Goal: Transaction & Acquisition: Purchase product/service

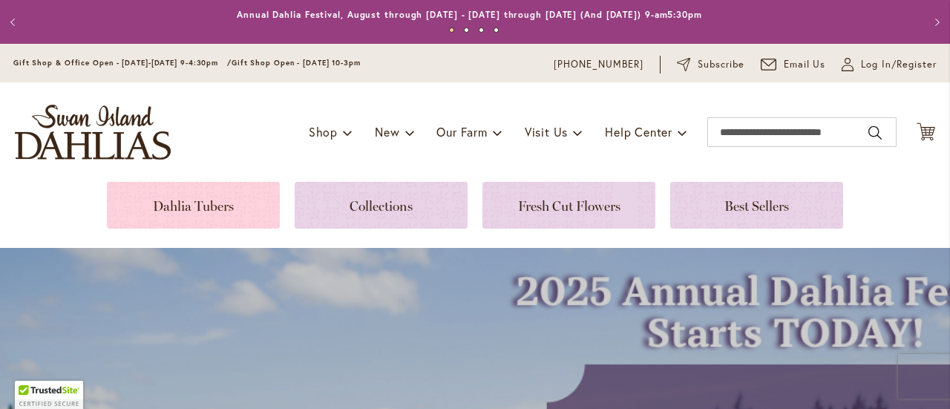
click at [196, 205] on link at bounding box center [193, 205] width 173 height 47
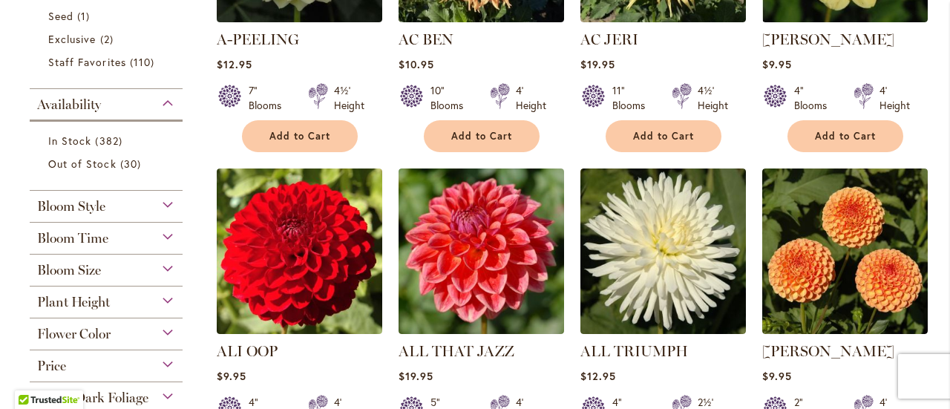
scroll to position [519, 0]
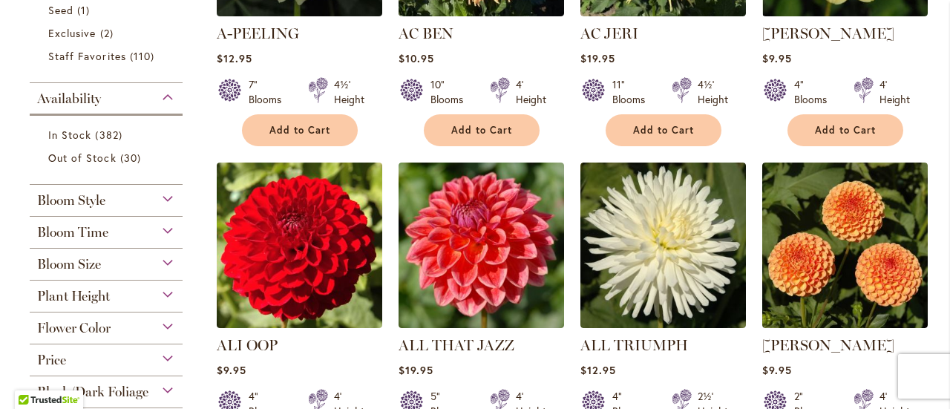
click at [163, 266] on div "Bloom Size" at bounding box center [106, 261] width 153 height 24
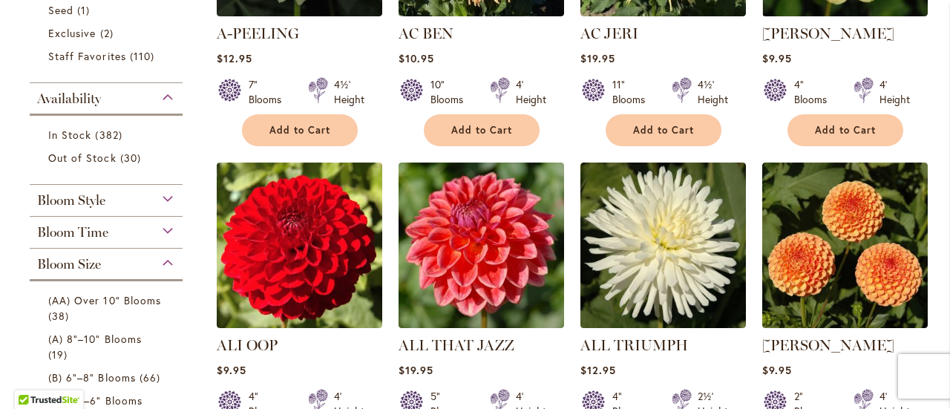
scroll to position [766, 0]
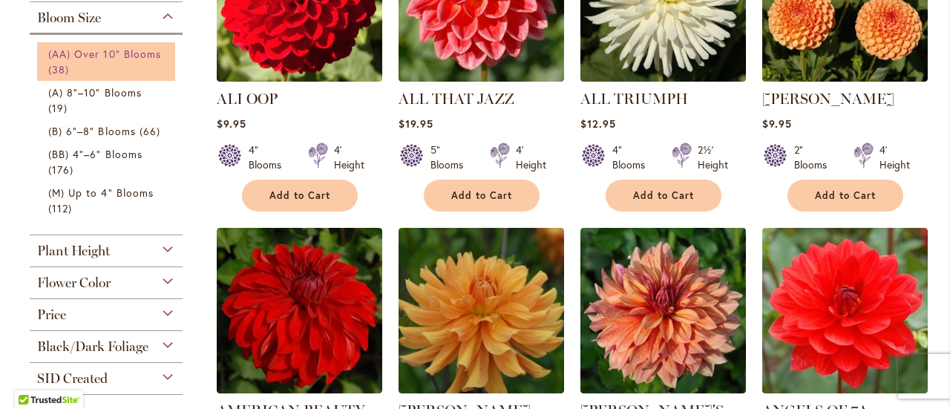
click at [83, 56] on span "(AA) Over 10" Blooms" at bounding box center [104, 54] width 113 height 14
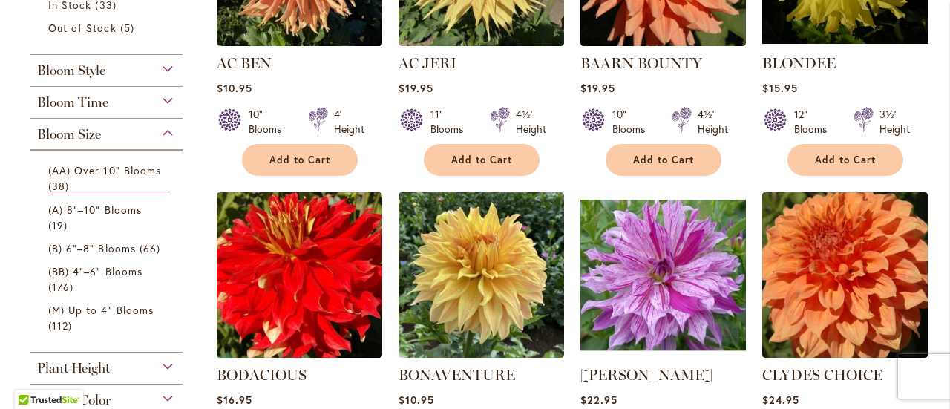
scroll to position [519, 0]
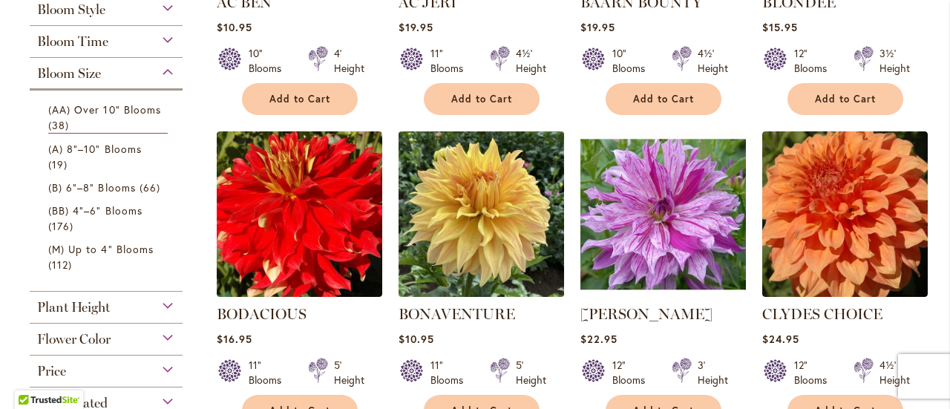
click at [512, 205] on img at bounding box center [481, 214] width 174 height 174
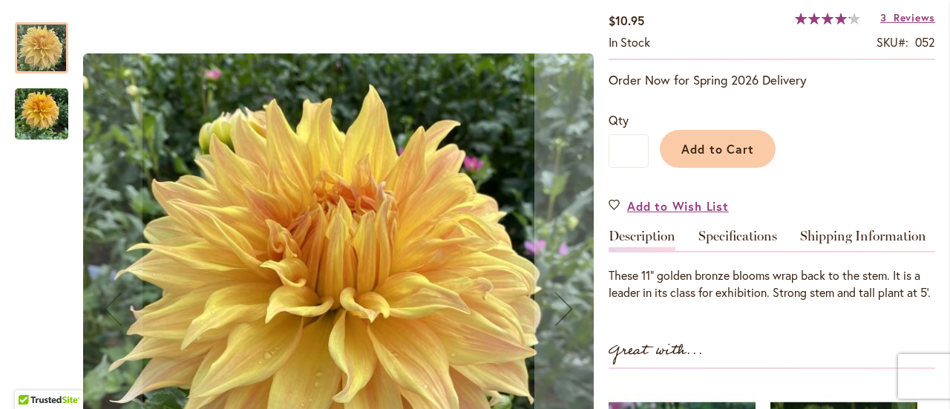
scroll to position [297, 0]
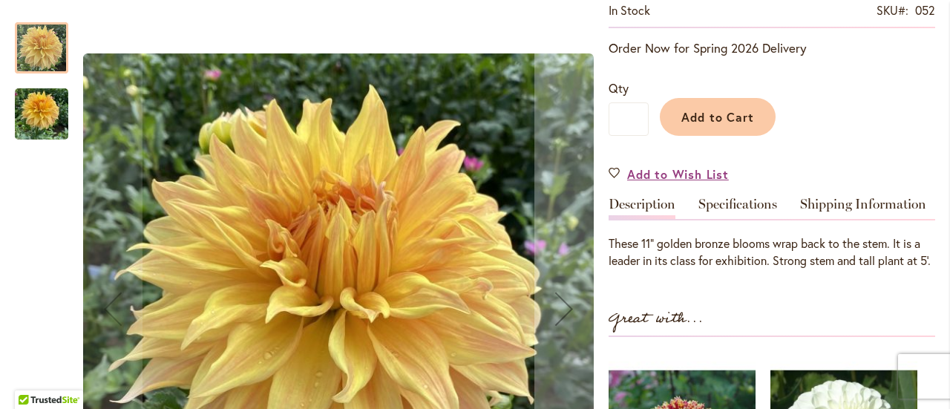
click at [58, 117] on img "Bonaventure" at bounding box center [41, 114] width 53 height 71
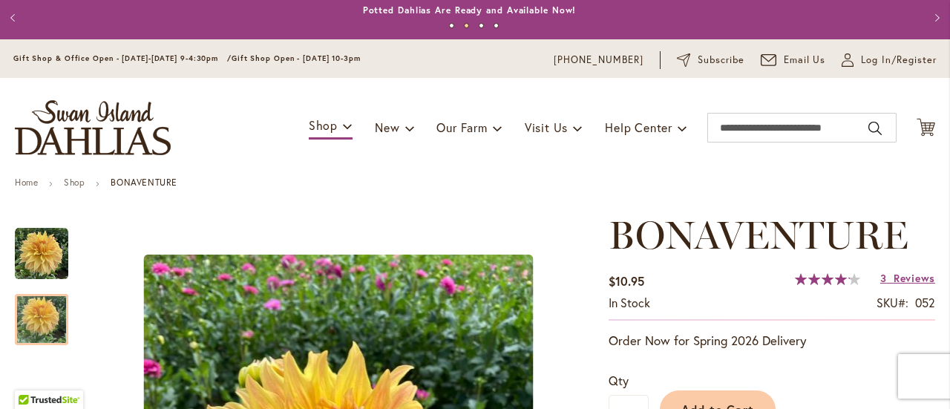
scroll to position [0, 0]
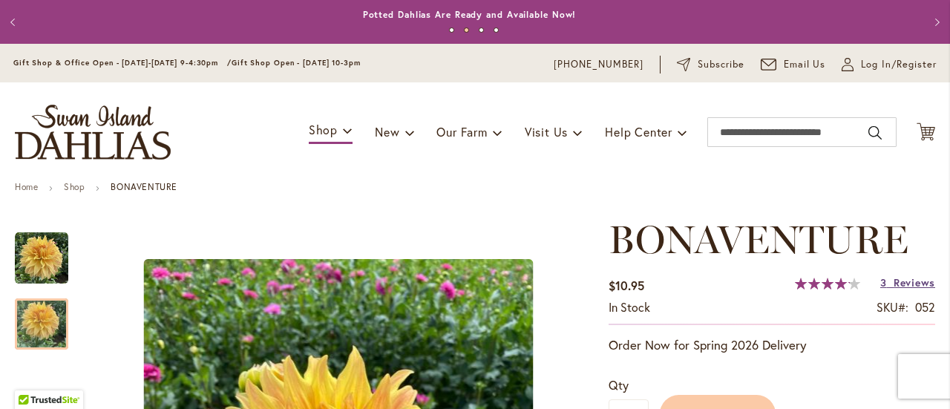
click at [895, 284] on span "Reviews" at bounding box center [914, 282] width 42 height 14
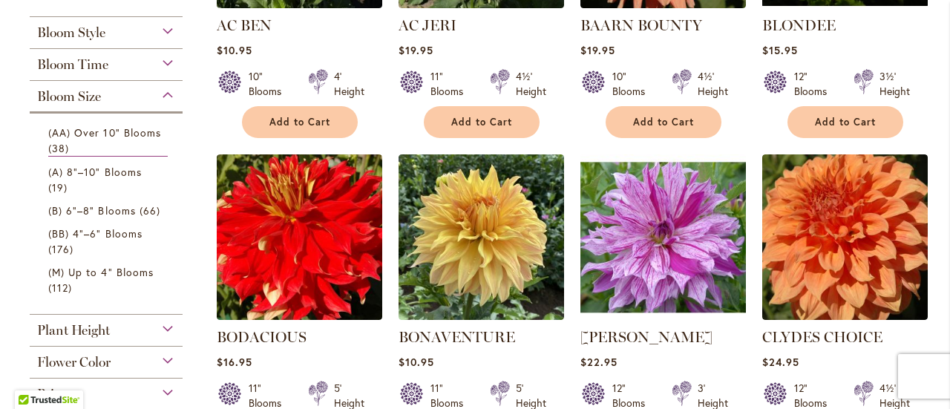
scroll to position [519, 0]
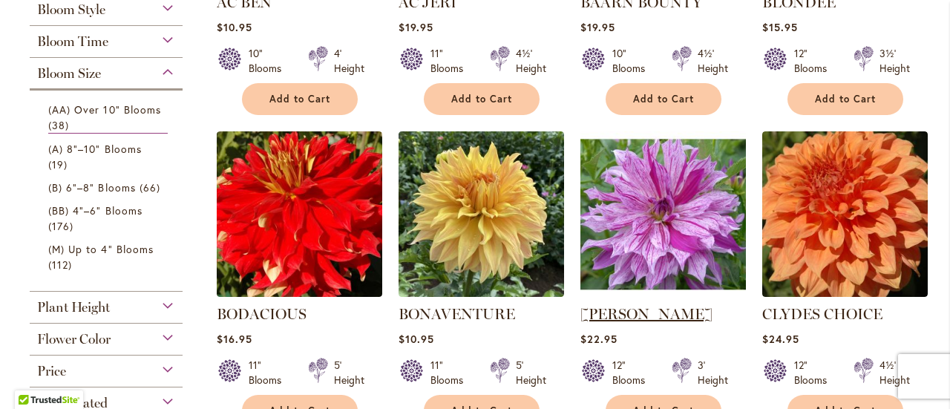
click at [626, 312] on link "[PERSON_NAME]" at bounding box center [646, 314] width 132 height 18
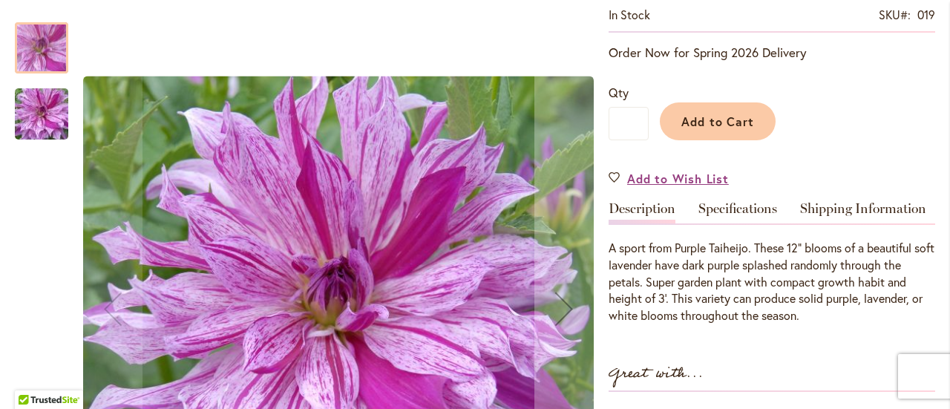
scroll to position [297, 0]
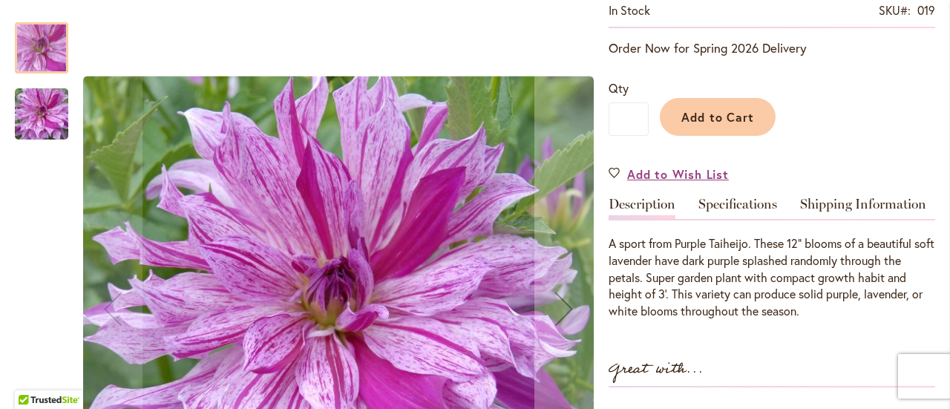
click at [30, 115] on img "Brandon Michael" at bounding box center [41, 114] width 107 height 71
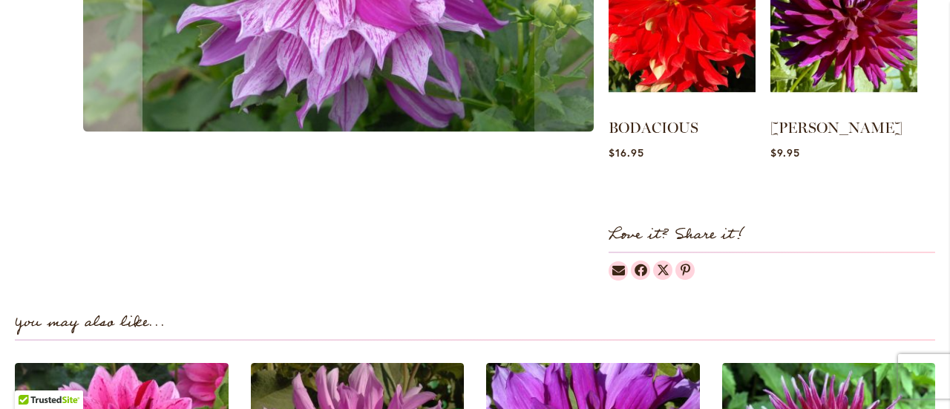
scroll to position [664, 0]
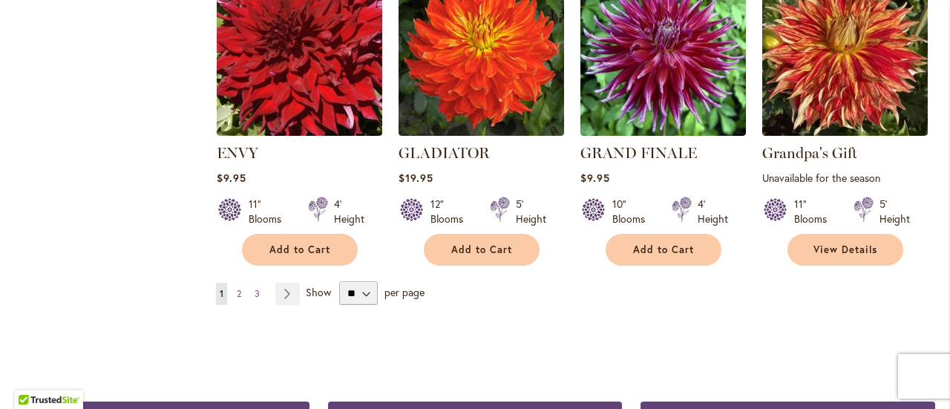
scroll to position [1409, 0]
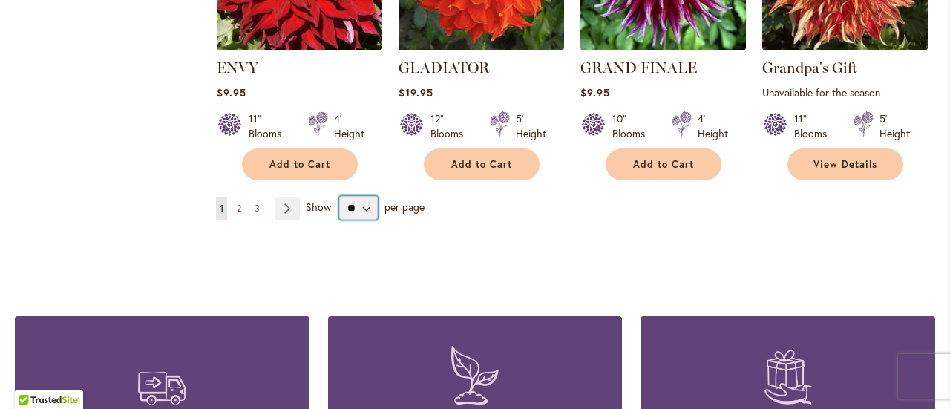
click at [362, 206] on select "** ** ** **" at bounding box center [358, 208] width 39 height 24
select select "**"
click at [339, 196] on select "** ** ** **" at bounding box center [358, 208] width 39 height 24
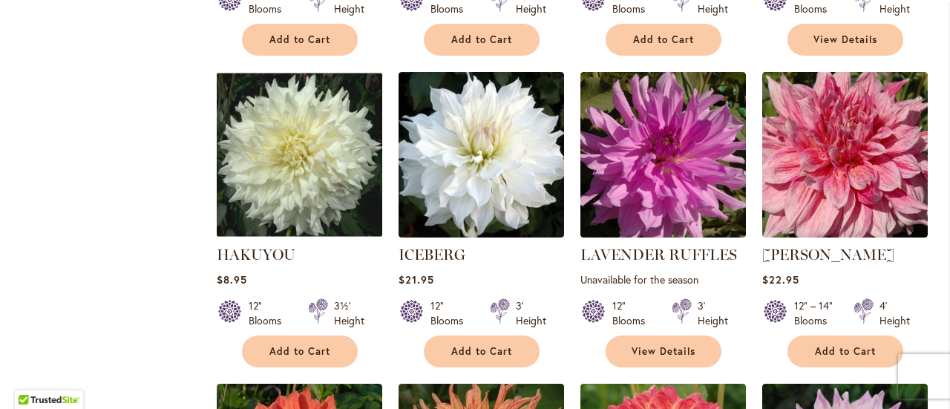
scroll to position [1557, 0]
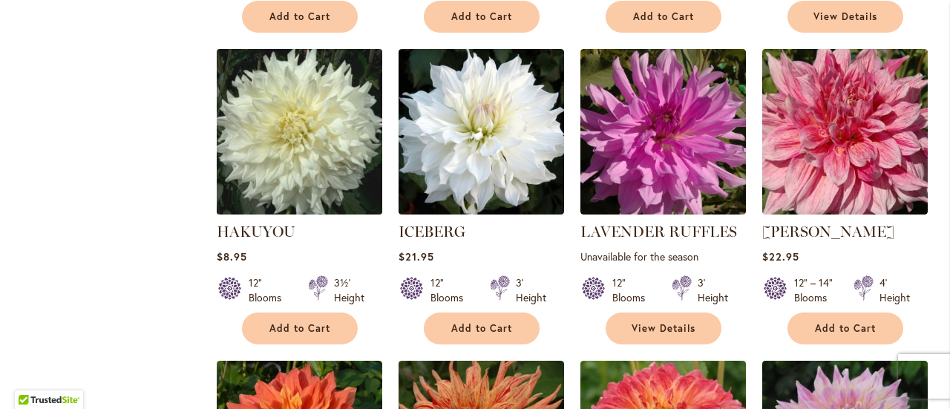
click at [340, 126] on img at bounding box center [299, 132] width 174 height 174
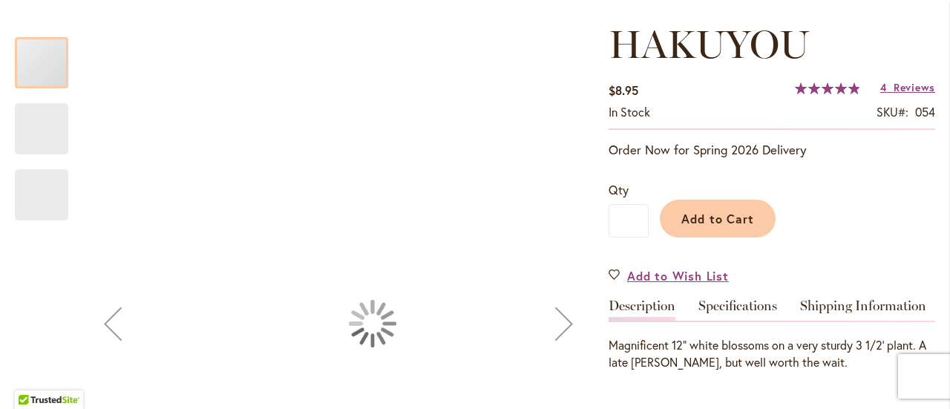
scroll to position [223, 0]
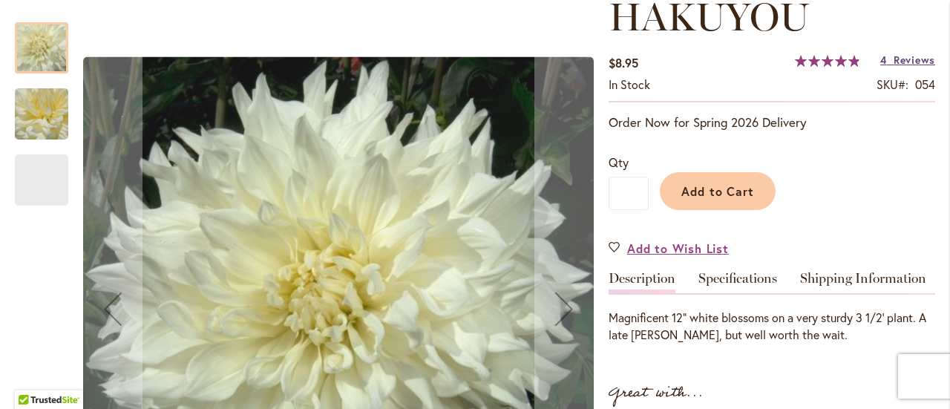
click at [899, 63] on span "Reviews" at bounding box center [914, 60] width 42 height 14
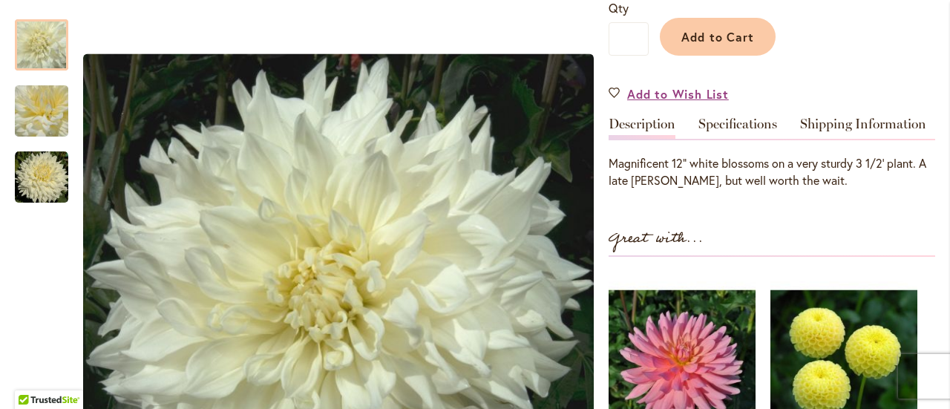
scroll to position [272, 0]
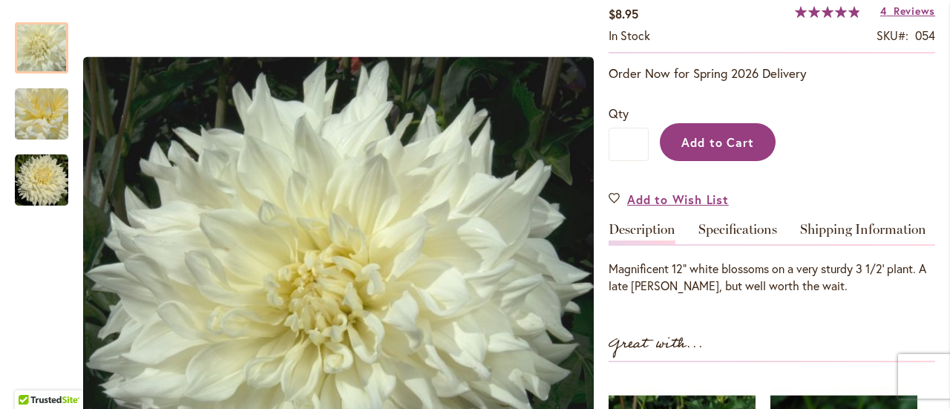
click at [746, 140] on span "Add to Cart" at bounding box center [717, 142] width 73 height 16
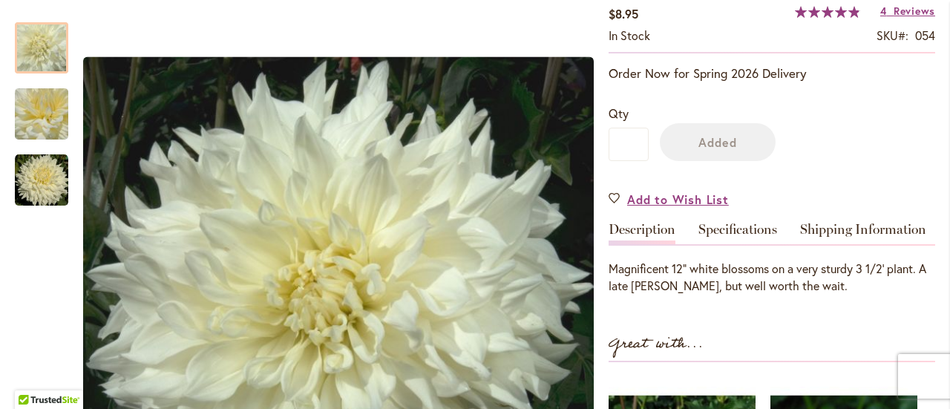
scroll to position [311, 0]
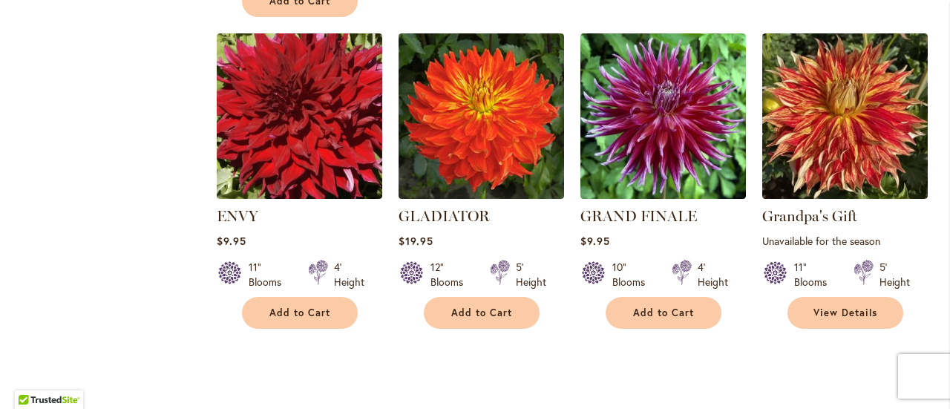
scroll to position [1484, 0]
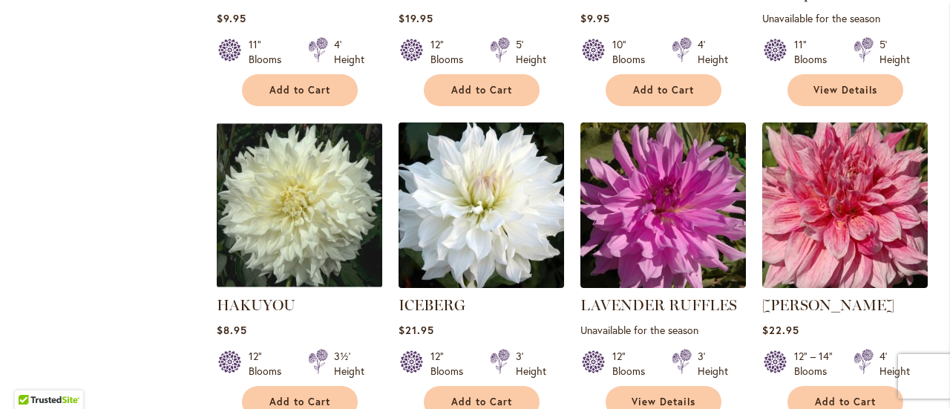
click at [498, 197] on img at bounding box center [481, 205] width 174 height 174
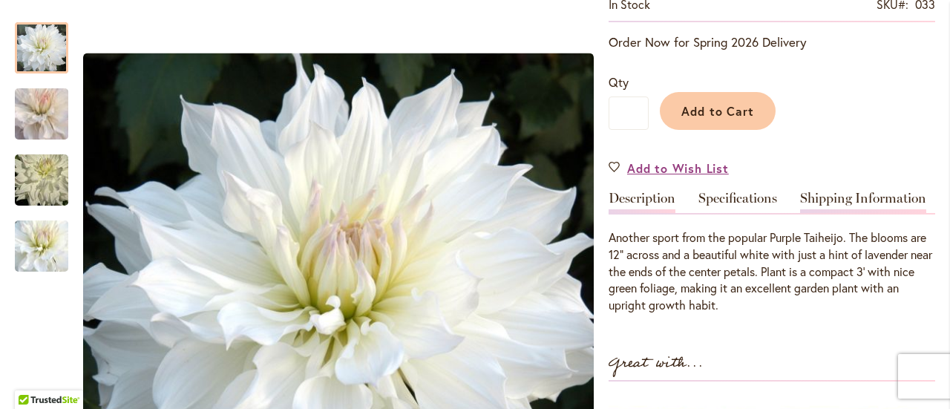
scroll to position [223, 0]
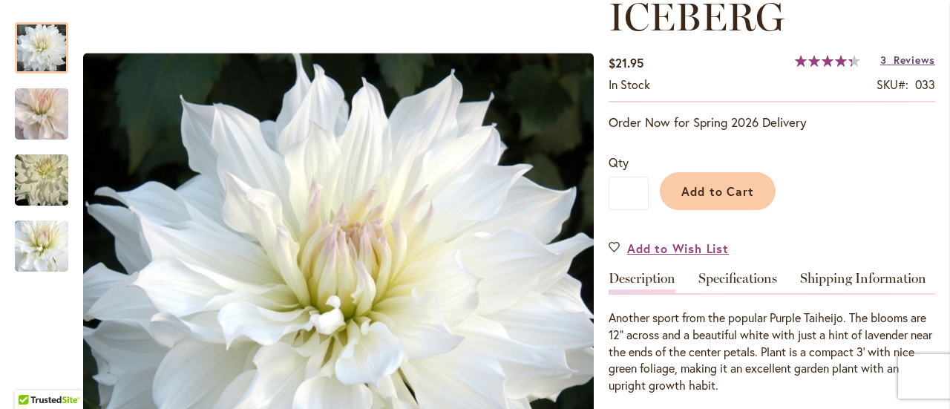
click at [888, 62] on link "3 Reviews" at bounding box center [907, 60] width 55 height 14
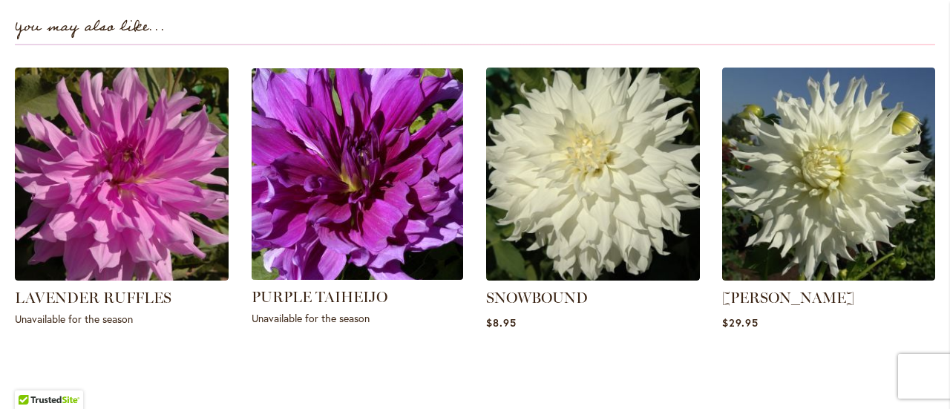
scroll to position [842, 0]
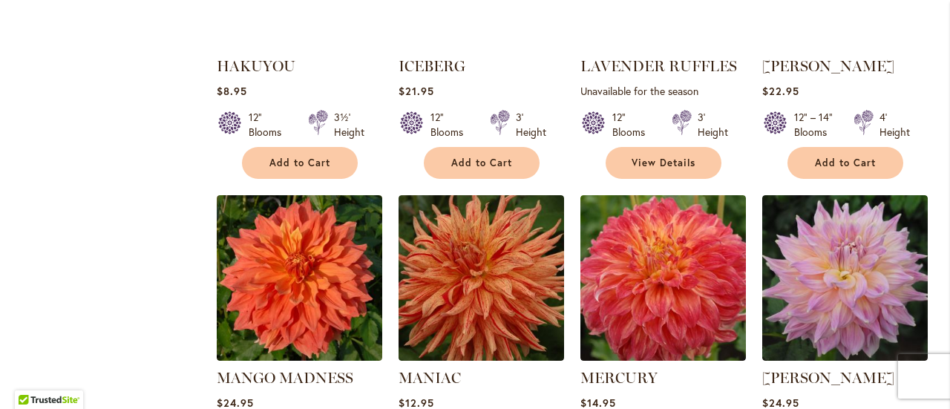
scroll to position [1780, 0]
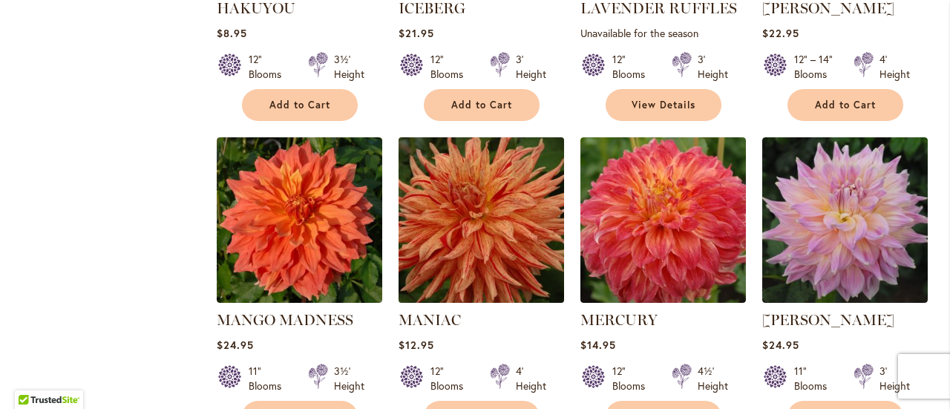
click at [509, 223] on img at bounding box center [481, 220] width 174 height 174
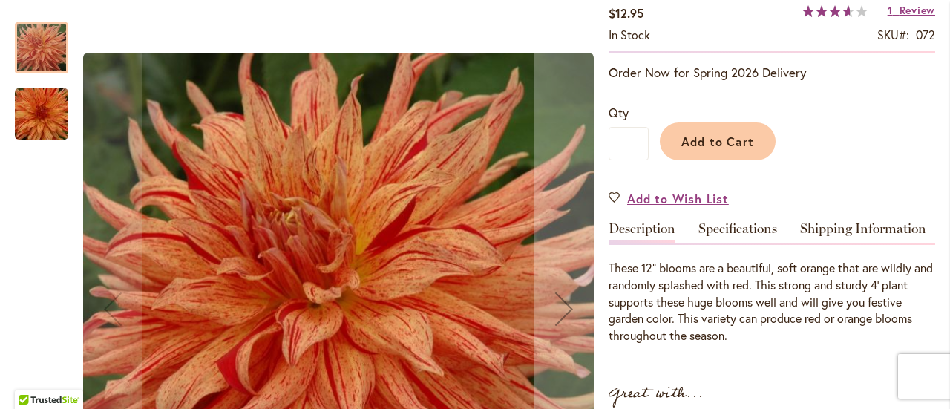
scroll to position [297, 0]
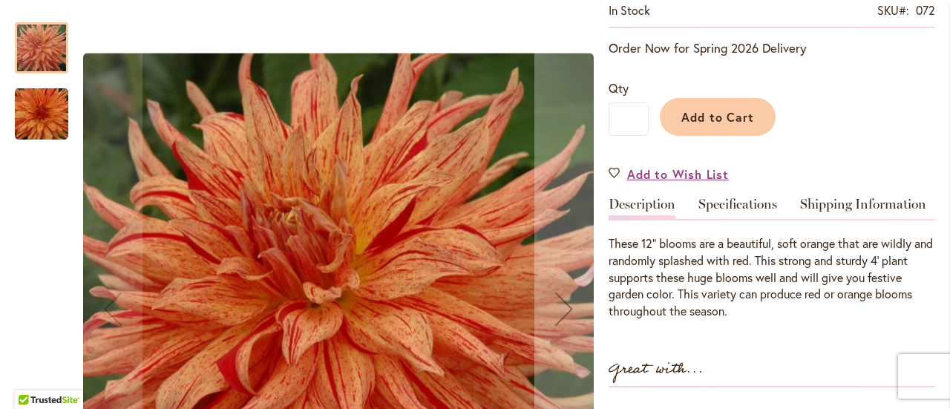
click at [39, 123] on img "Maniac" at bounding box center [41, 114] width 107 height 71
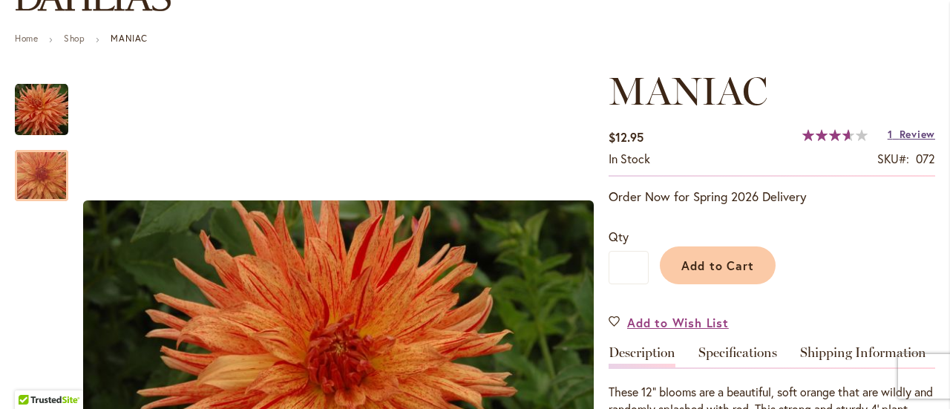
click at [903, 135] on span "Review" at bounding box center [917, 134] width 36 height 14
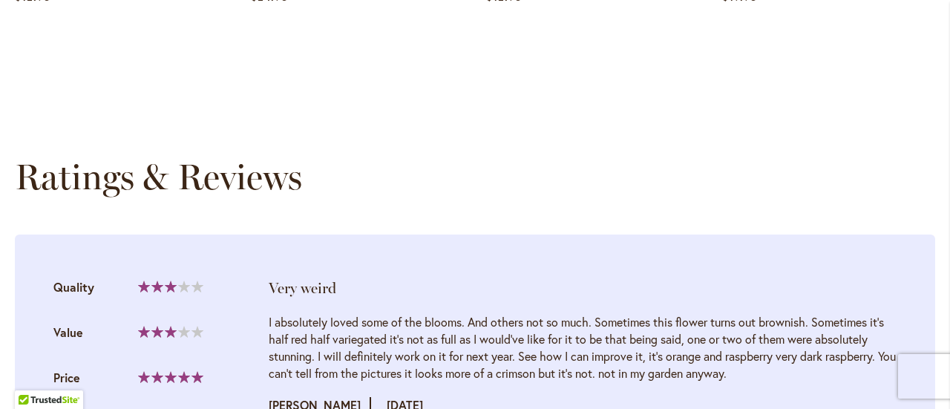
scroll to position [1435, 0]
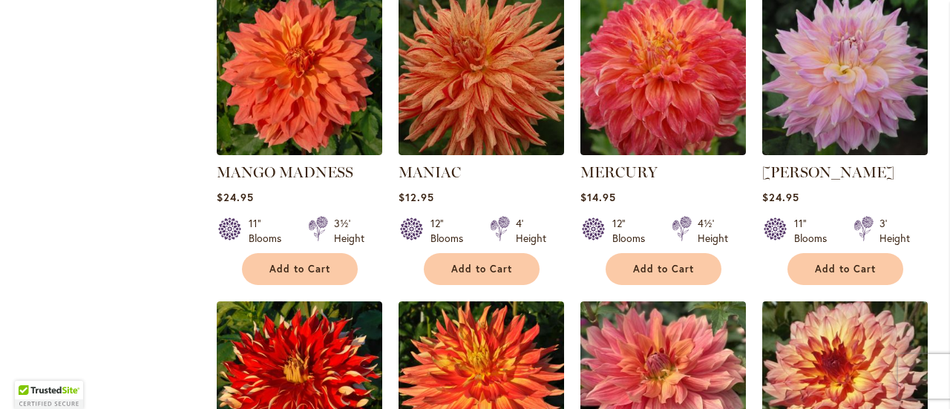
scroll to position [1929, 0]
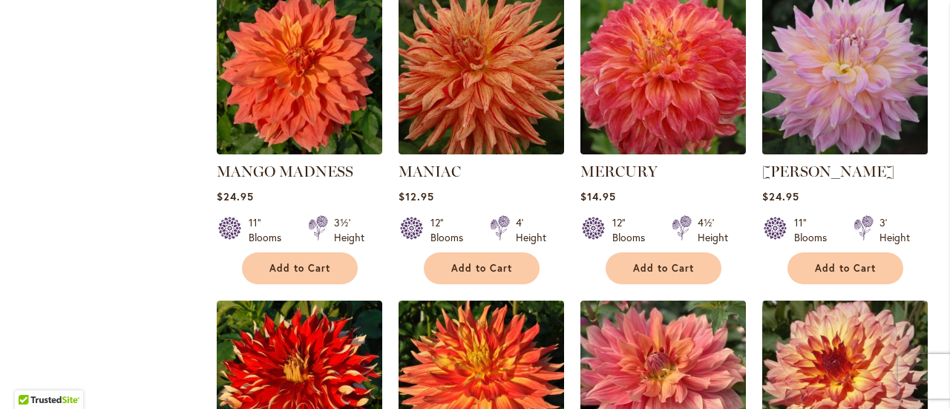
click at [817, 54] on img at bounding box center [844, 71] width 174 height 174
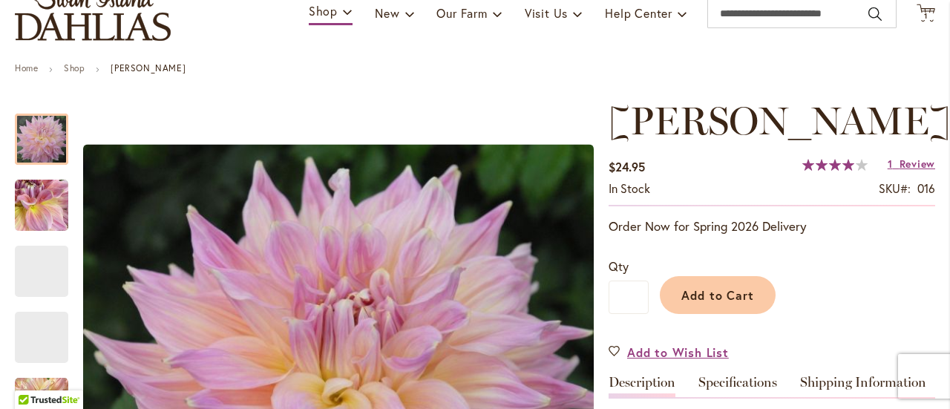
scroll to position [116, 0]
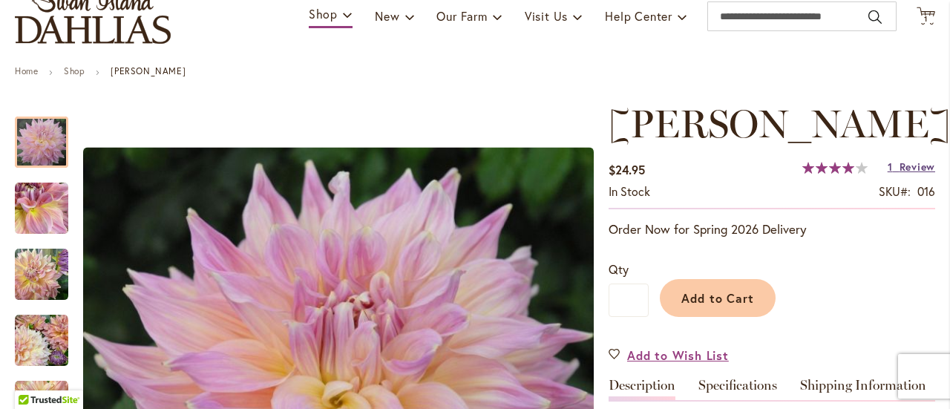
click at [921, 174] on span "Review" at bounding box center [917, 166] width 36 height 14
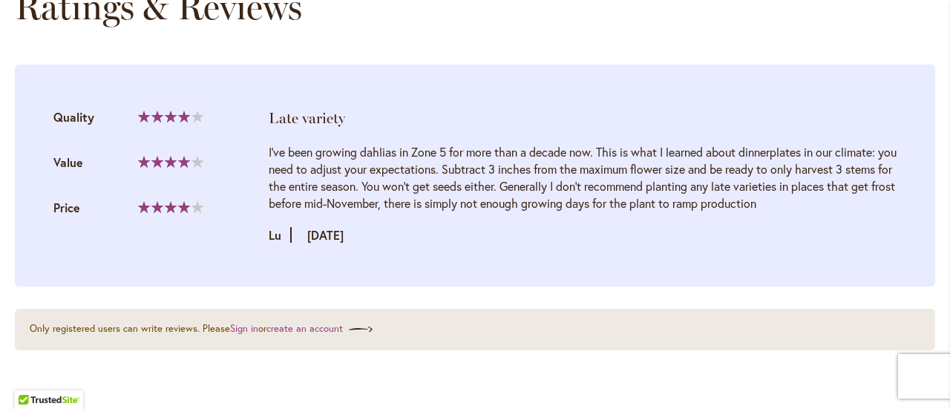
scroll to position [1590, 0]
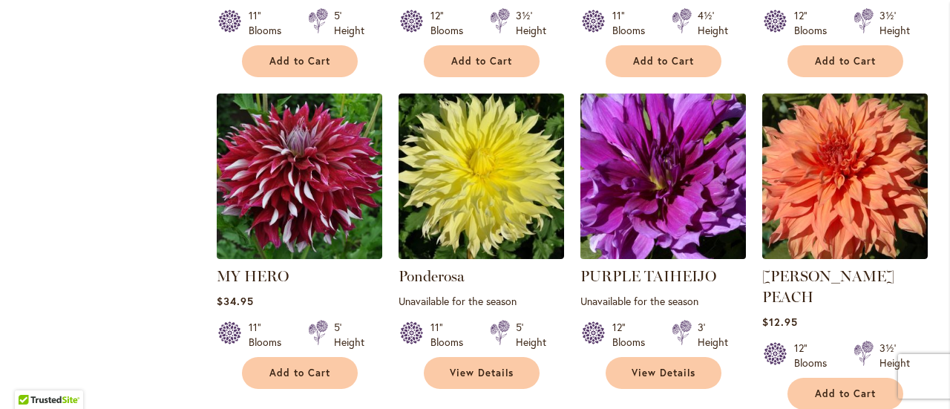
scroll to position [2476, 0]
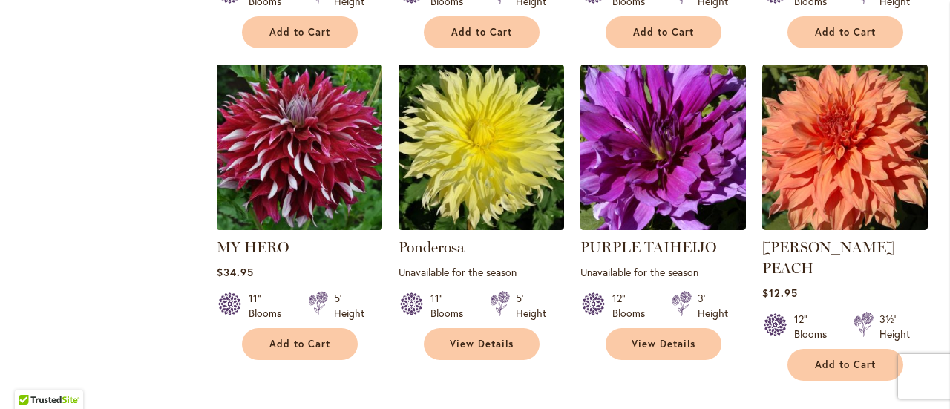
click at [263, 164] on img at bounding box center [299, 147] width 174 height 174
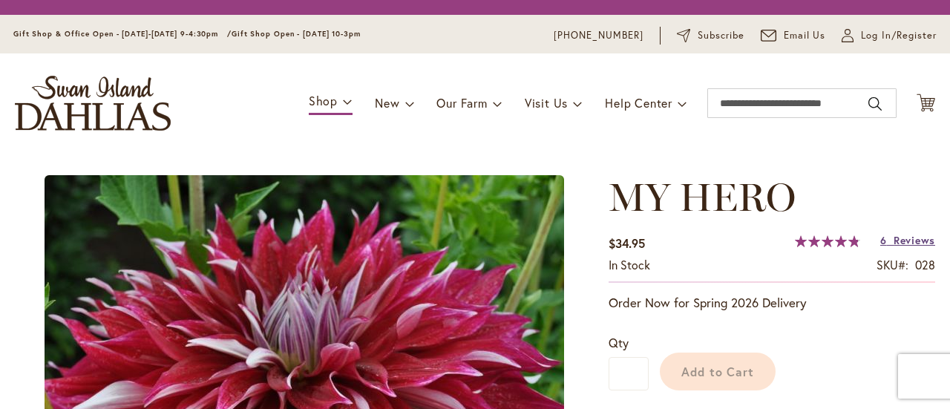
click at [915, 244] on span "Reviews" at bounding box center [914, 240] width 42 height 14
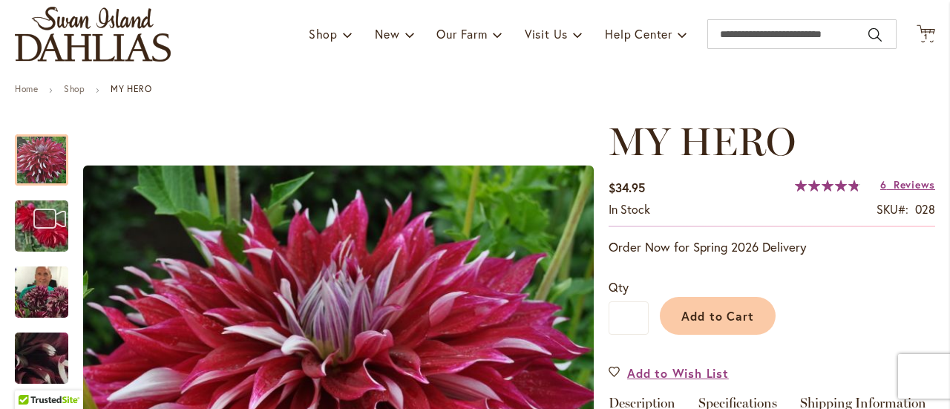
scroll to position [93, 0]
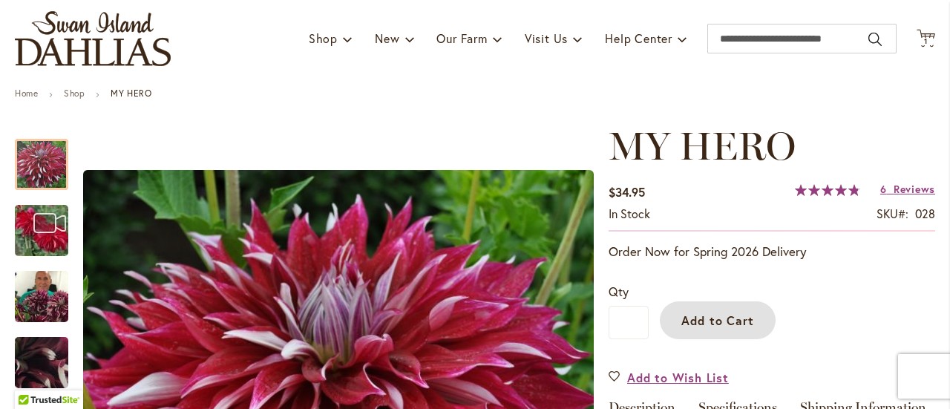
click at [724, 315] on span "Add to Cart" at bounding box center [717, 320] width 73 height 16
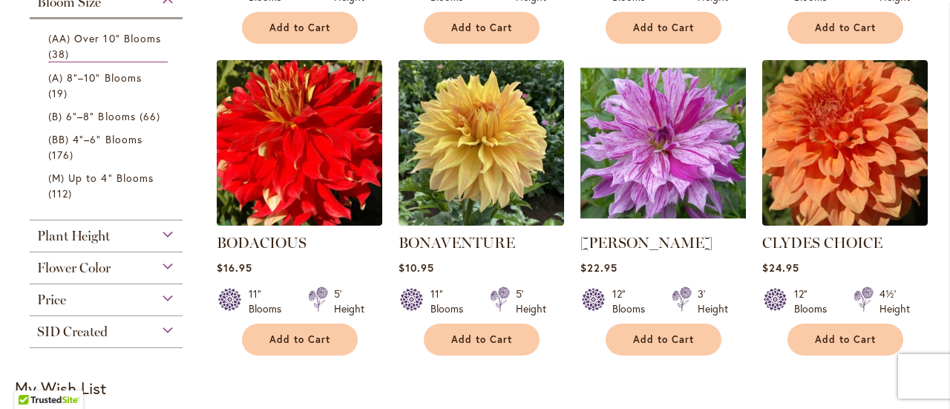
scroll to position [593, 0]
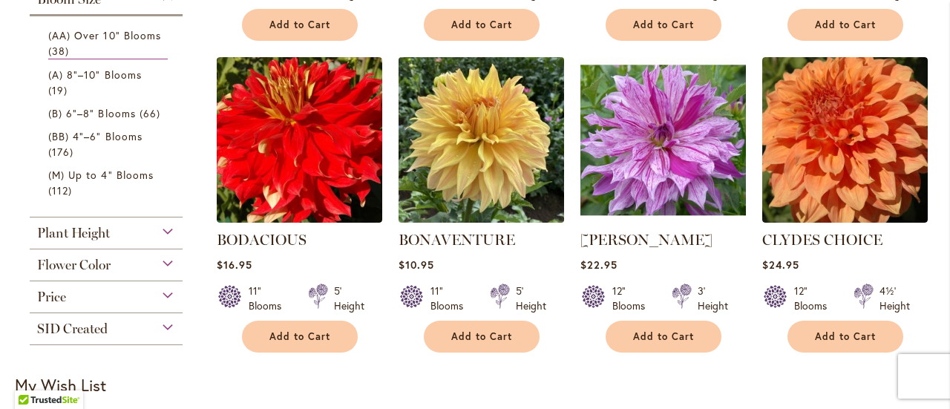
click at [466, 134] on img at bounding box center [481, 140] width 174 height 174
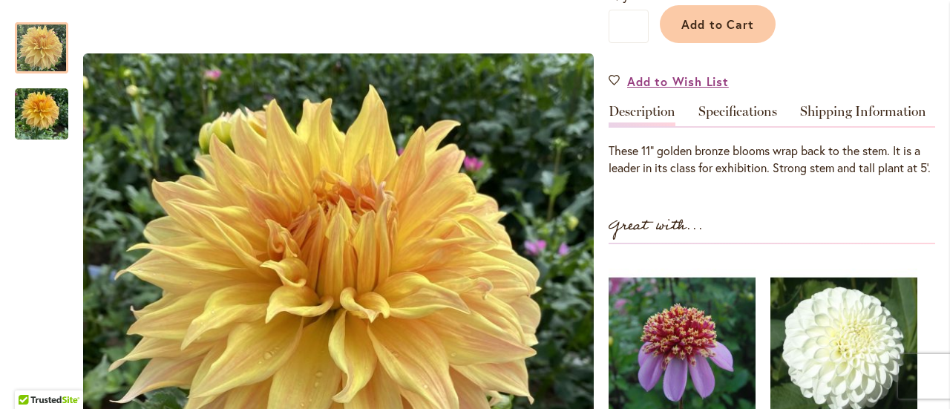
scroll to position [223, 0]
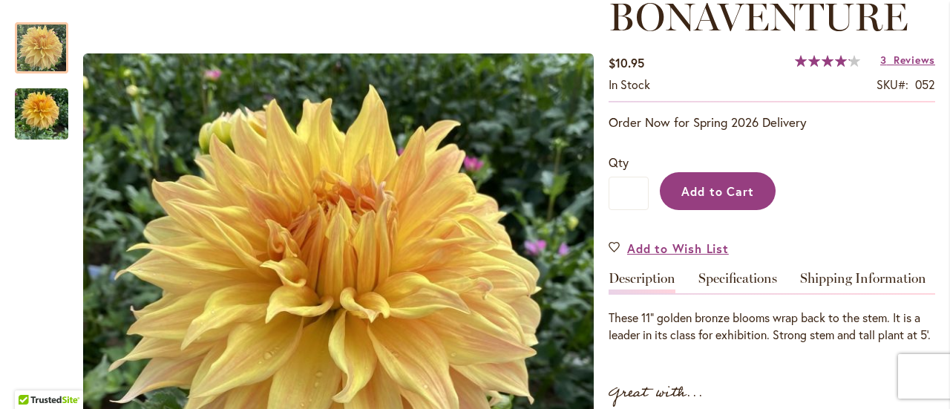
click at [687, 191] on span "Add to Cart" at bounding box center [717, 191] width 73 height 16
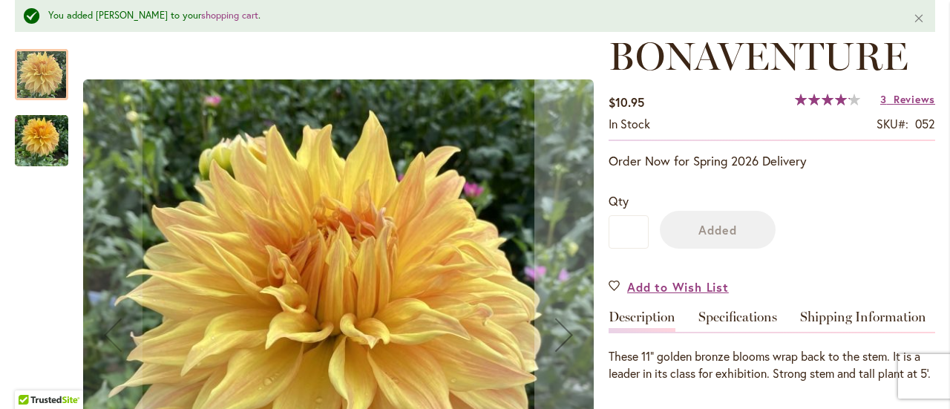
scroll to position [261, 0]
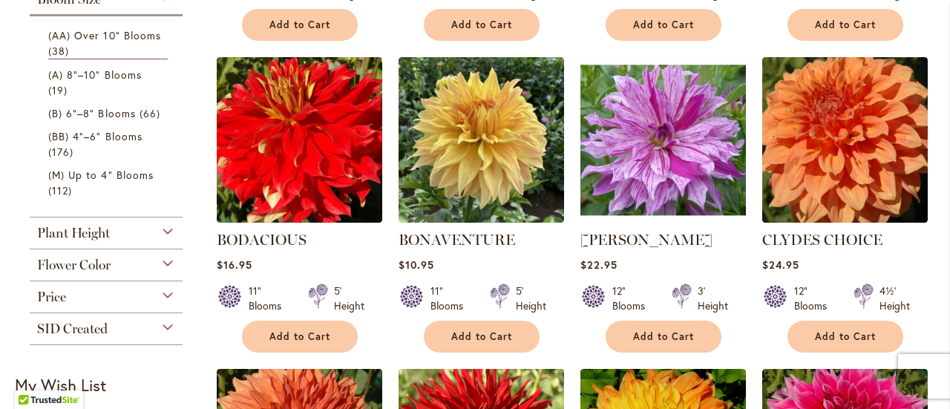
scroll to position [445, 0]
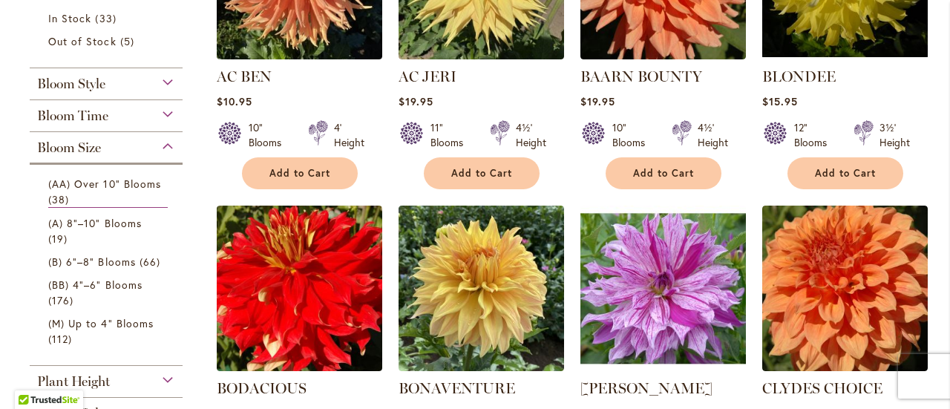
click at [166, 142] on div "Bloom Size" at bounding box center [106, 144] width 153 height 24
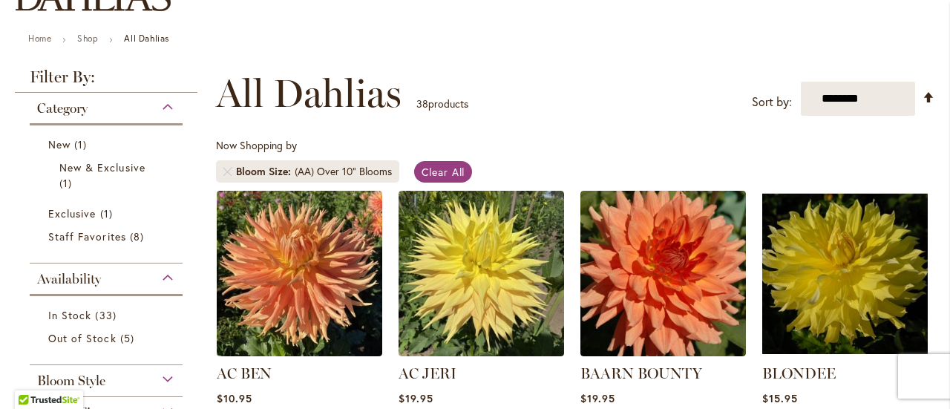
scroll to position [0, 0]
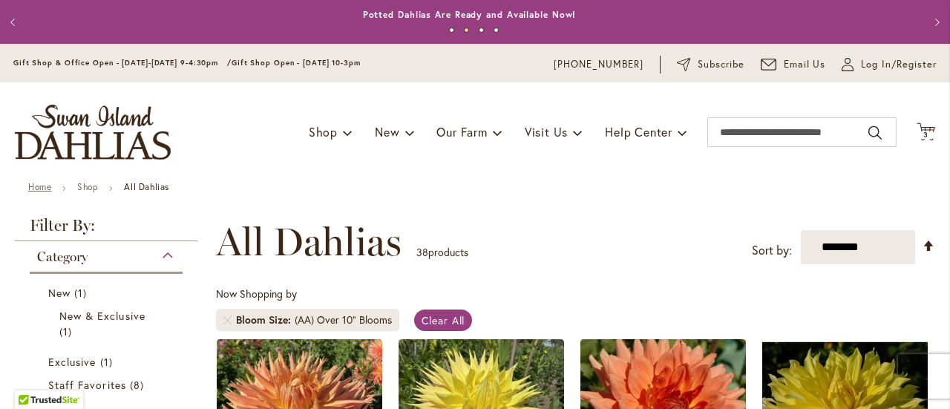
click at [39, 188] on link "Home" at bounding box center [39, 186] width 23 height 11
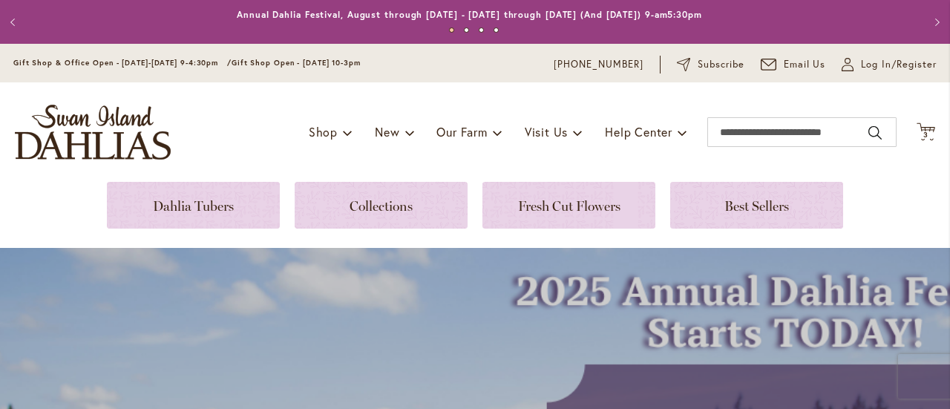
click at [186, 192] on link at bounding box center [193, 205] width 173 height 47
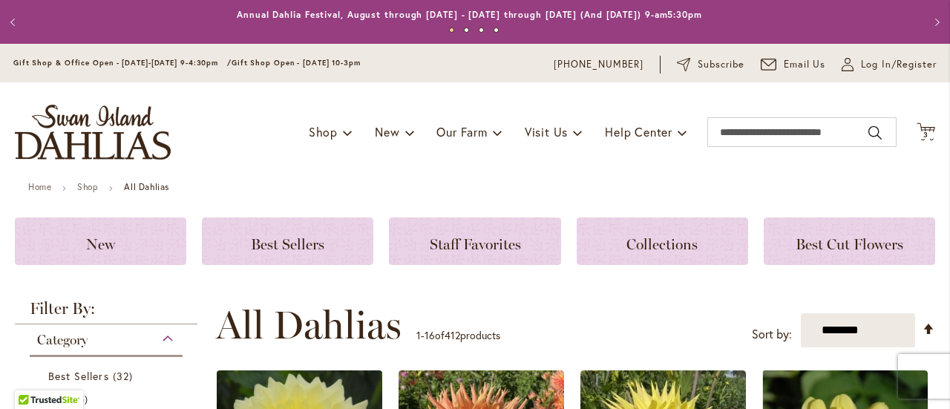
scroll to position [223, 0]
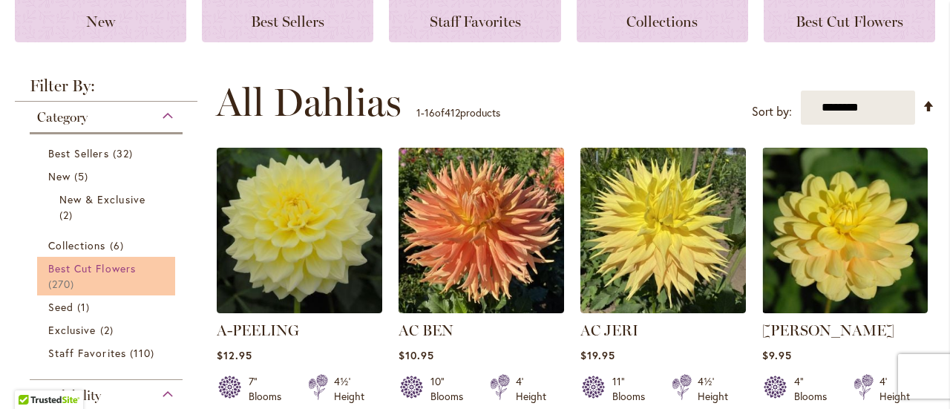
click at [79, 269] on span "Best Cut Flowers" at bounding box center [92, 268] width 88 height 14
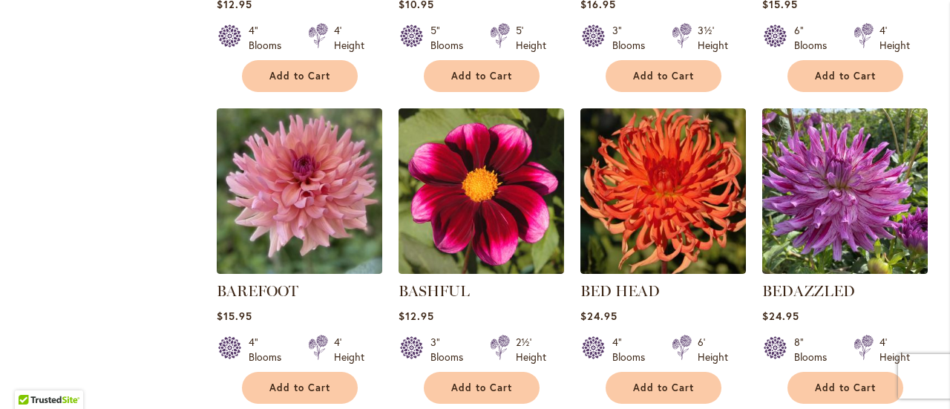
scroll to position [1187, 0]
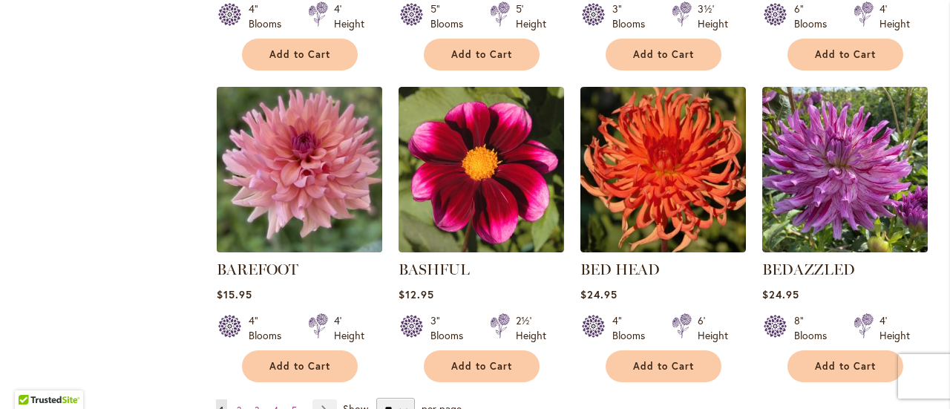
click at [256, 171] on img at bounding box center [299, 169] width 174 height 174
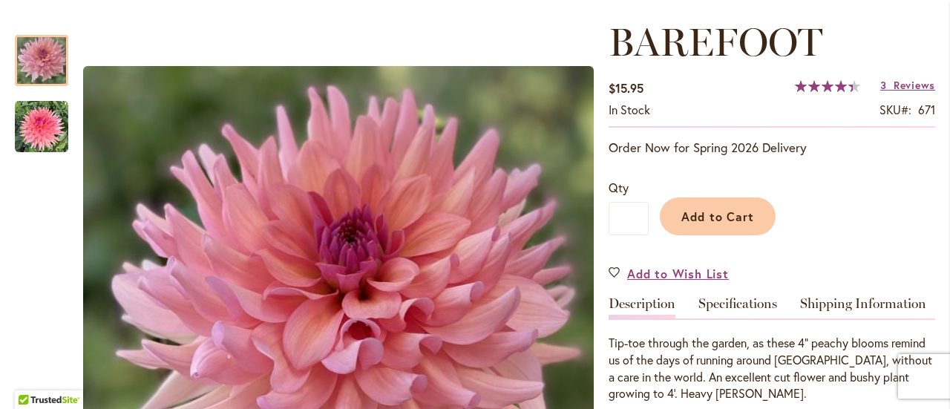
scroll to position [223, 0]
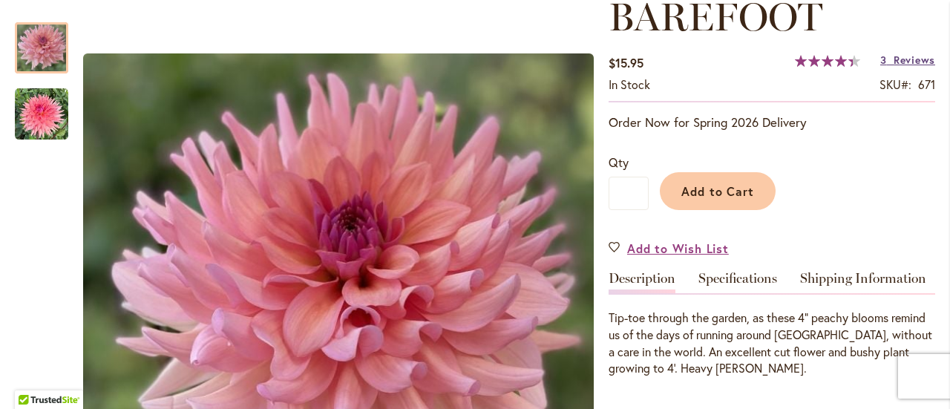
click at [889, 56] on link "3 Reviews" at bounding box center [907, 60] width 55 height 14
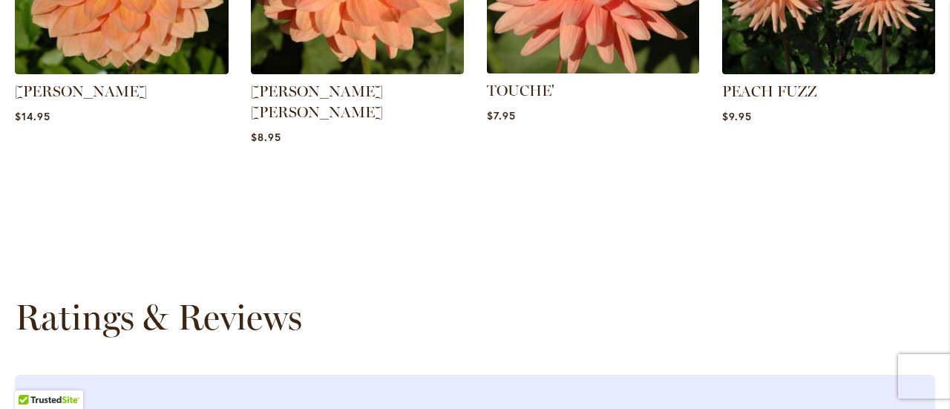
scroll to position [1047, 0]
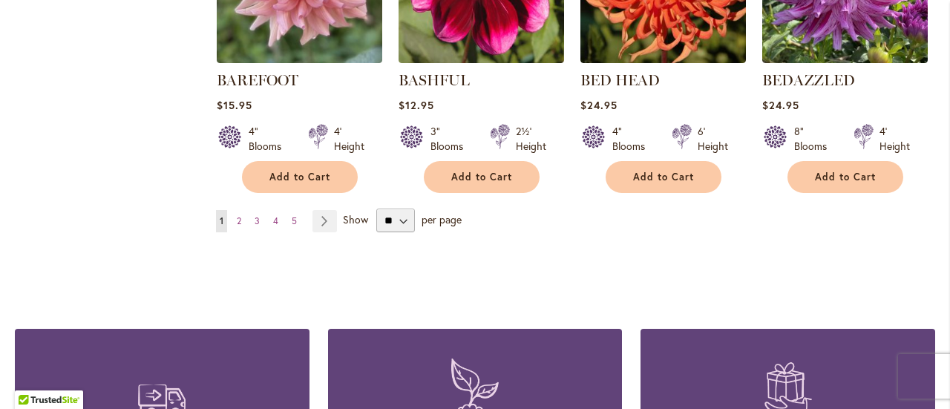
scroll to position [1409, 0]
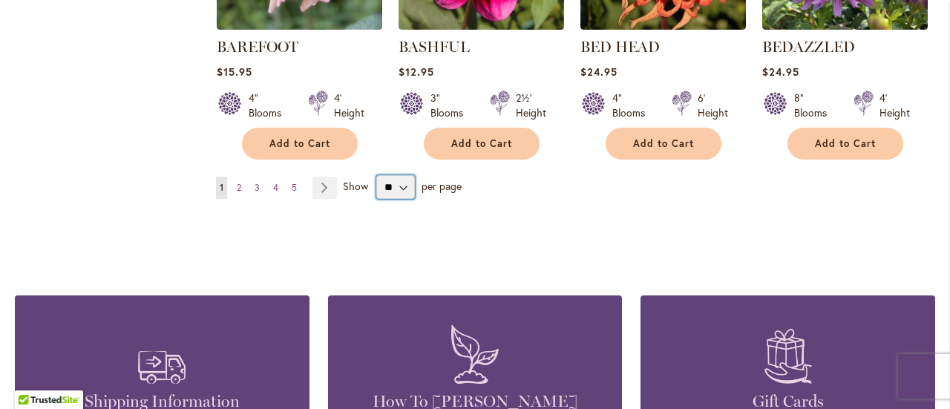
click at [406, 183] on select "** ** ** **" at bounding box center [395, 187] width 39 height 24
select select "**"
click at [376, 175] on select "** ** ** **" at bounding box center [395, 187] width 39 height 24
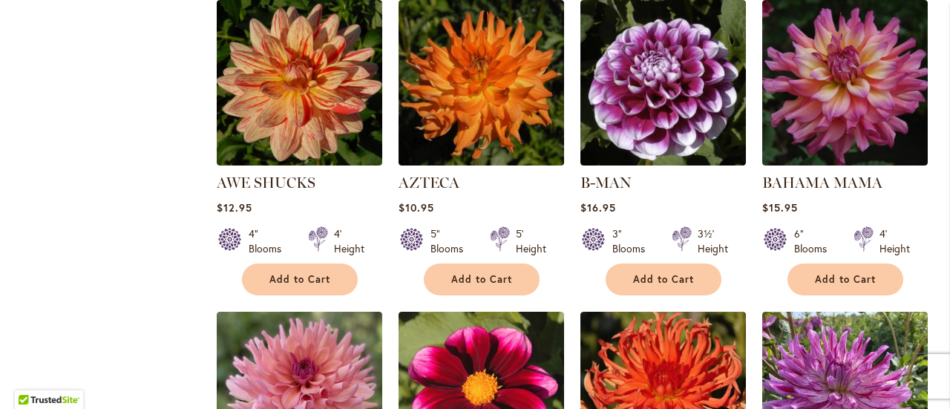
scroll to position [964, 0]
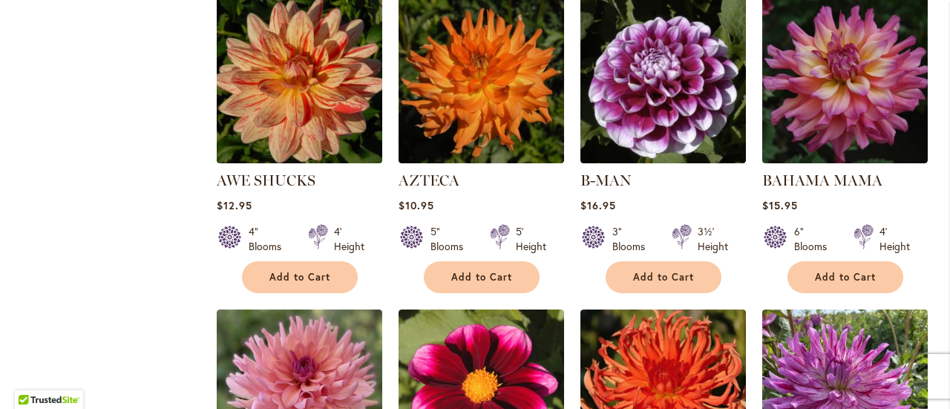
click at [260, 42] on img at bounding box center [299, 80] width 174 height 174
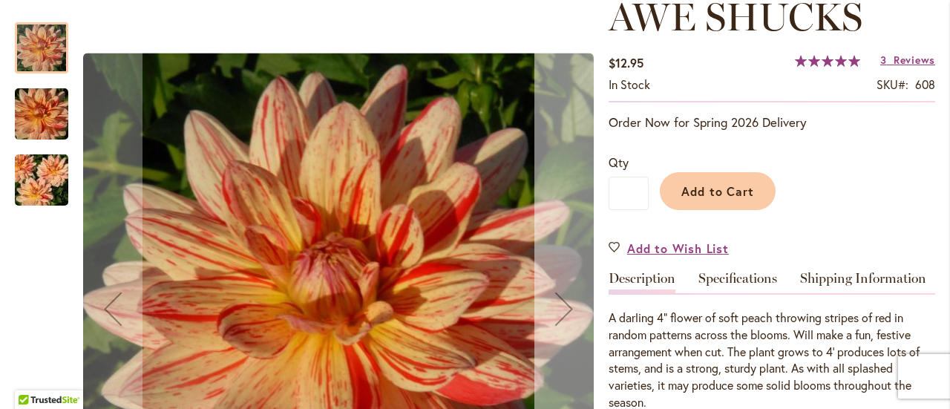
scroll to position [297, 0]
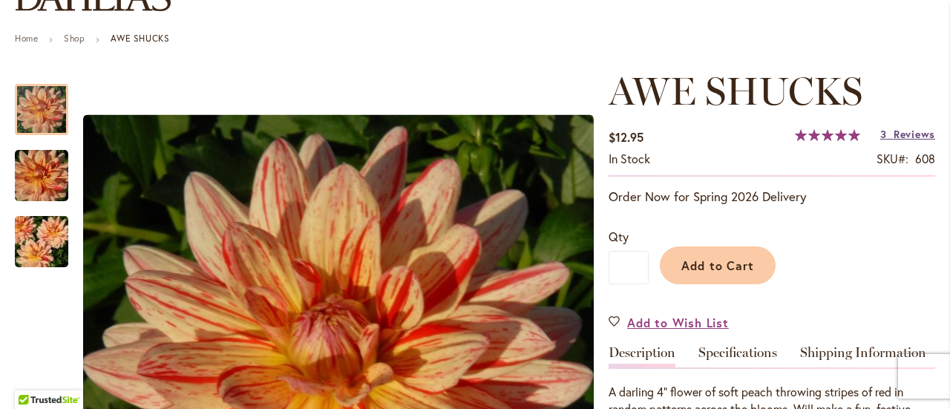
click at [886, 138] on link "3 Reviews" at bounding box center [907, 134] width 55 height 14
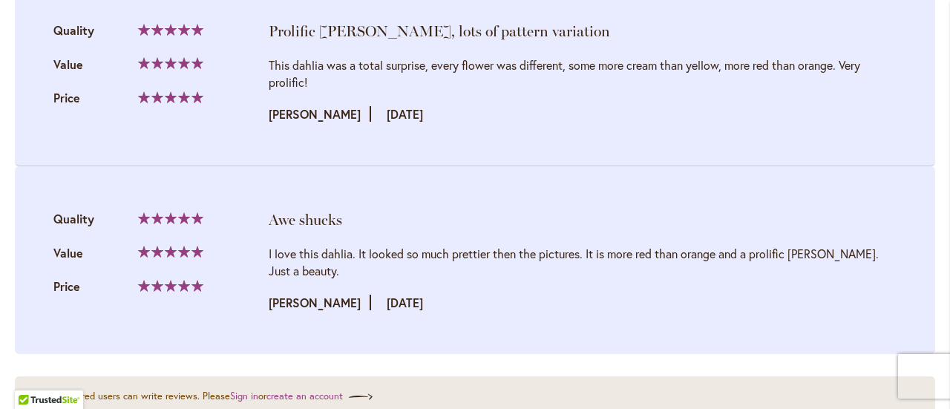
scroll to position [1898, 0]
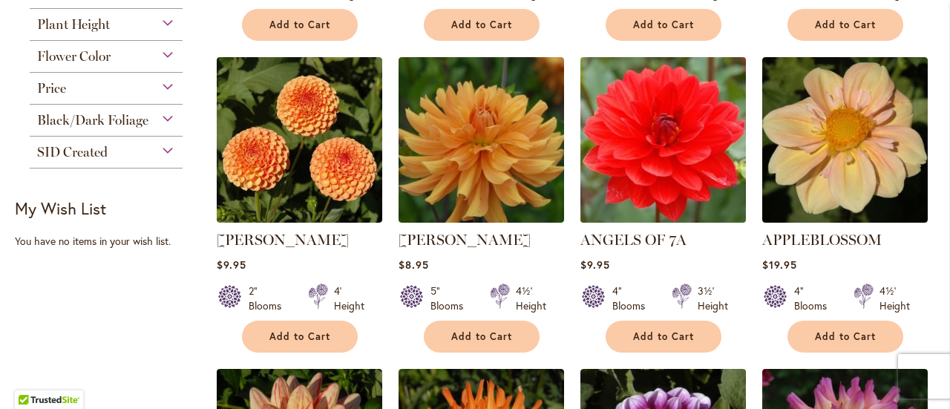
scroll to position [890, 0]
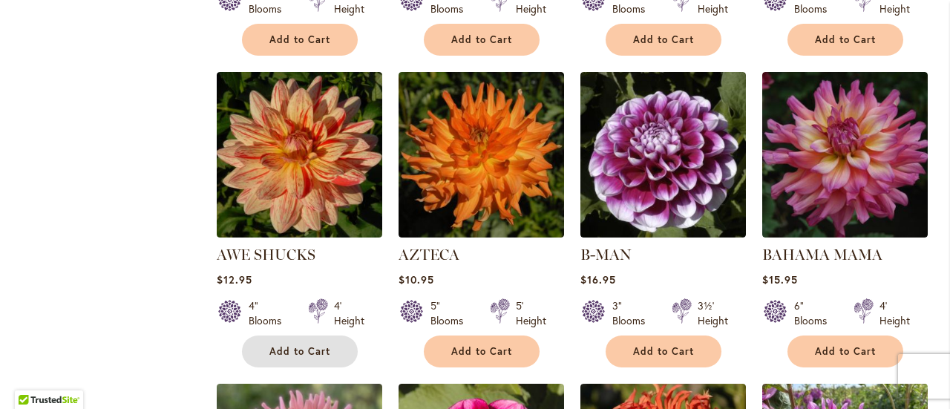
click at [301, 352] on span "Add to Cart" at bounding box center [299, 351] width 61 height 13
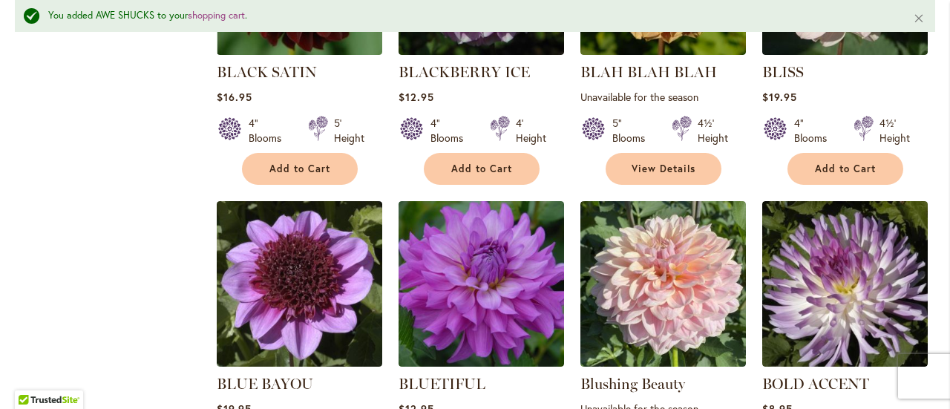
scroll to position [2116, 0]
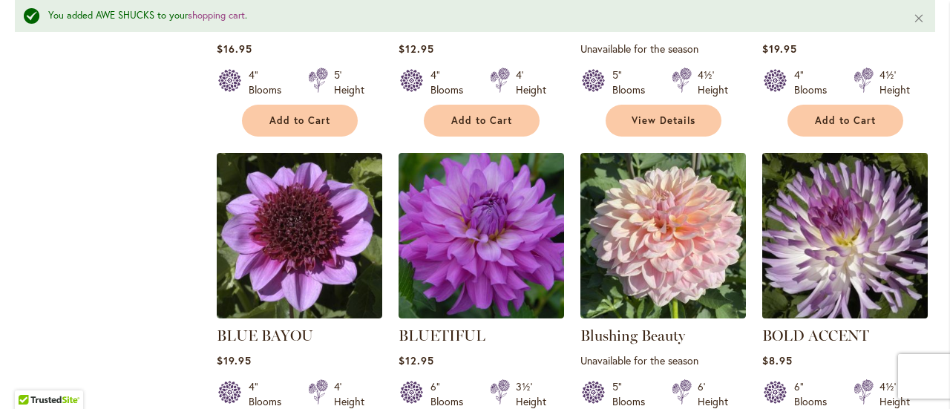
click at [871, 214] on img at bounding box center [844, 235] width 174 height 174
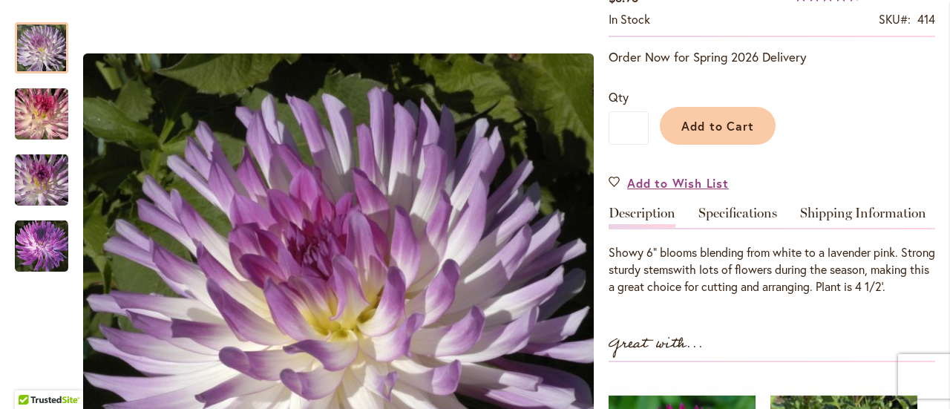
scroll to position [297, 0]
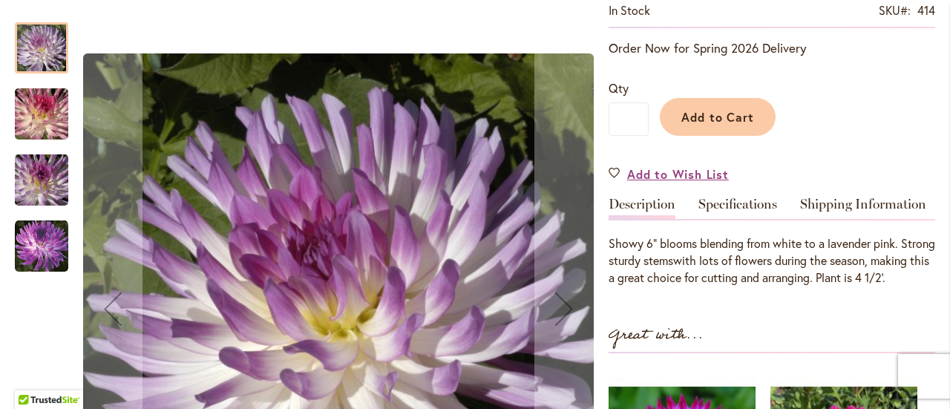
click at [42, 119] on img "BOLD ACCENT" at bounding box center [41, 114] width 107 height 71
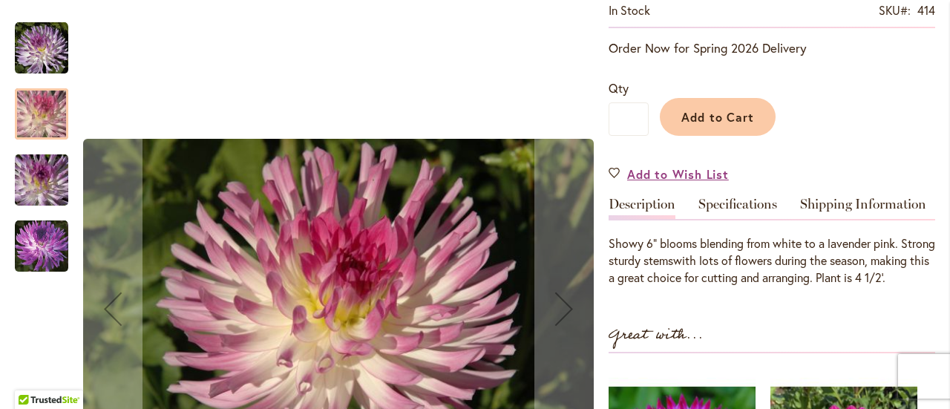
click at [43, 175] on img "BOLD ACCENT" at bounding box center [41, 180] width 107 height 71
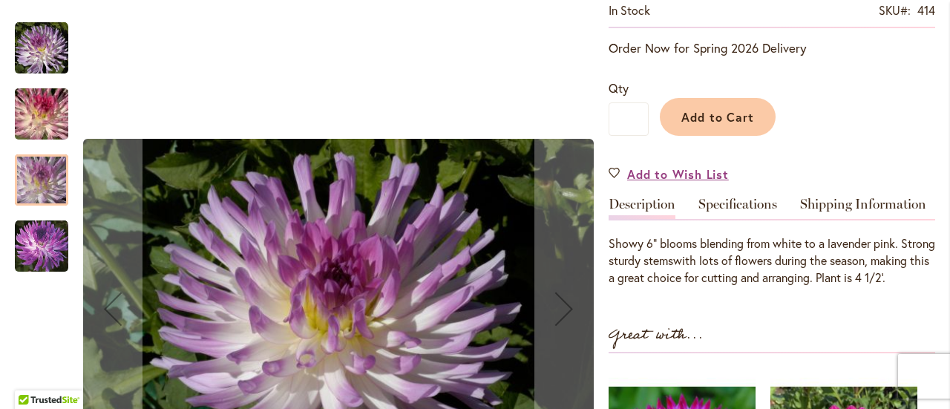
click at [42, 226] on img "BOLD ACCENT" at bounding box center [41, 246] width 53 height 53
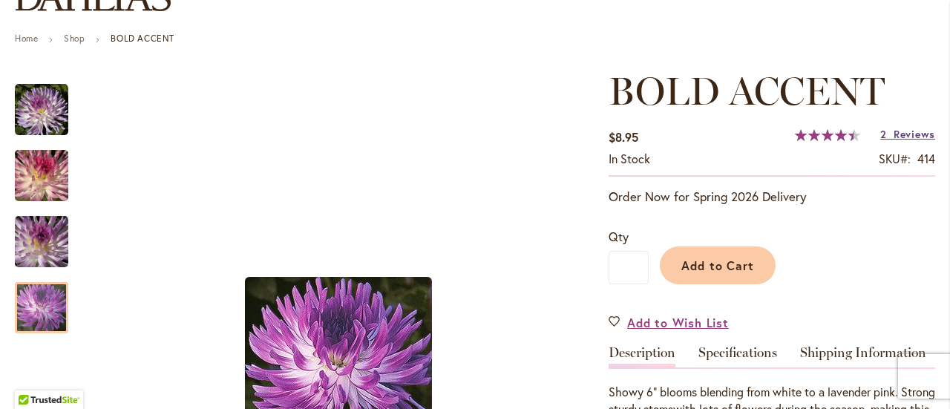
click at [895, 134] on span "Reviews" at bounding box center [914, 134] width 42 height 14
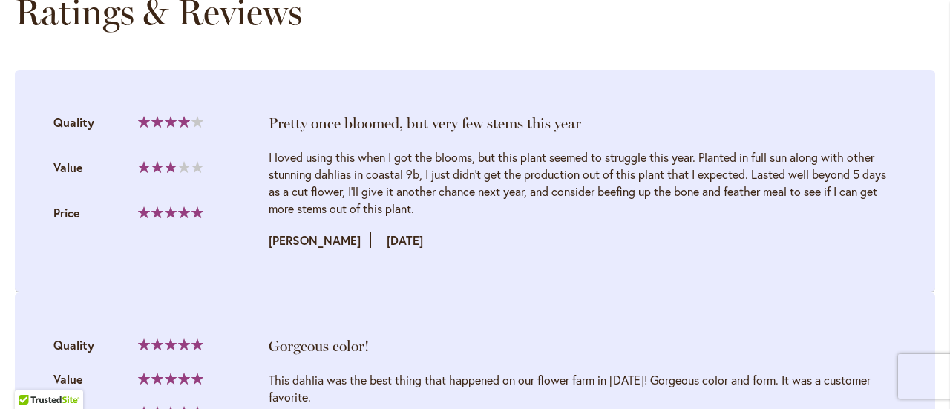
scroll to position [1493, 0]
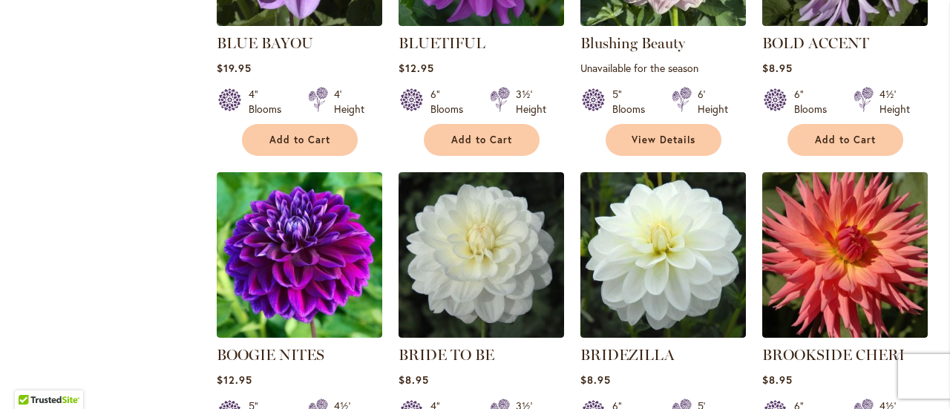
scroll to position [2448, 0]
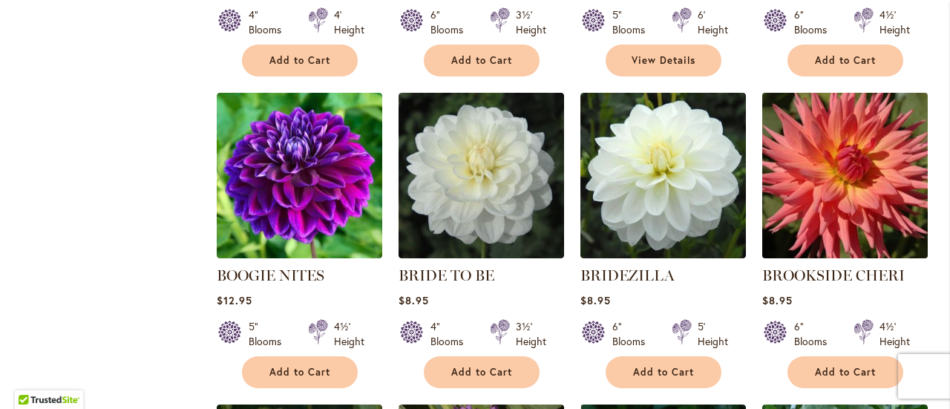
click at [863, 159] on img at bounding box center [844, 175] width 174 height 174
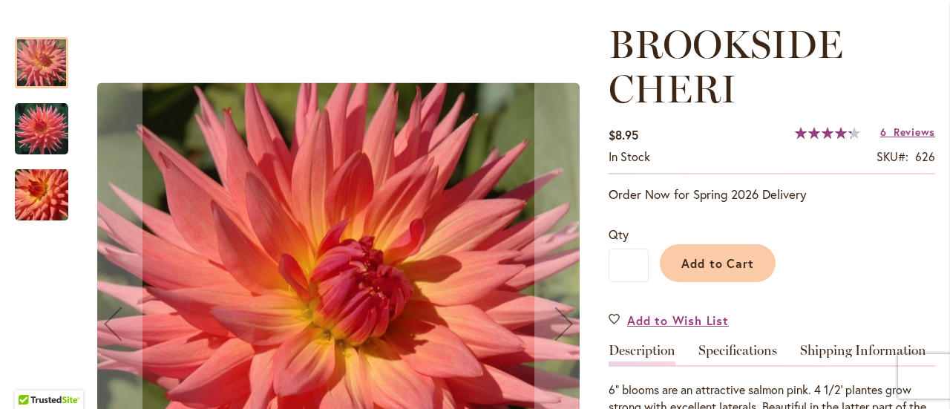
scroll to position [297, 0]
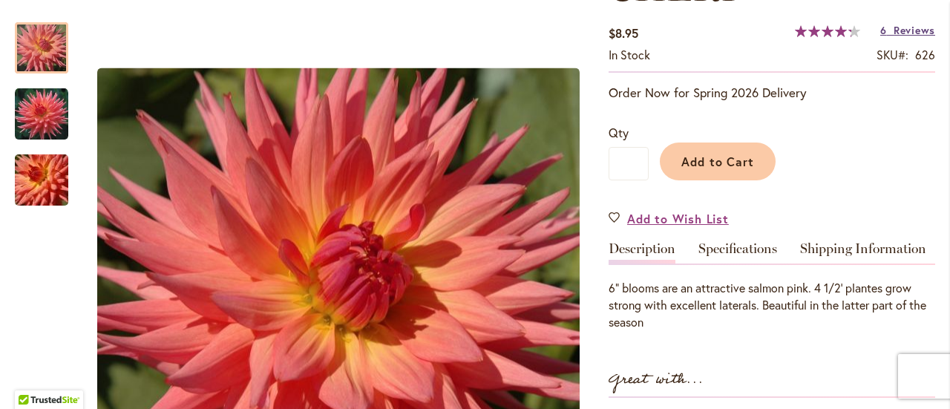
click at [890, 28] on link "6 Reviews" at bounding box center [907, 30] width 55 height 14
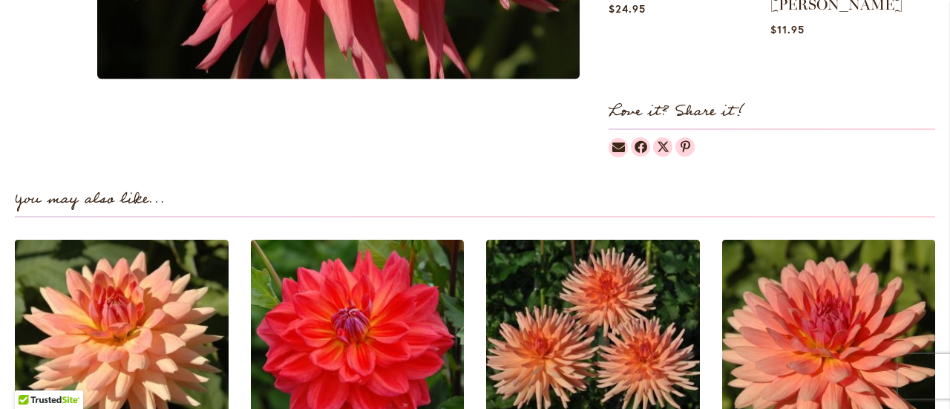
scroll to position [630, 0]
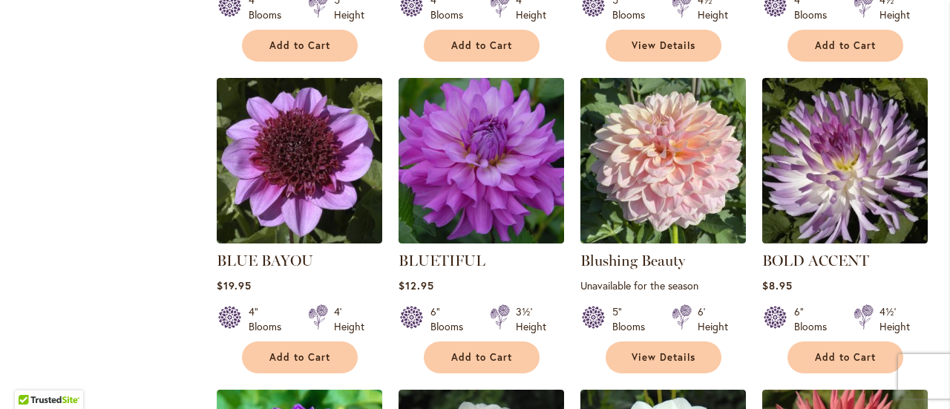
scroll to position [2448, 0]
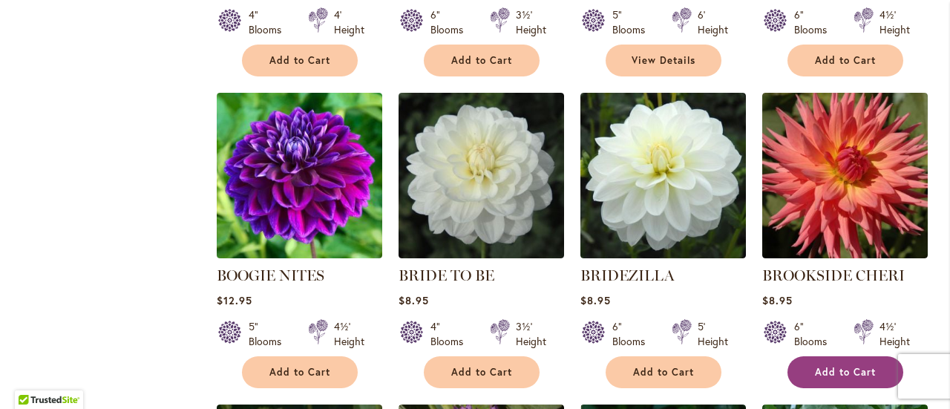
click at [832, 366] on span "Add to Cart" at bounding box center [845, 372] width 61 height 13
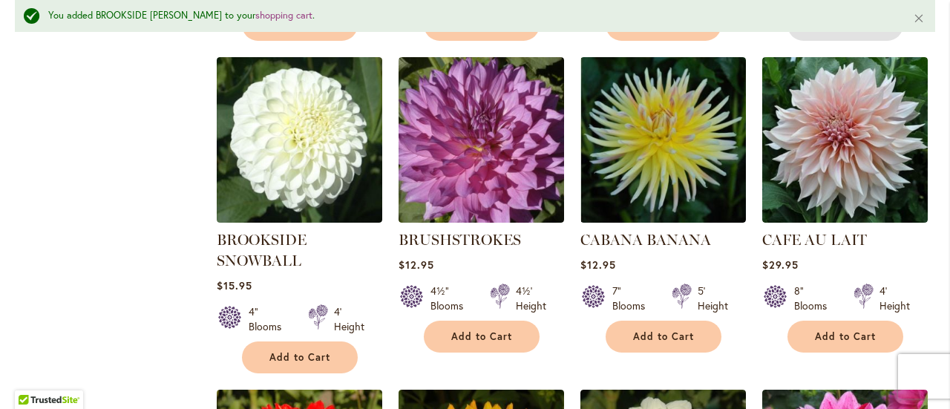
scroll to position [2857, 0]
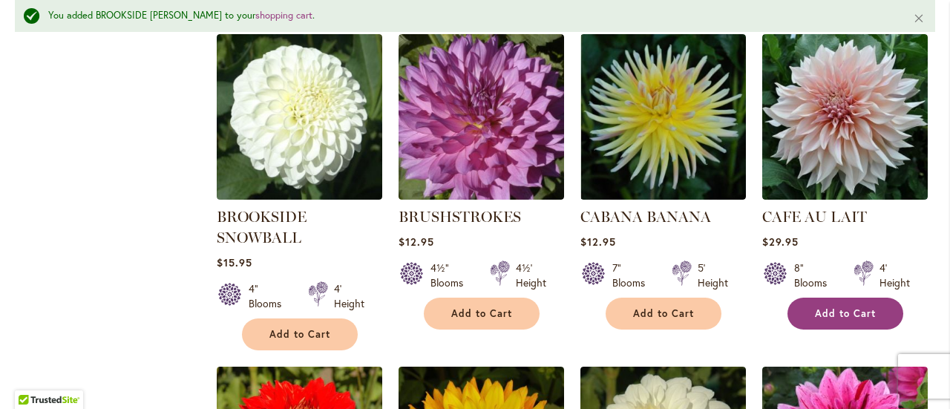
click at [853, 307] on span "Add to Cart" at bounding box center [845, 313] width 61 height 13
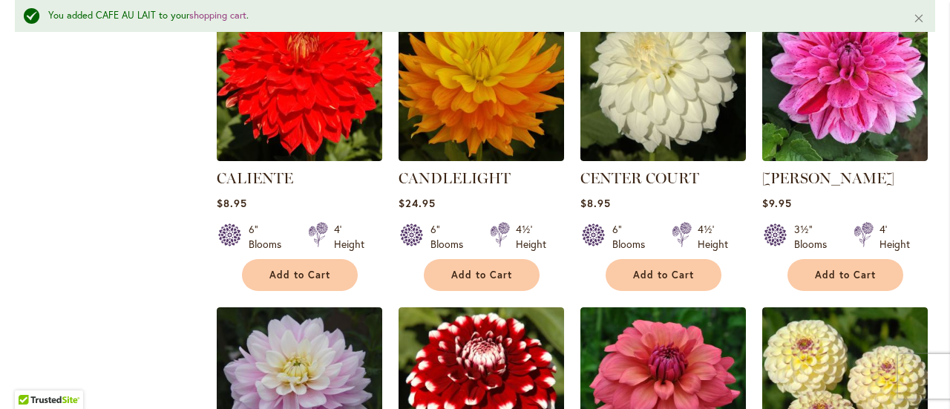
scroll to position [3154, 0]
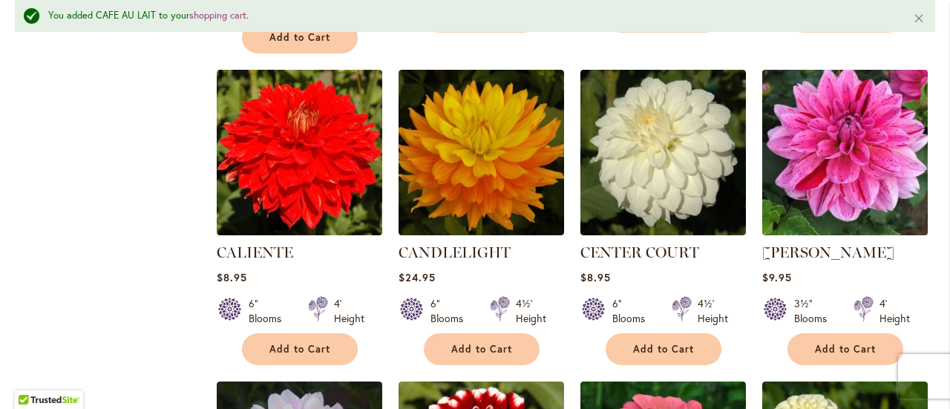
click at [833, 125] on img at bounding box center [844, 152] width 174 height 174
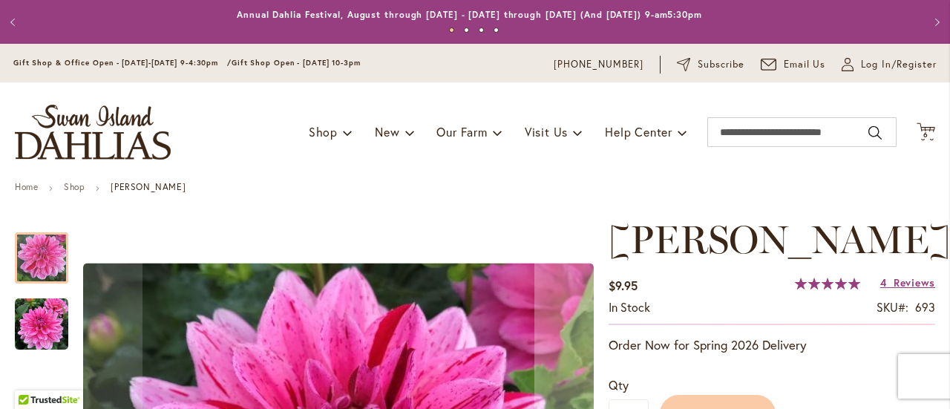
scroll to position [148, 0]
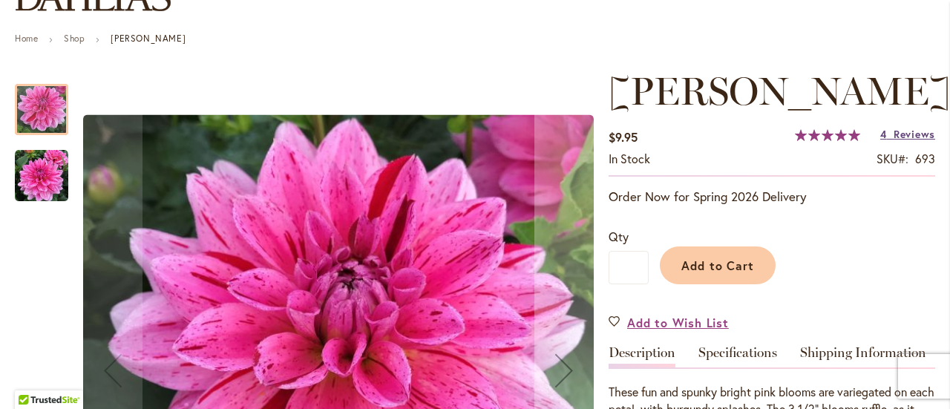
click at [918, 134] on span "Reviews" at bounding box center [914, 134] width 42 height 14
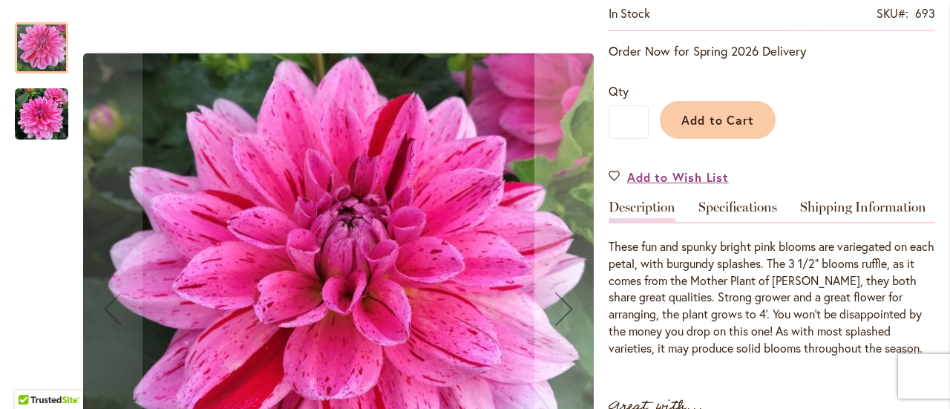
scroll to position [282, 0]
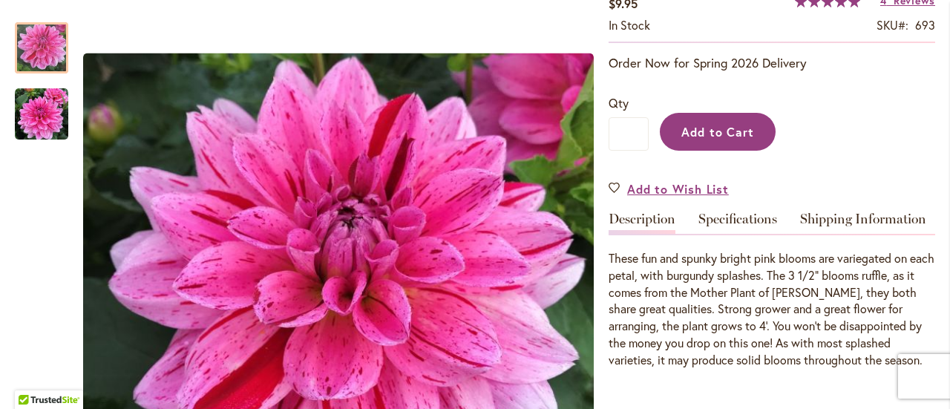
click at [731, 129] on span "Add to Cart" at bounding box center [717, 132] width 73 height 16
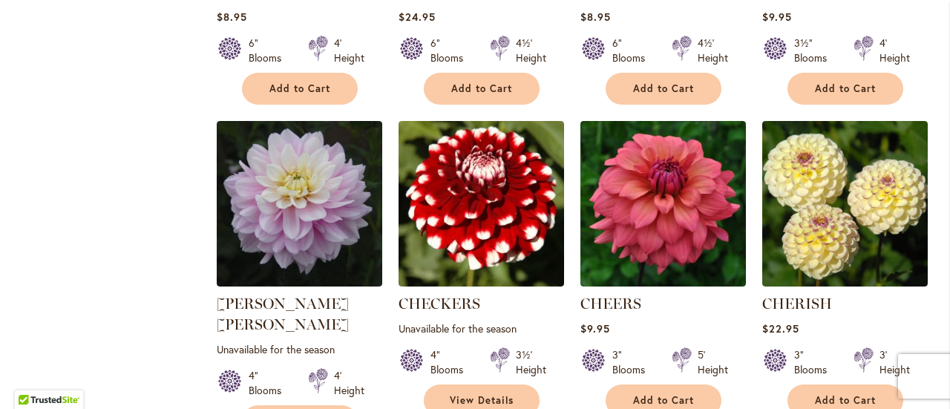
scroll to position [3366, 0]
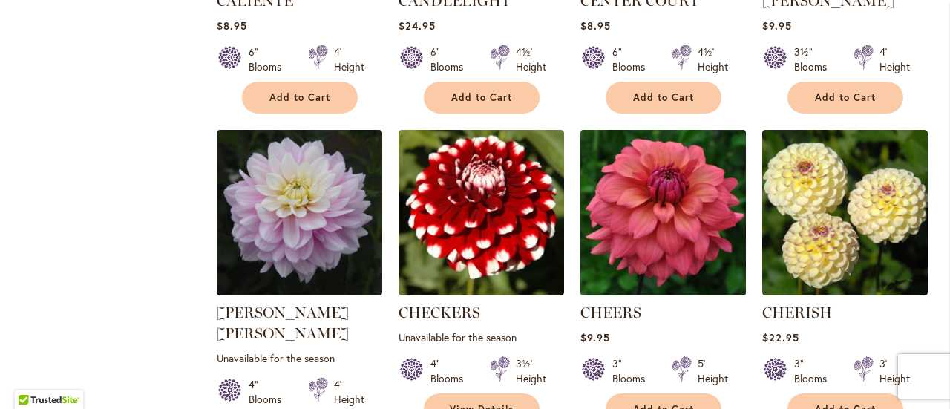
click img
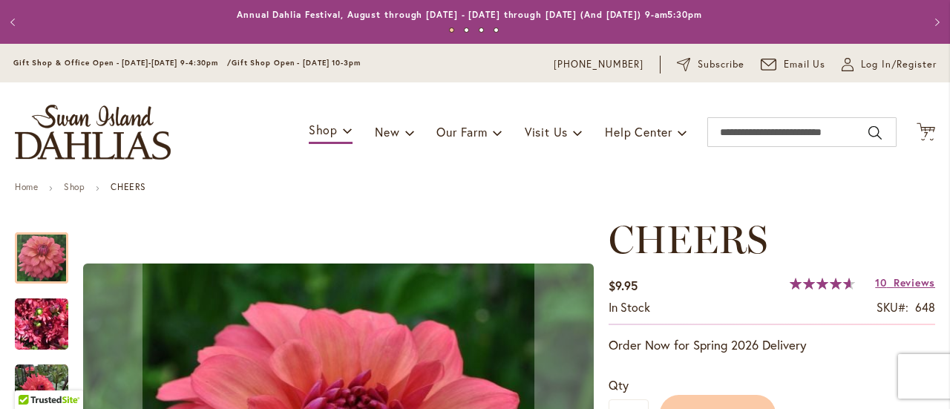
scroll to position [223, 0]
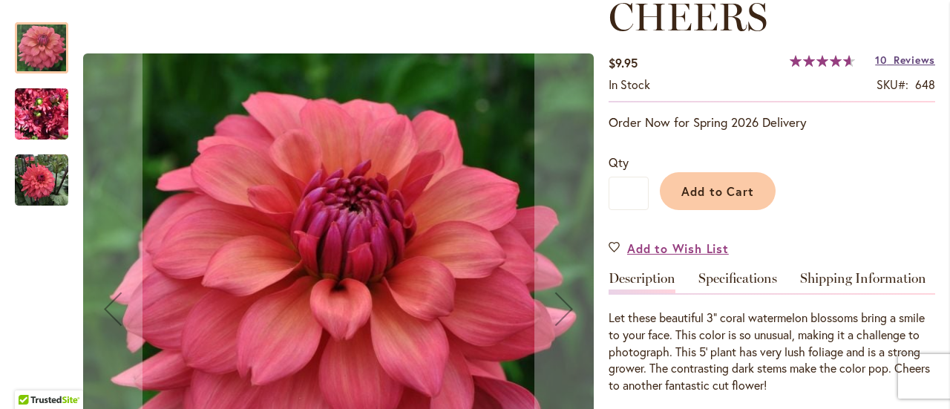
click at [904, 59] on span "Reviews" at bounding box center [914, 60] width 42 height 14
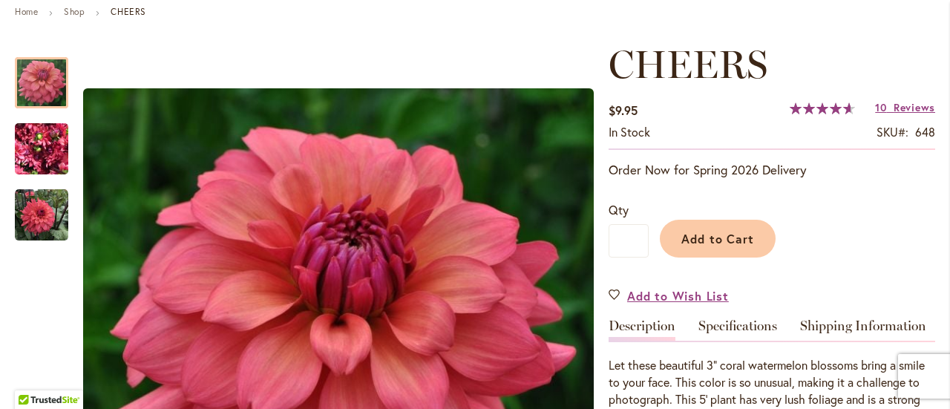
scroll to position [174, 0]
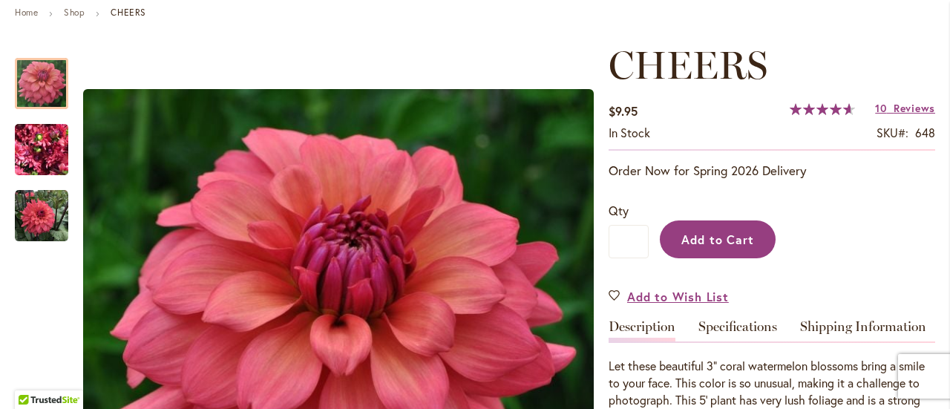
click at [679, 228] on button "Add to Cart" at bounding box center [717, 239] width 116 height 38
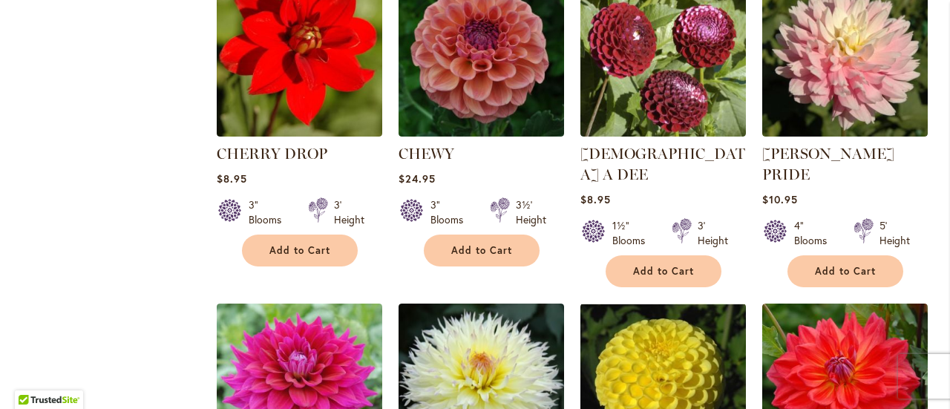
scroll to position [3709, 0]
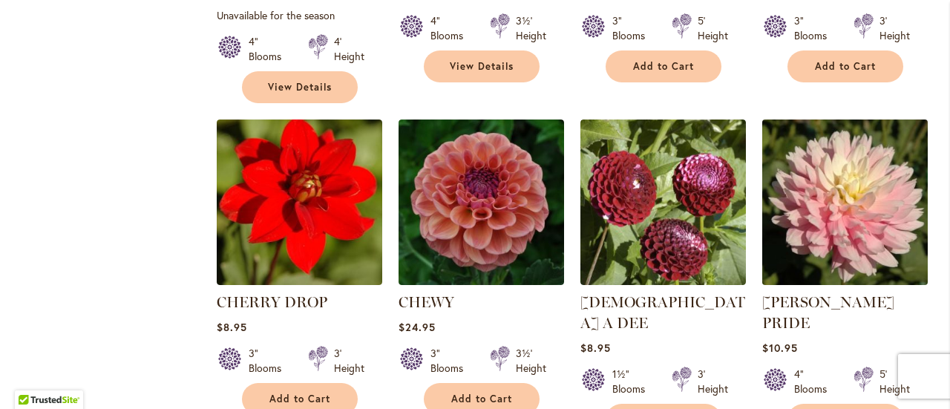
click at [803, 168] on img at bounding box center [844, 202] width 174 height 174
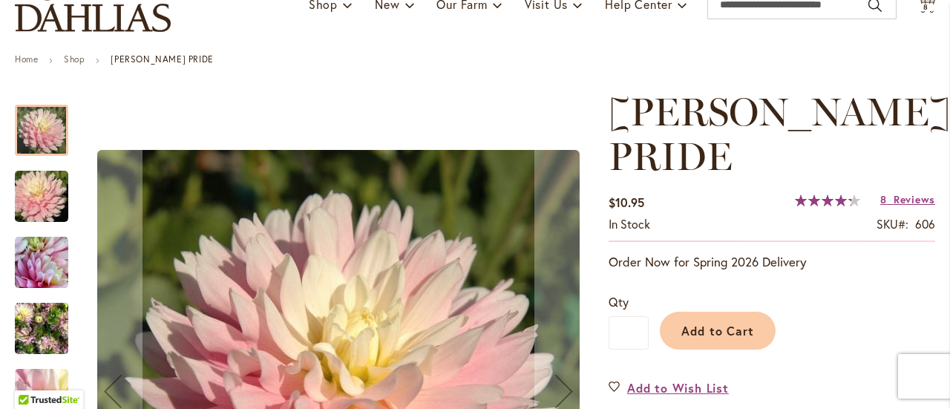
scroll to position [297, 0]
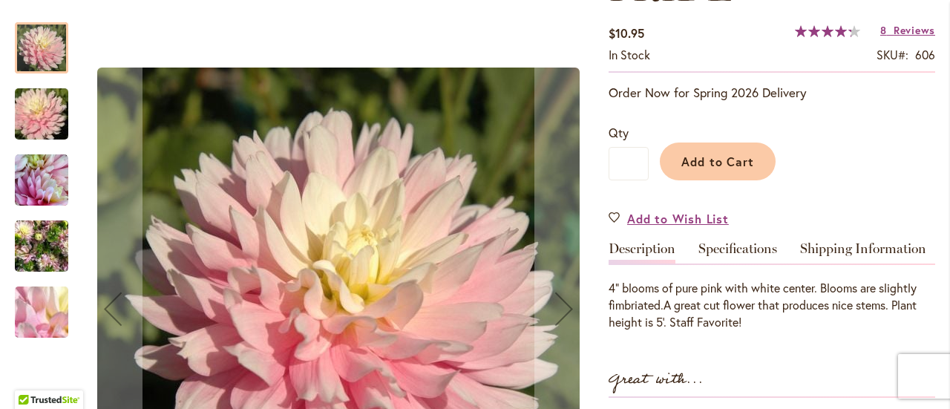
click at [31, 159] on img "CHILSON'S PRIDE" at bounding box center [41, 180] width 53 height 53
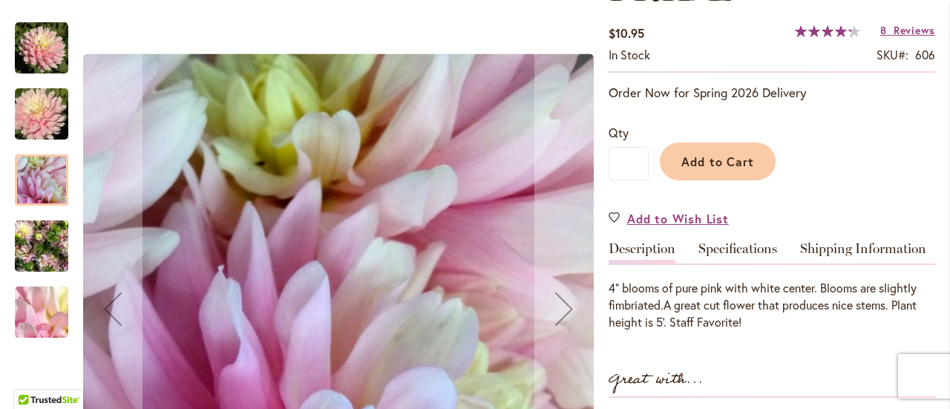
click at [39, 249] on img "CHILSON'S PRIDE" at bounding box center [41, 246] width 53 height 71
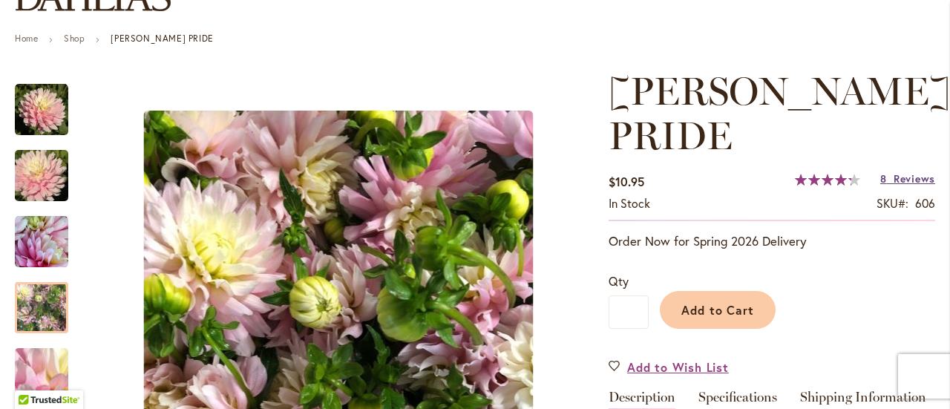
click at [917, 182] on span "Reviews" at bounding box center [914, 178] width 42 height 14
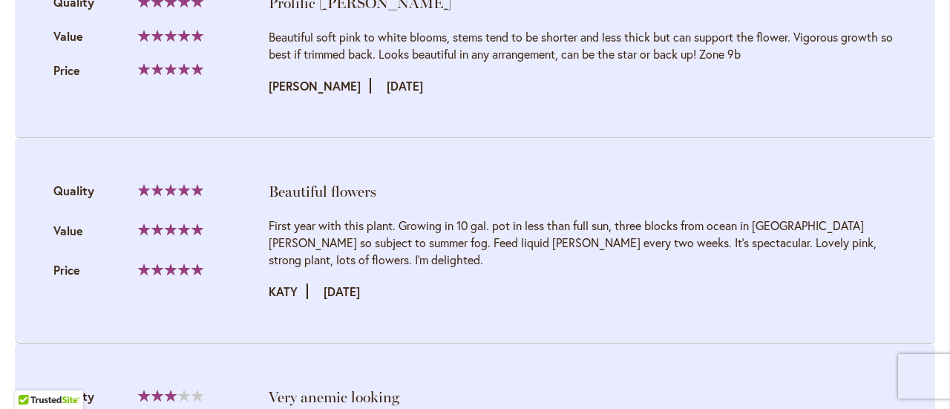
scroll to position [2188, 0]
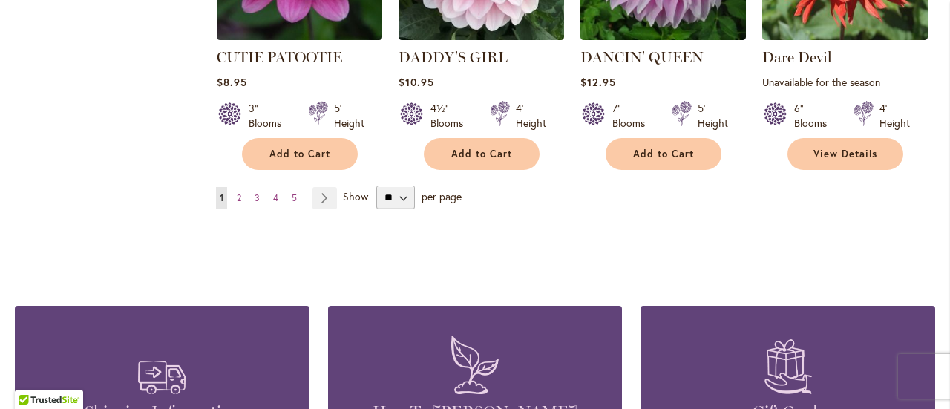
scroll to position [5267, 0]
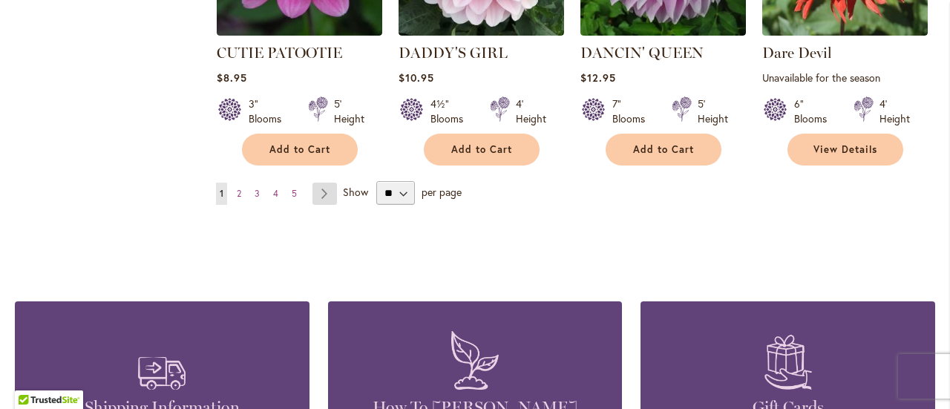
click at [323, 182] on link "Page Next" at bounding box center [324, 193] width 24 height 22
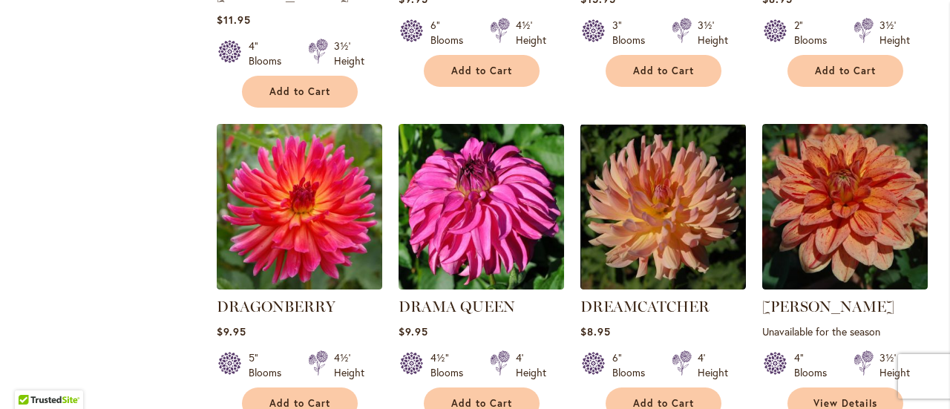
scroll to position [889, 0]
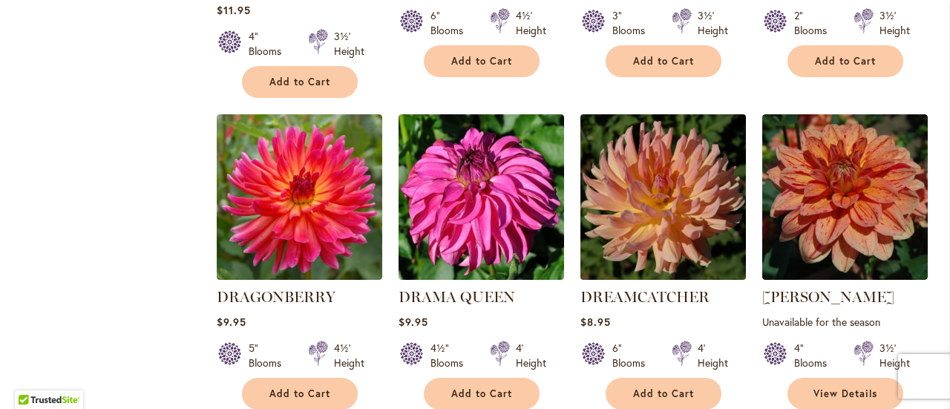
click at [675, 165] on img at bounding box center [663, 197] width 174 height 174
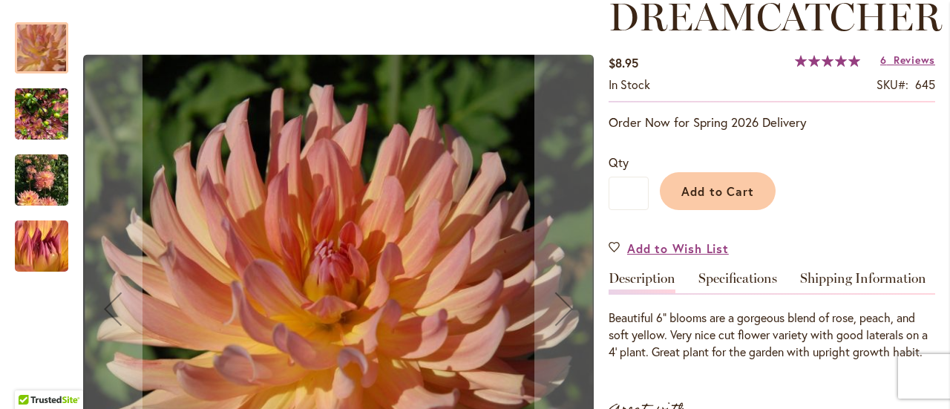
scroll to position [371, 0]
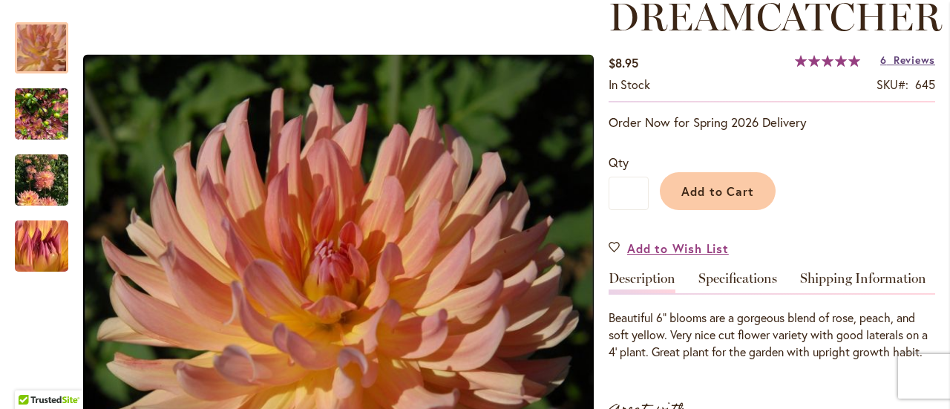
click at [908, 57] on span "Reviews" at bounding box center [914, 60] width 42 height 14
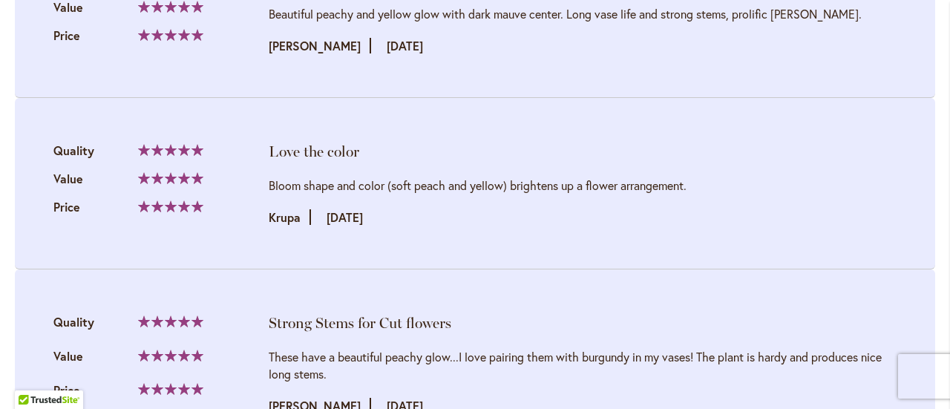
scroll to position [1772, 0]
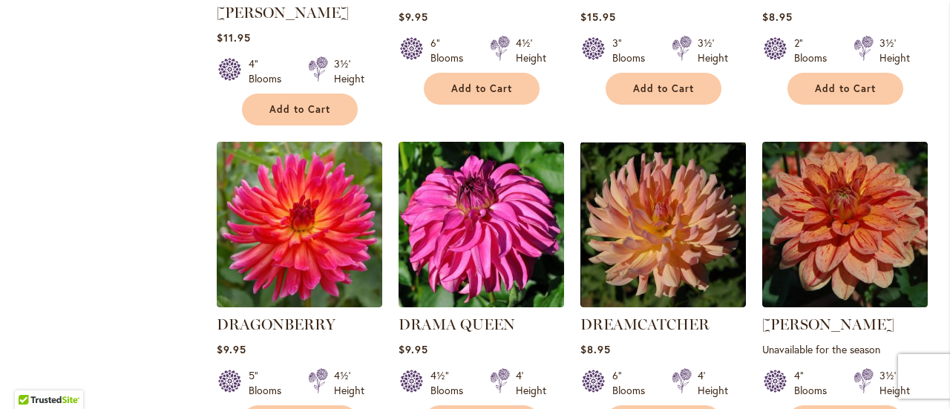
scroll to position [964, 0]
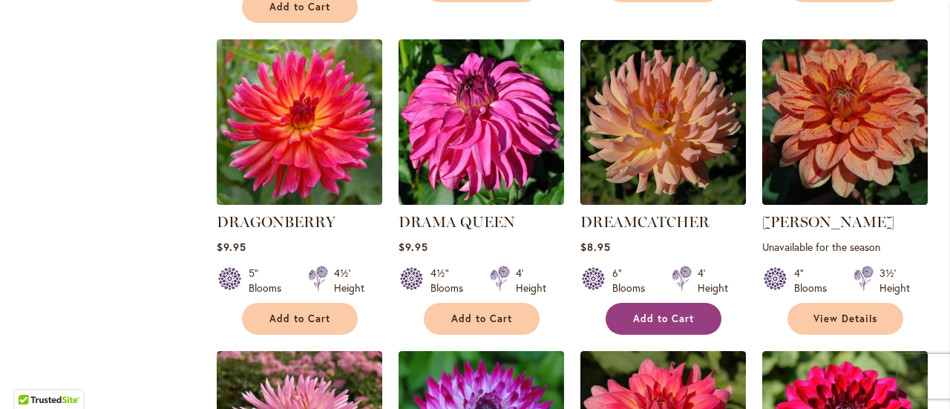
click at [654, 312] on span "Add to Cart" at bounding box center [663, 318] width 61 height 13
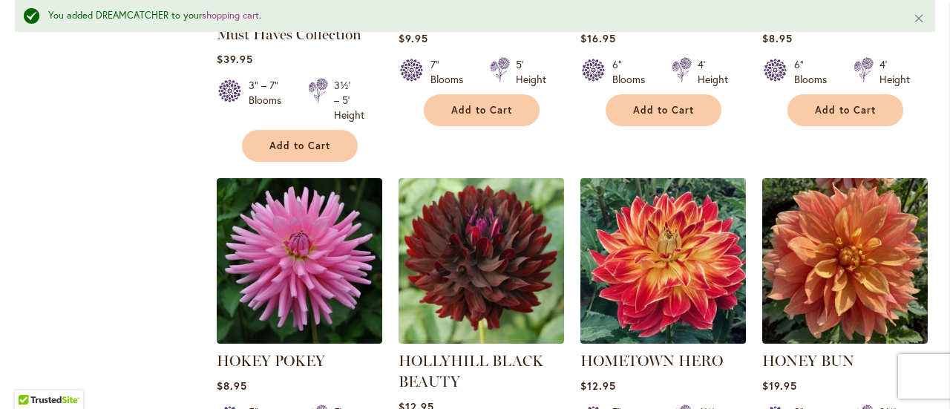
scroll to position [4489, 0]
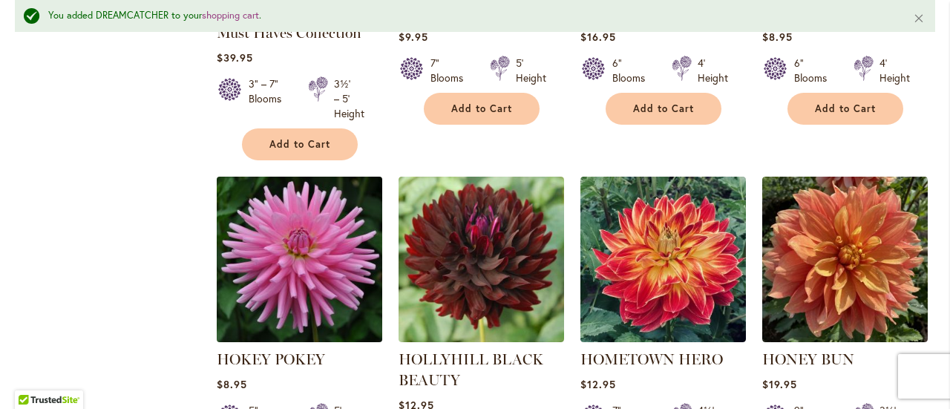
click at [258, 172] on img at bounding box center [299, 259] width 174 height 174
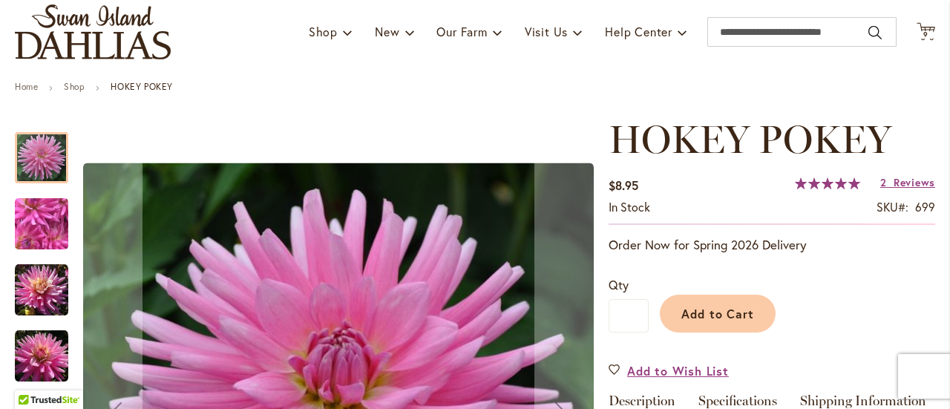
scroll to position [148, 0]
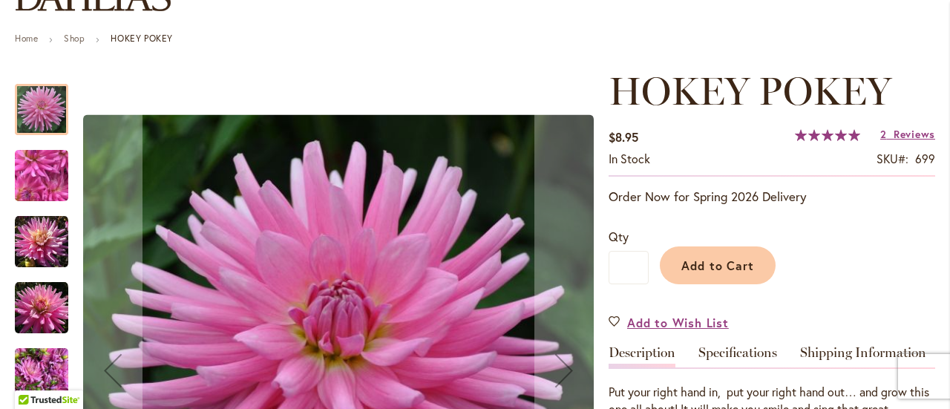
click at [36, 250] on img "HOKEY POKEY" at bounding box center [41, 241] width 53 height 53
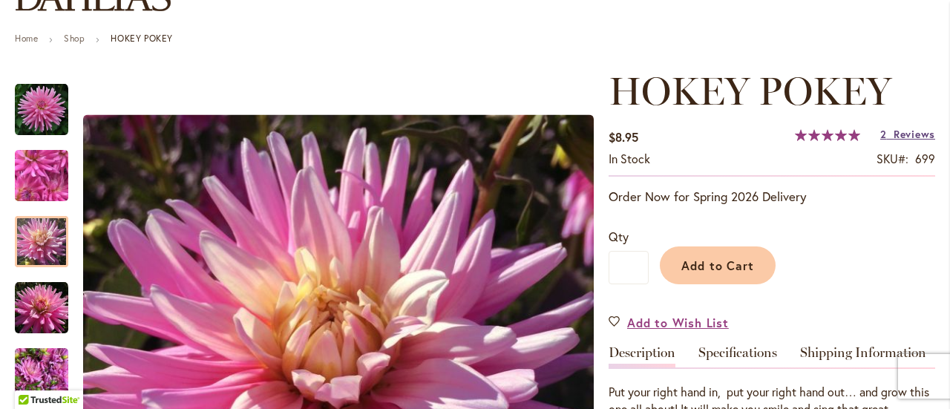
click at [893, 134] on span "Reviews" at bounding box center [914, 134] width 42 height 14
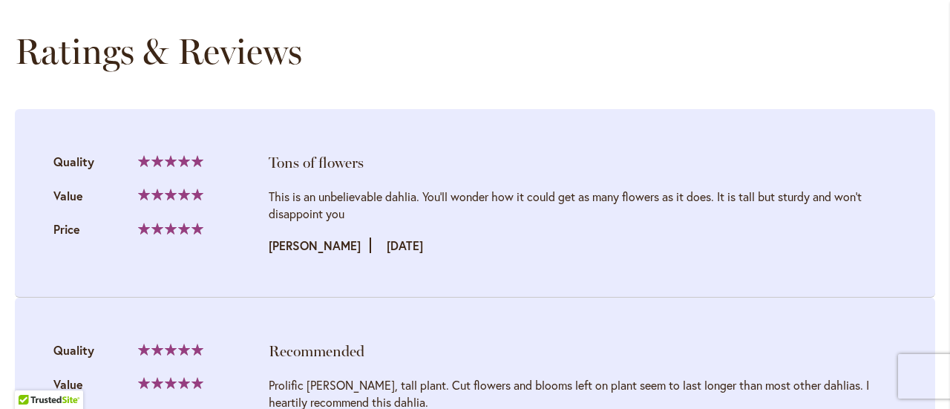
scroll to position [1382, 0]
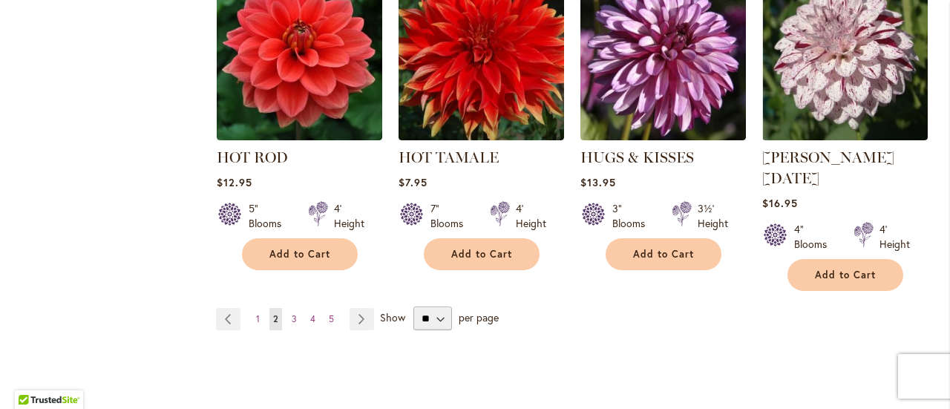
scroll to position [5415, 0]
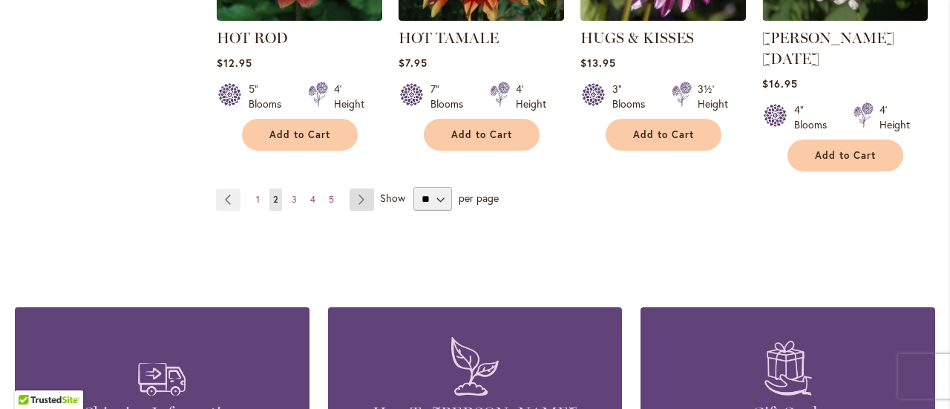
click at [365, 188] on link "Page Next" at bounding box center [361, 199] width 24 height 22
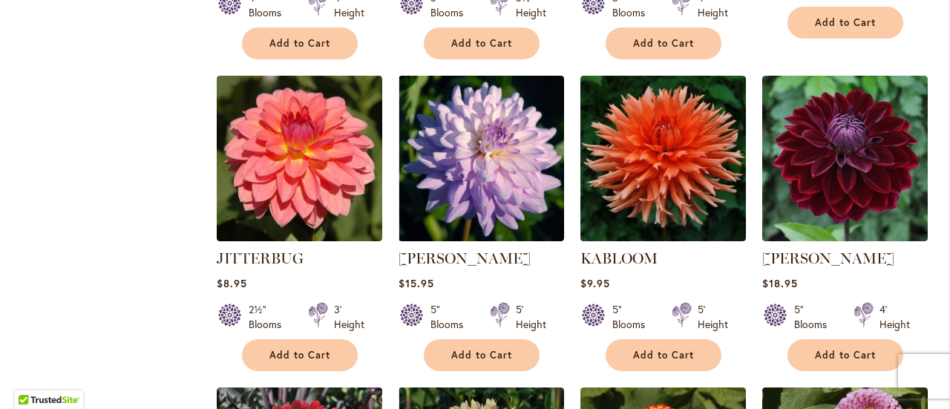
scroll to position [1261, 0]
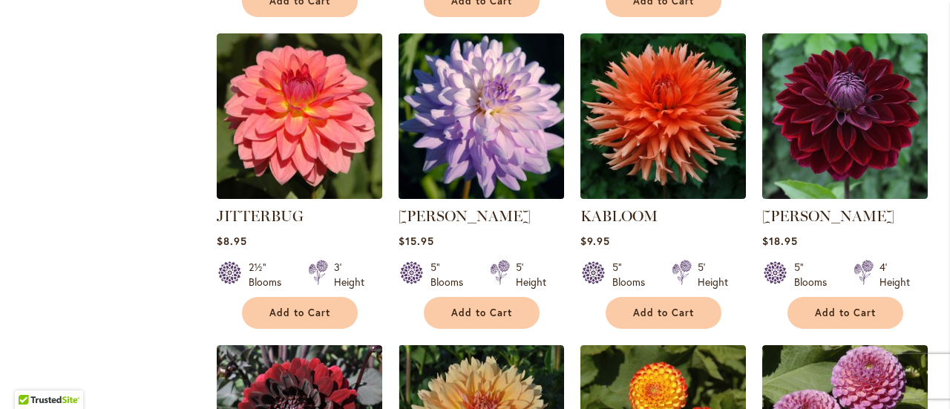
click at [496, 128] on img at bounding box center [481, 116] width 174 height 174
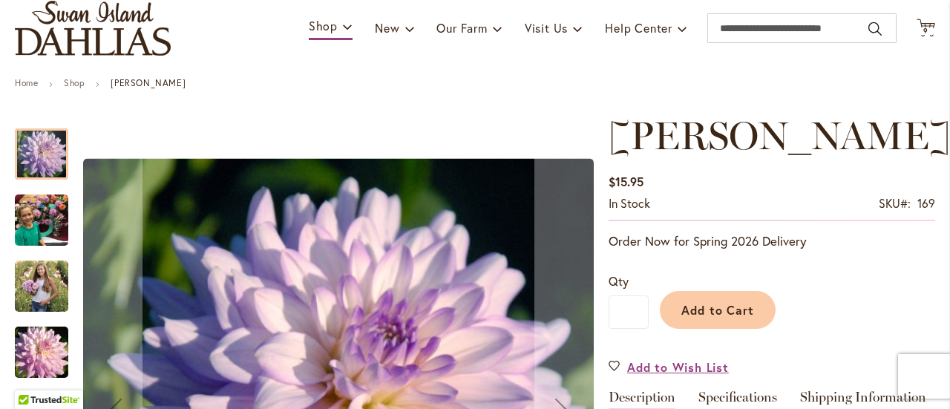
scroll to position [74, 0]
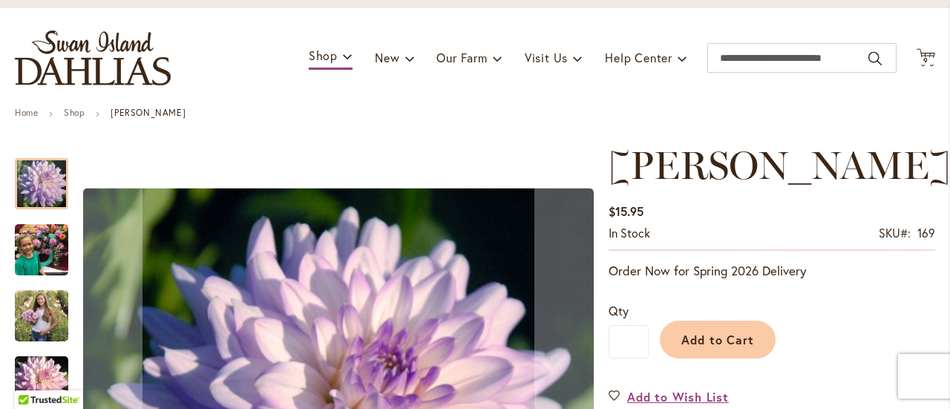
click at [36, 320] on img "JORDAN NICOLE" at bounding box center [41, 315] width 53 height 67
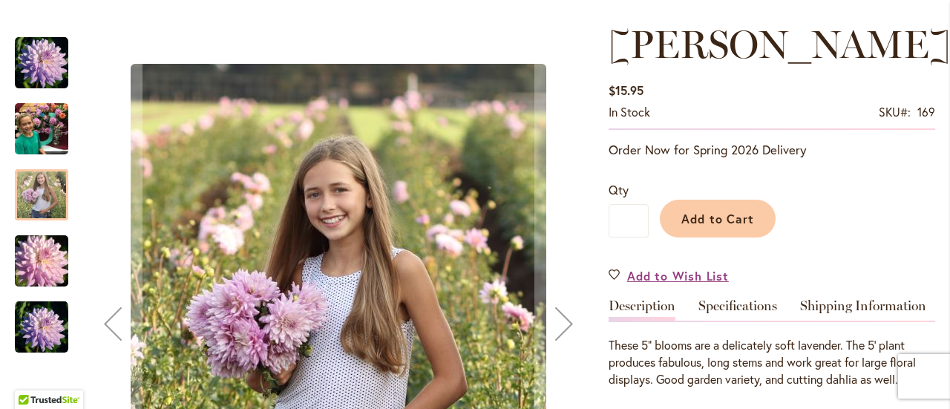
scroll to position [297, 0]
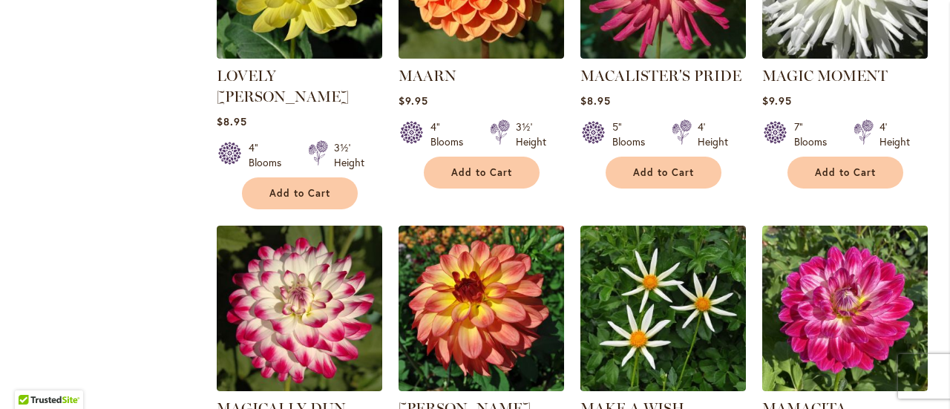
scroll to position [3338, 0]
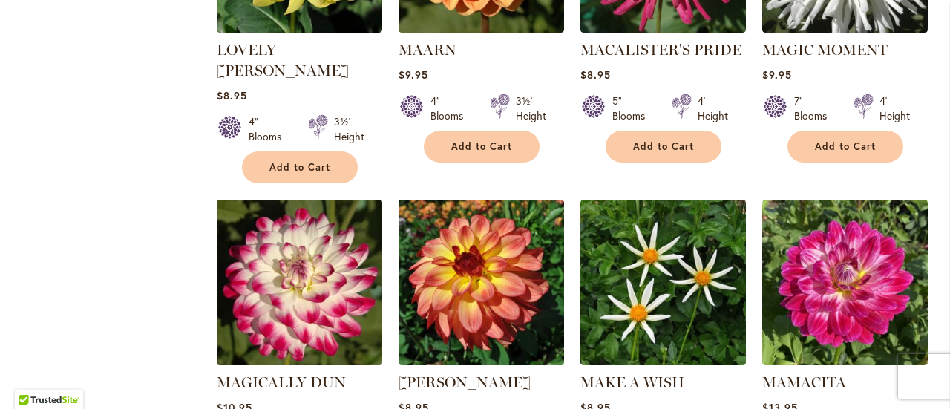
click at [270, 195] on img at bounding box center [299, 282] width 174 height 174
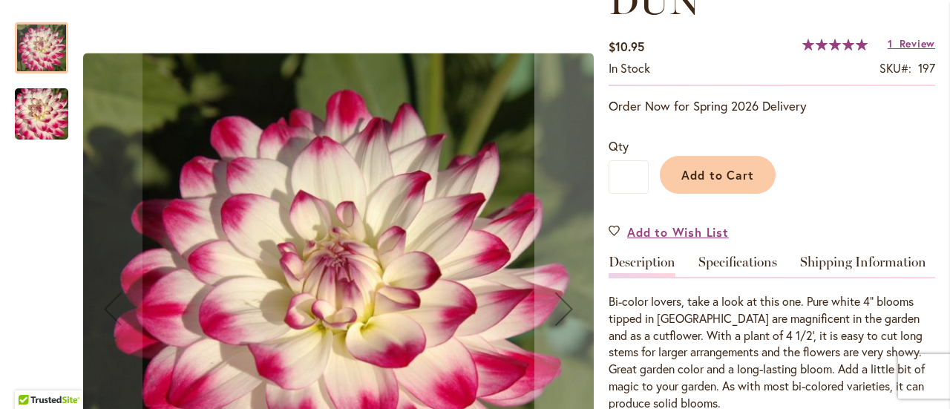
scroll to position [297, 0]
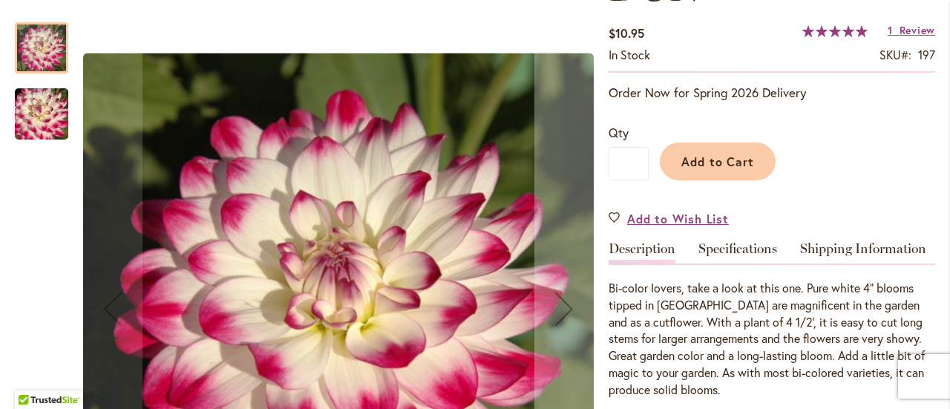
click at [43, 137] on img "MAGICALLY DUN" at bounding box center [41, 114] width 107 height 71
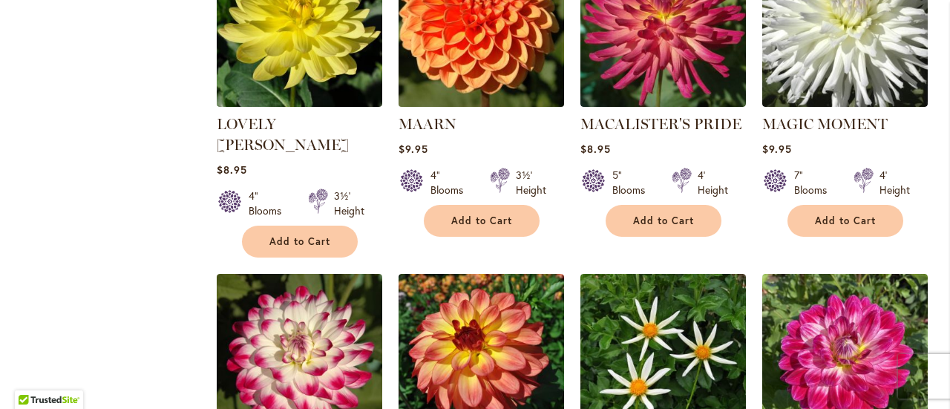
scroll to position [3412, 0]
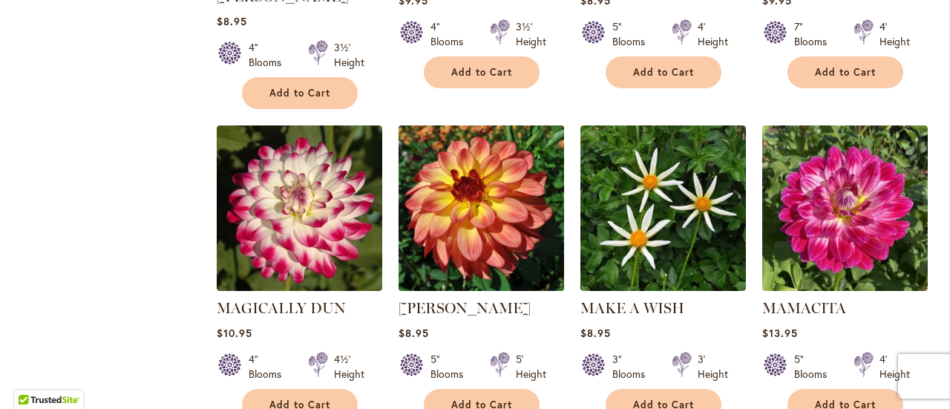
click at [487, 121] on img at bounding box center [481, 208] width 174 height 174
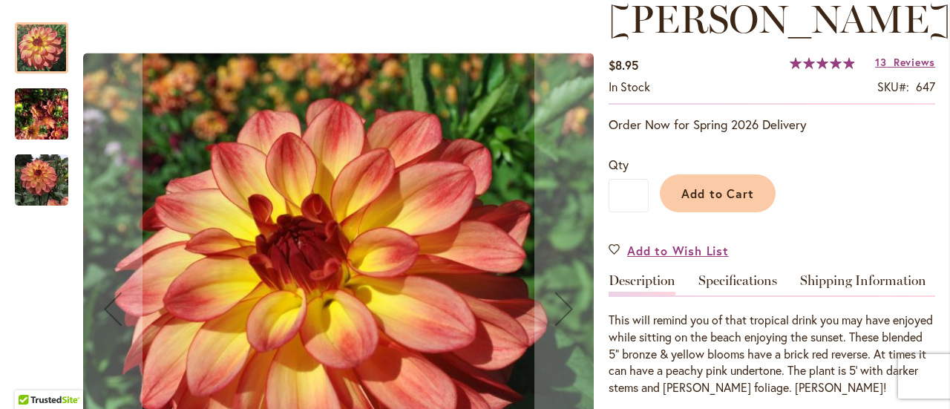
scroll to position [223, 0]
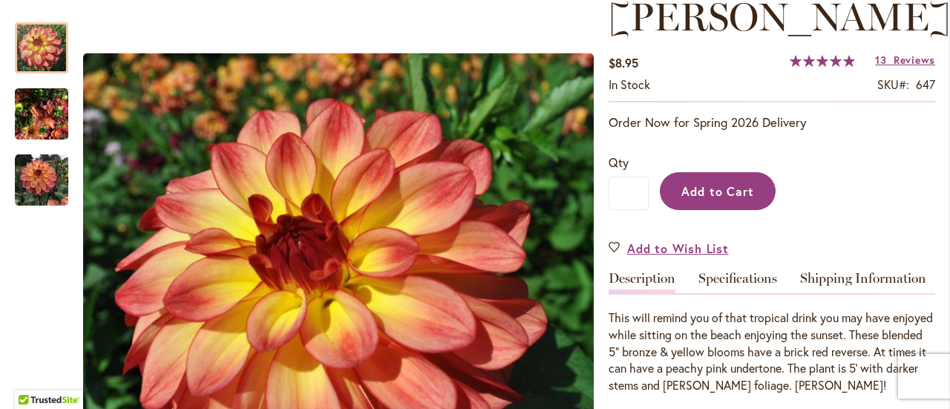
click at [721, 185] on span "Add to Cart" at bounding box center [717, 191] width 73 height 16
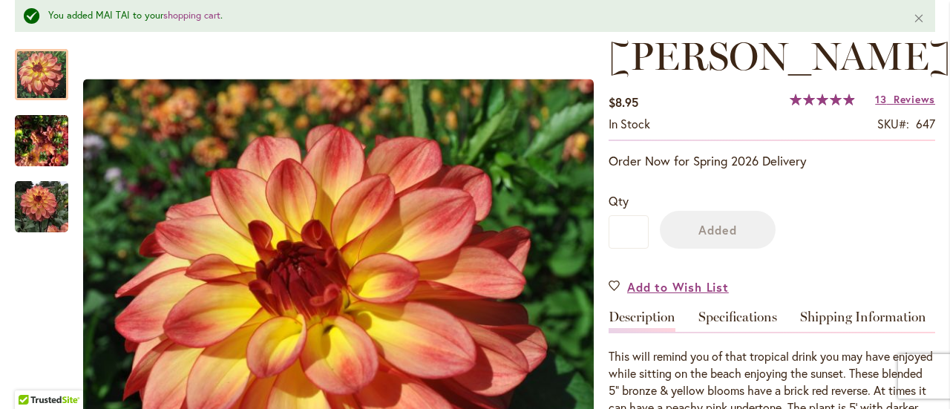
scroll to position [261, 0]
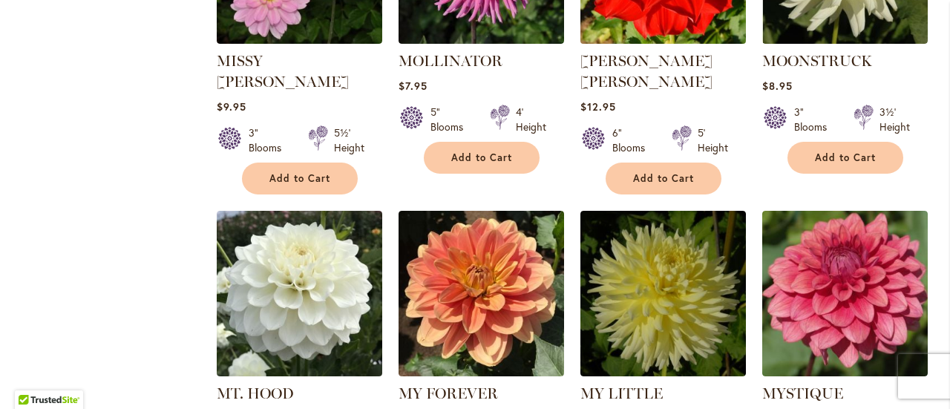
scroll to position [4970, 0]
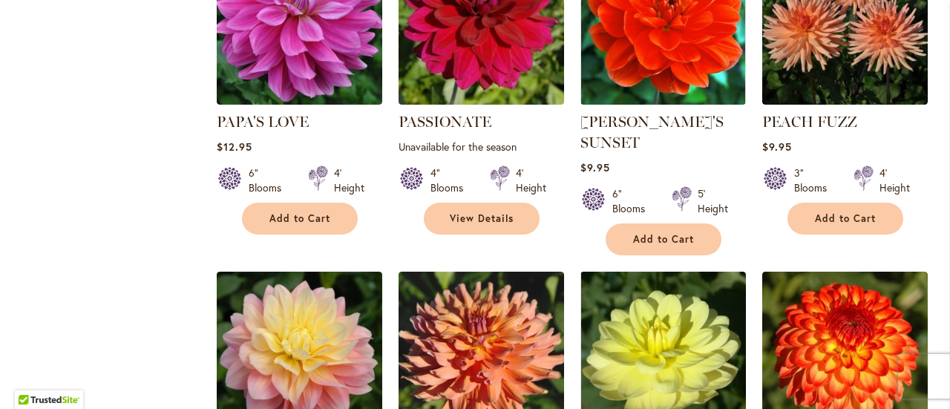
scroll to position [1557, 0]
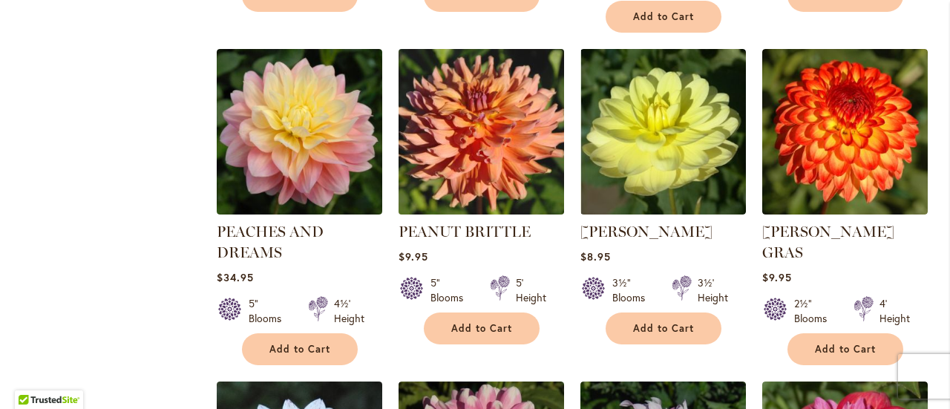
click at [450, 129] on img at bounding box center [481, 132] width 174 height 174
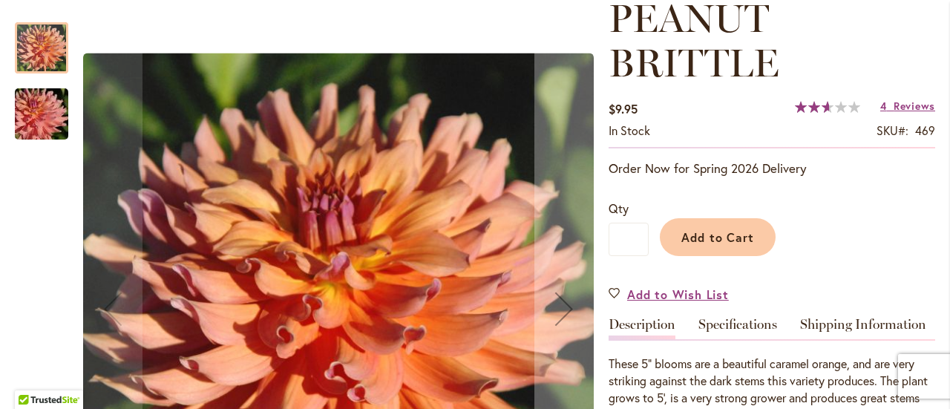
scroll to position [223, 0]
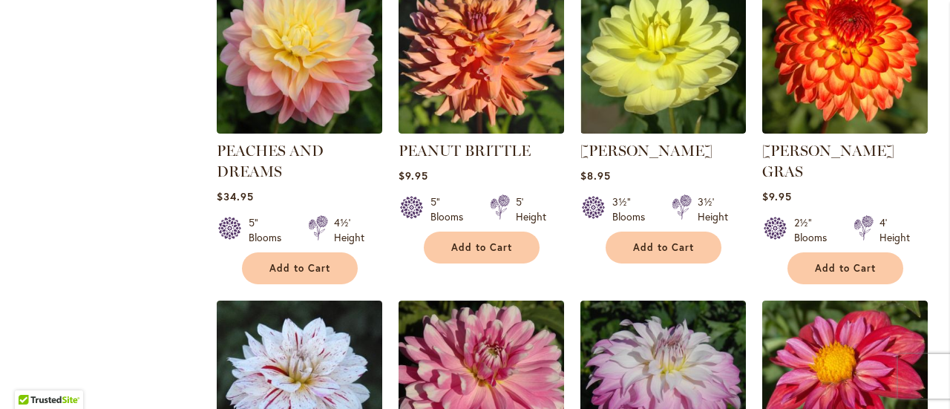
scroll to position [1558, 0]
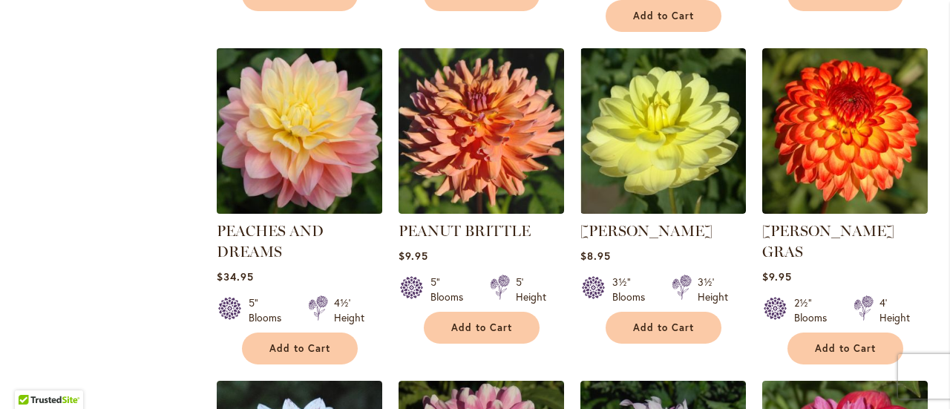
click at [318, 113] on img at bounding box center [299, 131] width 174 height 174
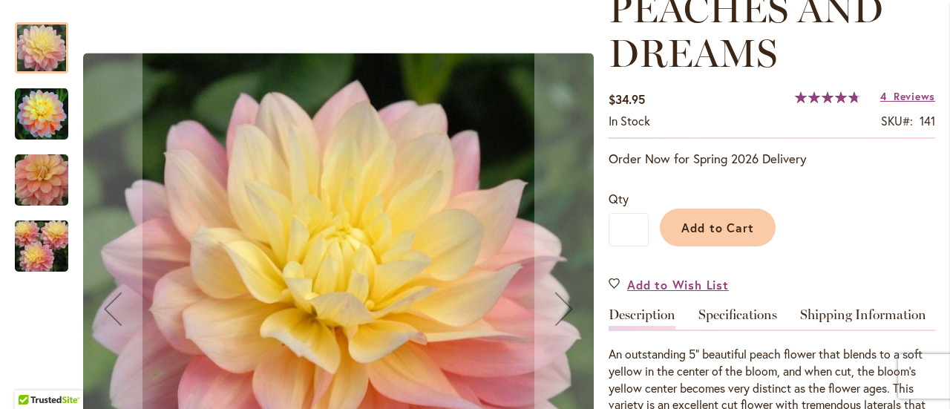
scroll to position [223, 0]
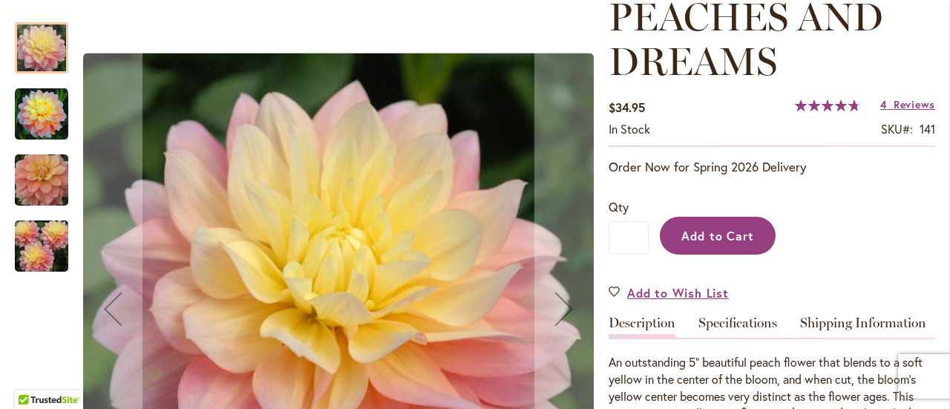
click at [728, 232] on span "Add to Cart" at bounding box center [717, 236] width 73 height 16
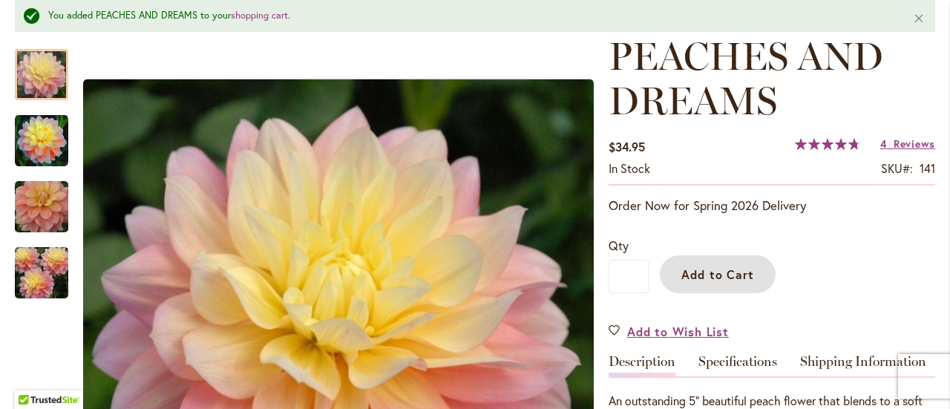
scroll to position [261, 0]
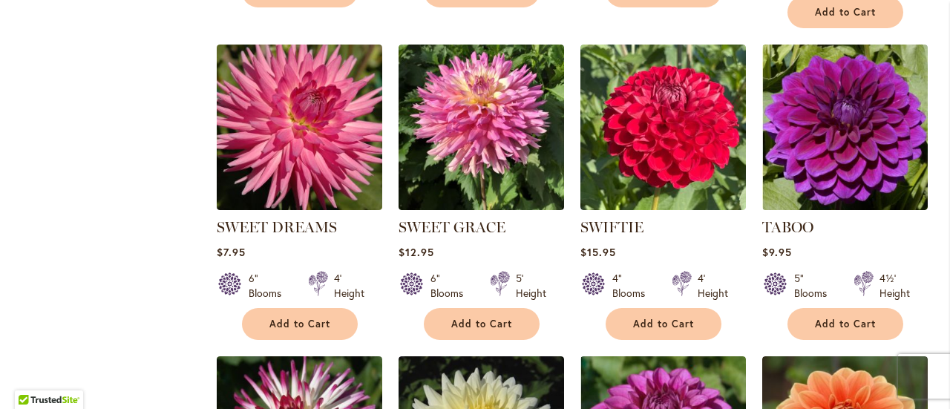
scroll to position [4451, 0]
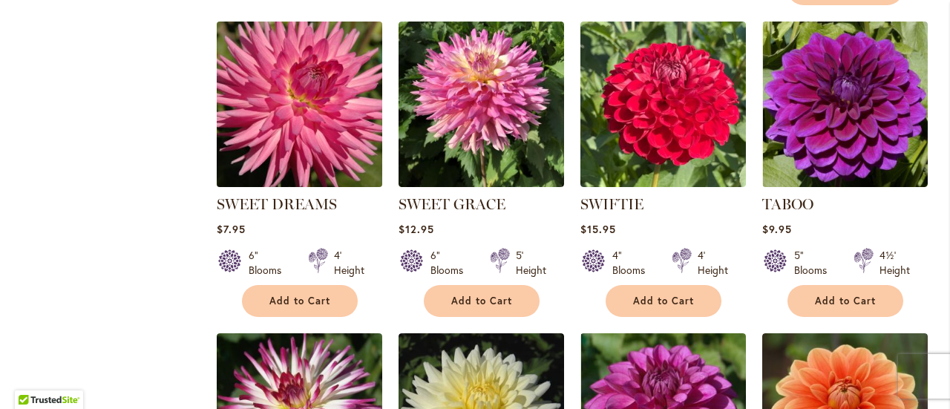
click at [228, 110] on img at bounding box center [299, 104] width 174 height 174
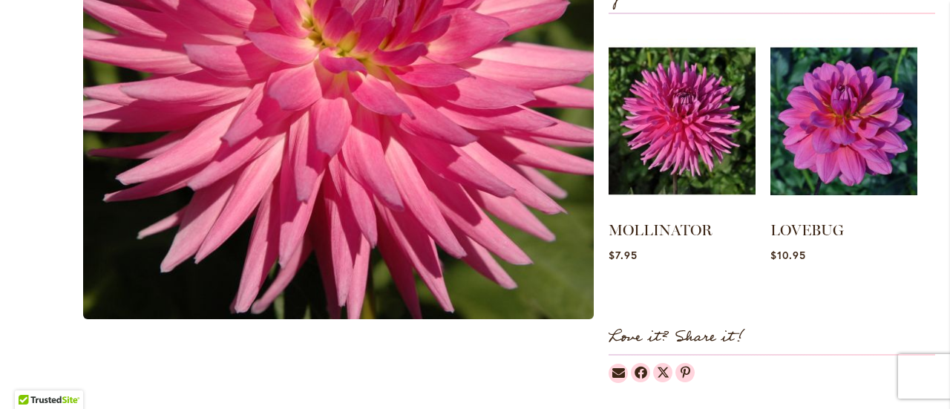
scroll to position [668, 0]
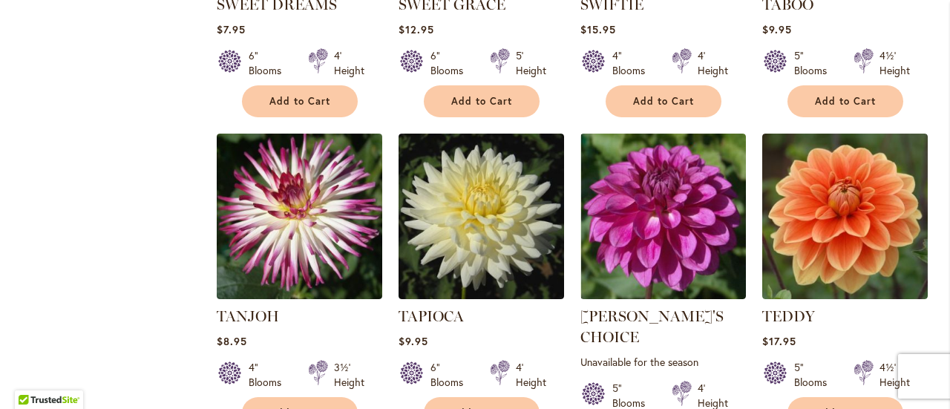
scroll to position [4673, 0]
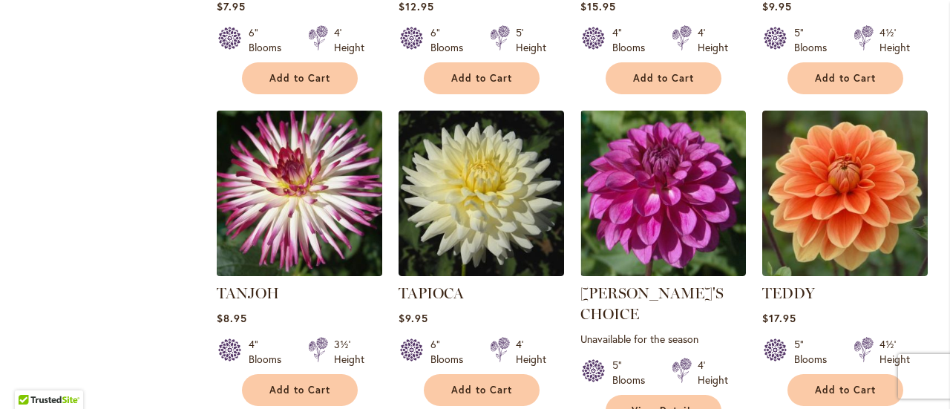
click at [335, 183] on img at bounding box center [299, 193] width 174 height 174
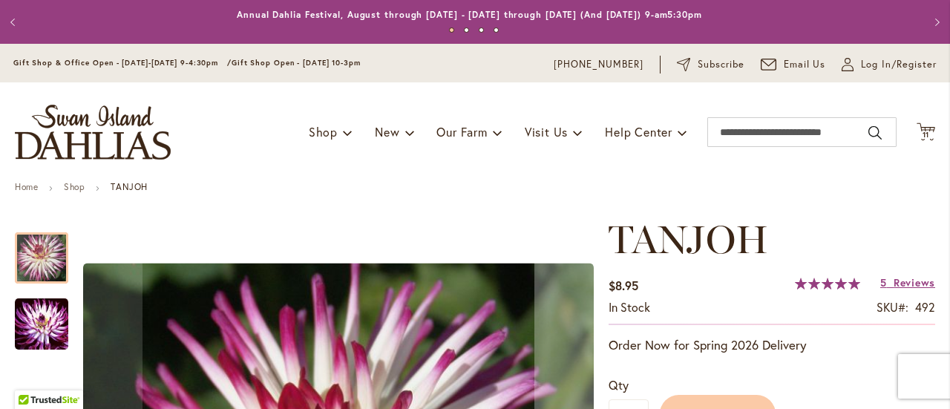
scroll to position [297, 0]
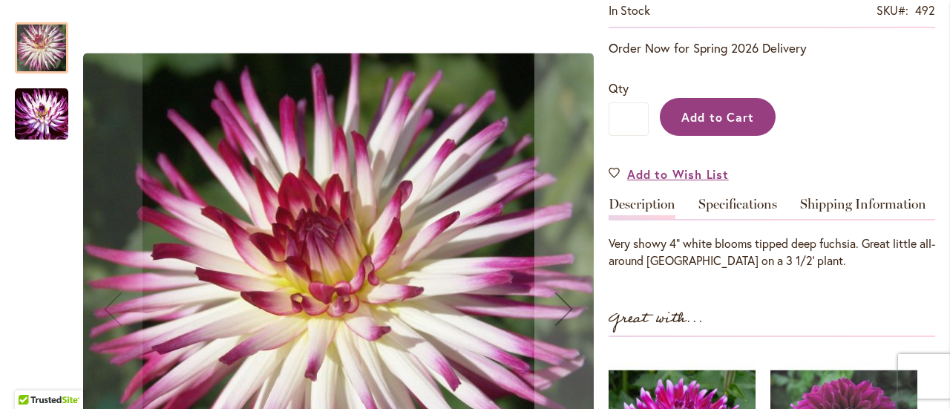
click at [714, 131] on button "Add to Cart" at bounding box center [717, 117] width 116 height 38
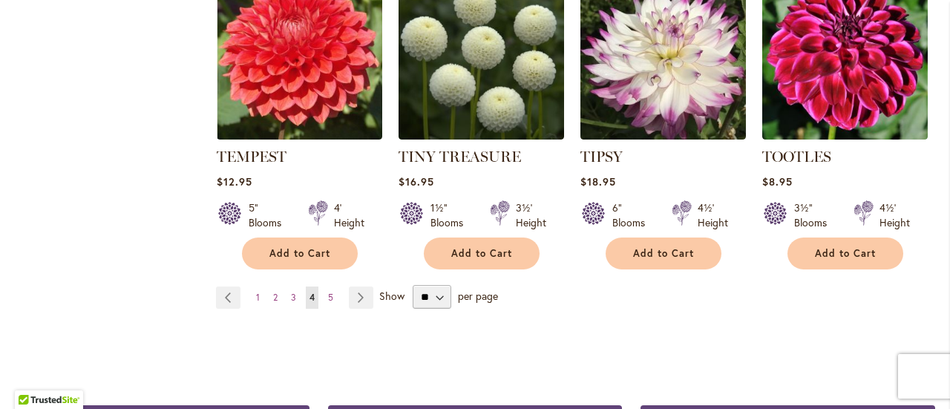
scroll to position [5222, 0]
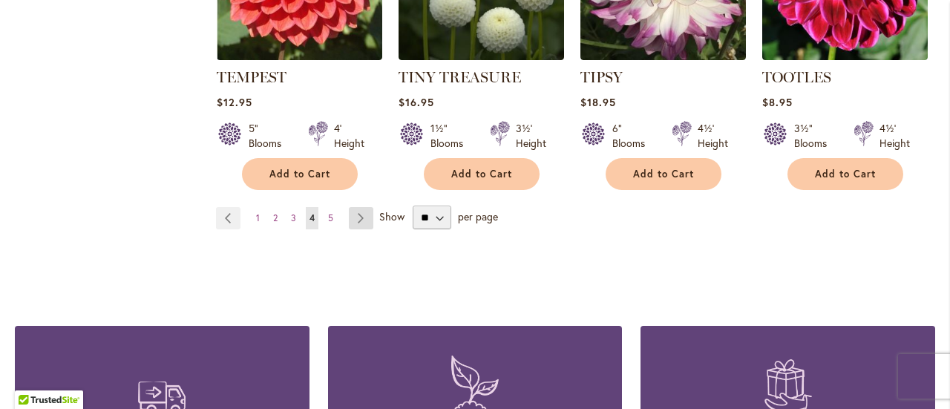
click at [366, 207] on link "Page Next" at bounding box center [361, 218] width 24 height 22
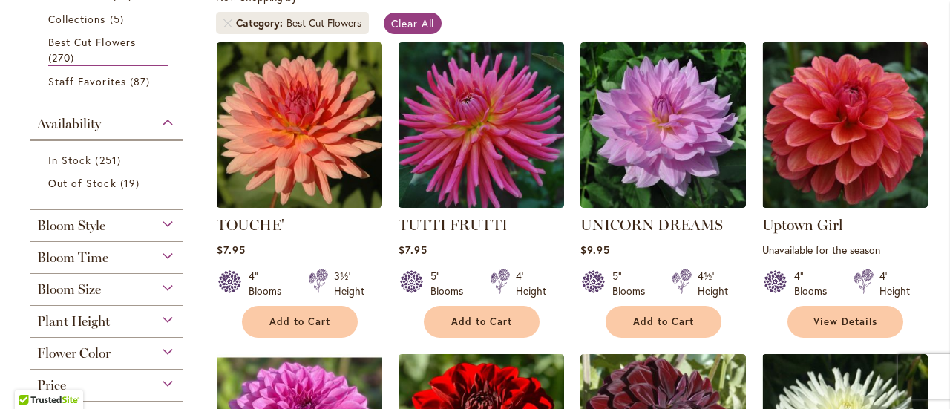
scroll to position [148, 0]
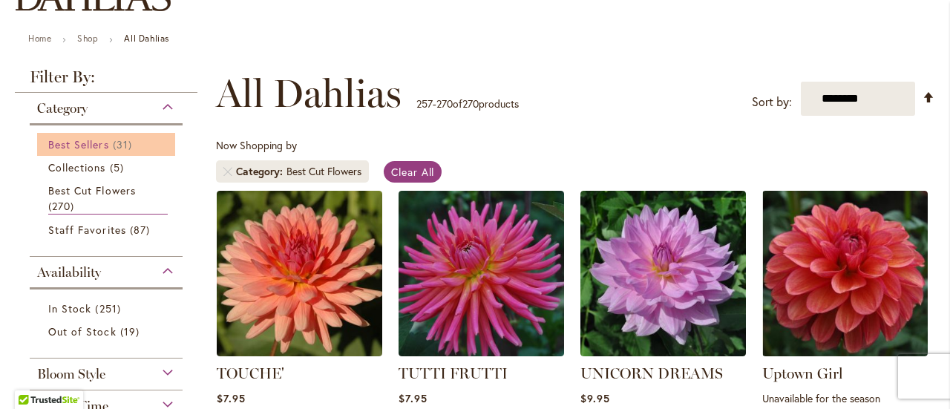
click at [85, 137] on span "Best Sellers" at bounding box center [78, 144] width 61 height 14
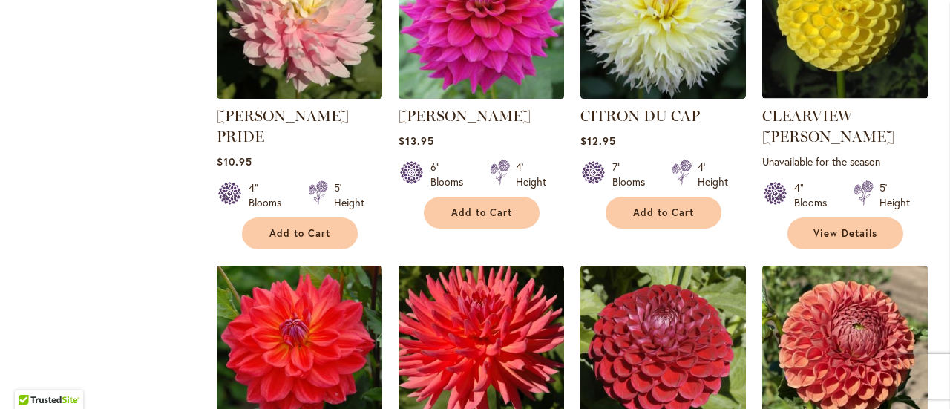
scroll to position [4079, 0]
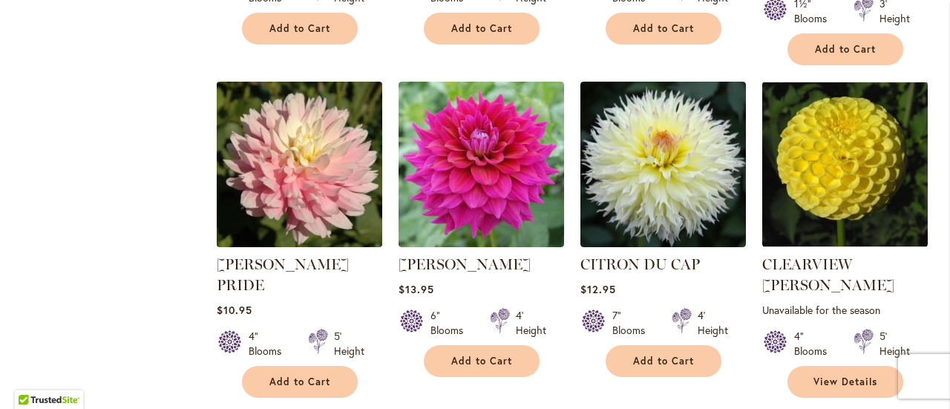
click at [304, 105] on img at bounding box center [299, 164] width 174 height 174
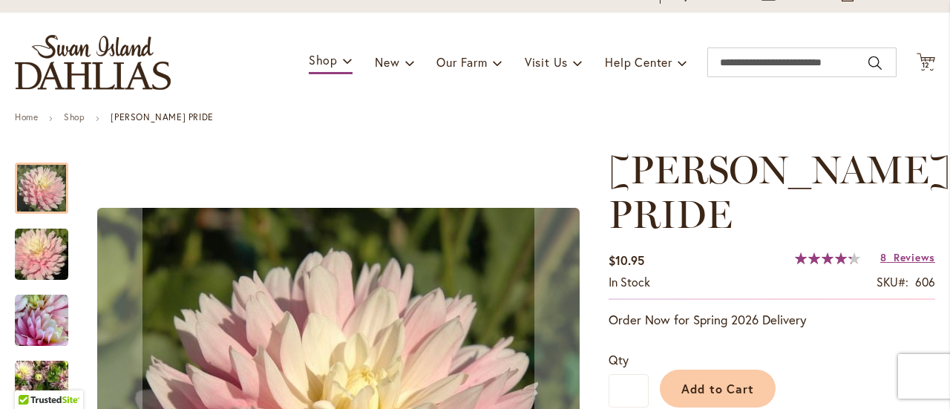
scroll to position [148, 0]
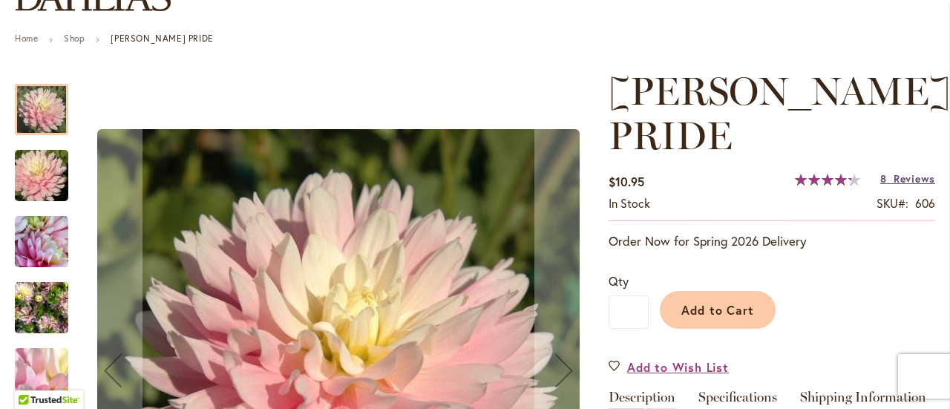
click at [915, 180] on span "Reviews" at bounding box center [914, 178] width 42 height 14
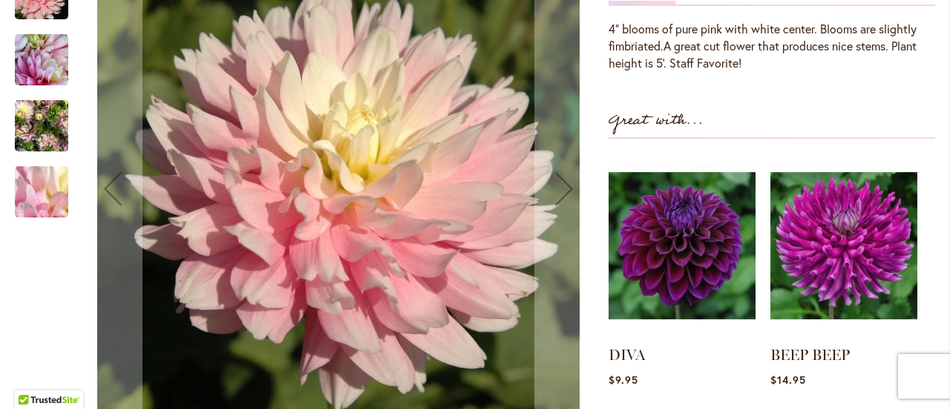
scroll to position [36, 0]
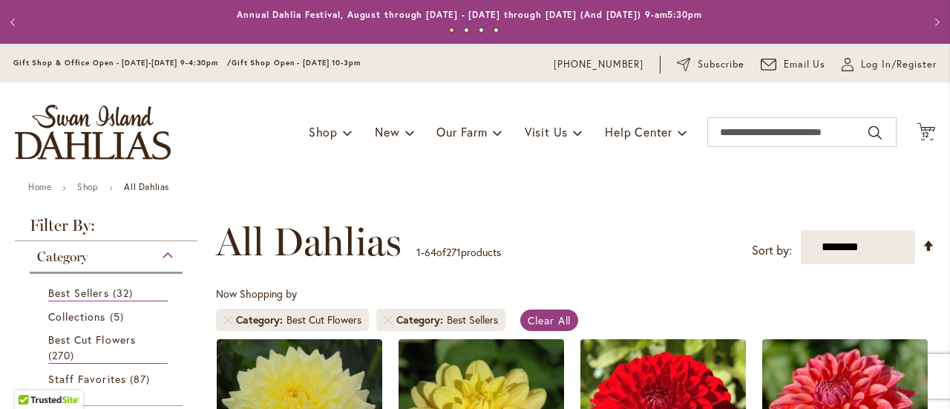
scroll to position [223, 0]
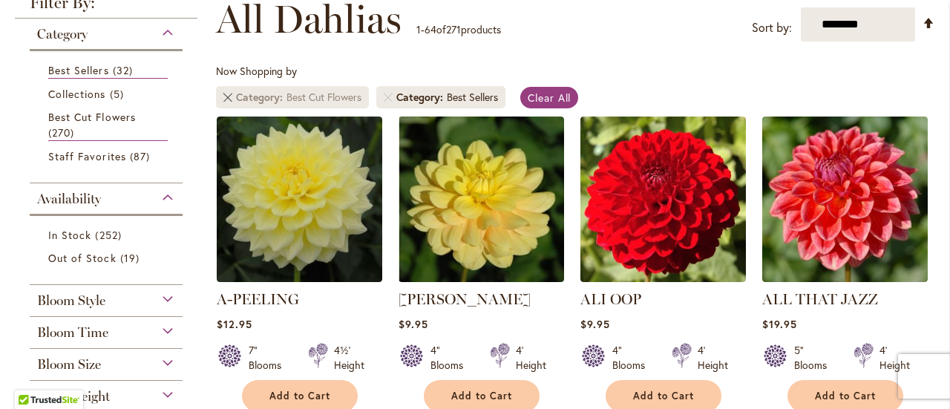
click at [227, 97] on link "Remove Category Best Cut Flowers" at bounding box center [227, 97] width 9 height 9
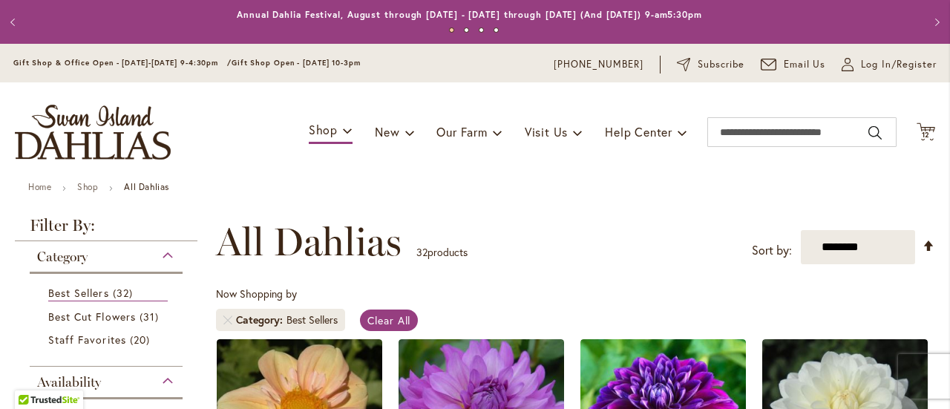
scroll to position [230, 0]
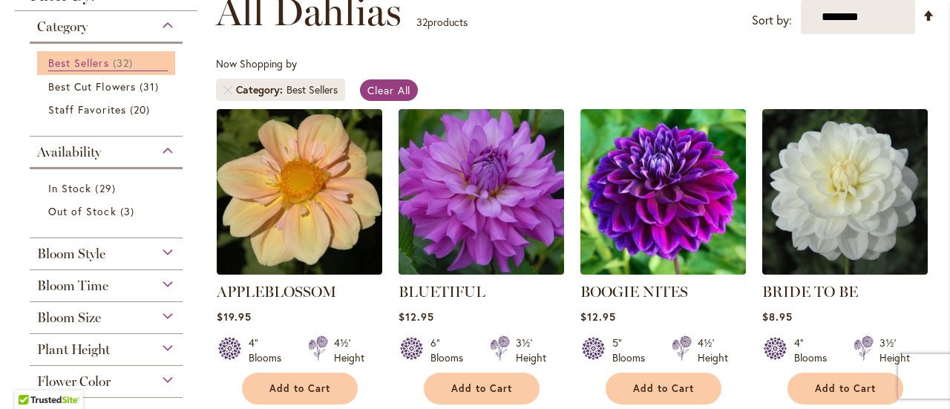
click at [75, 67] on span "Best Sellers" at bounding box center [78, 63] width 61 height 14
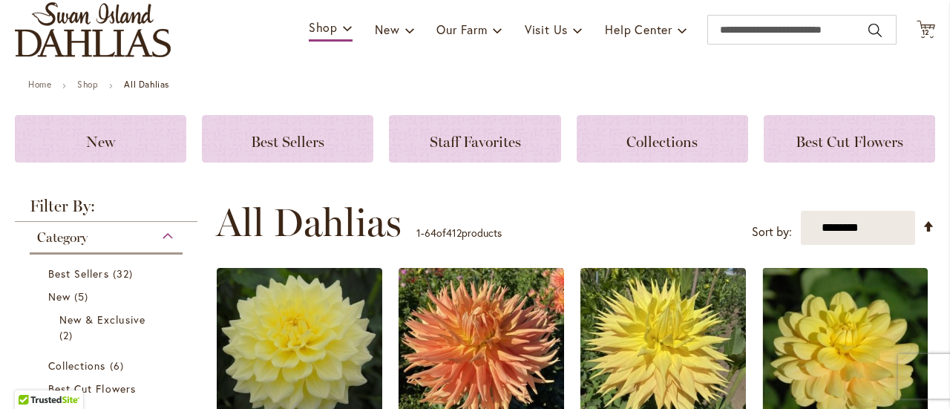
scroll to position [91, 0]
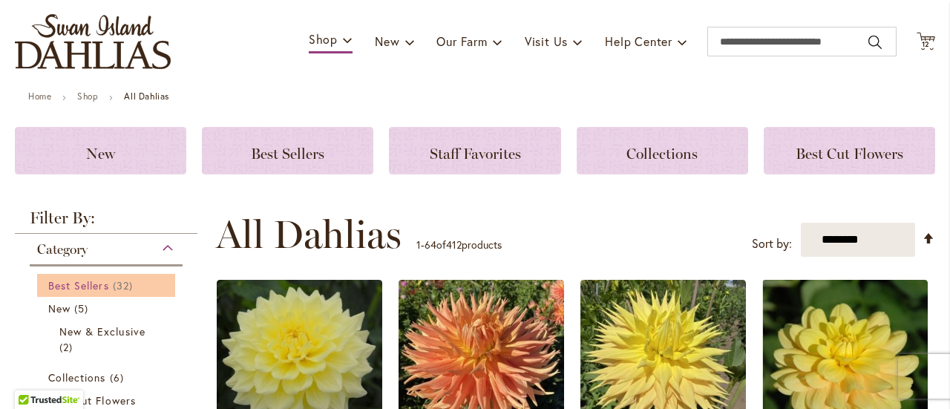
click at [159, 289] on link "Best Sellers 32 items" at bounding box center [107, 285] width 119 height 16
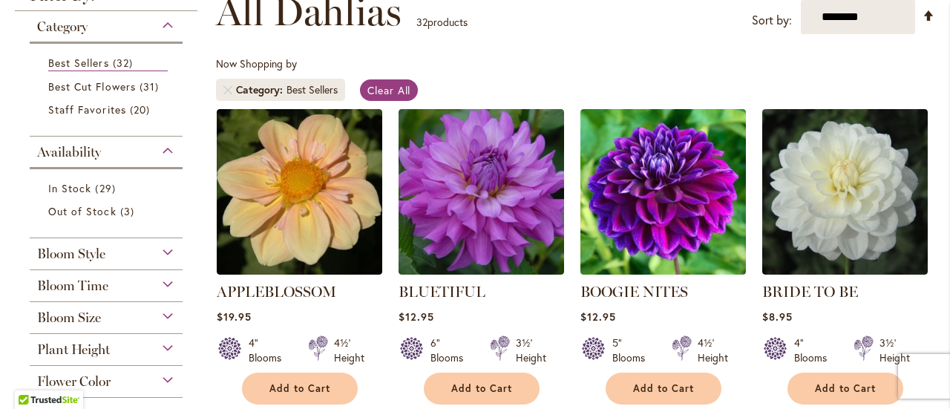
scroll to position [304, 0]
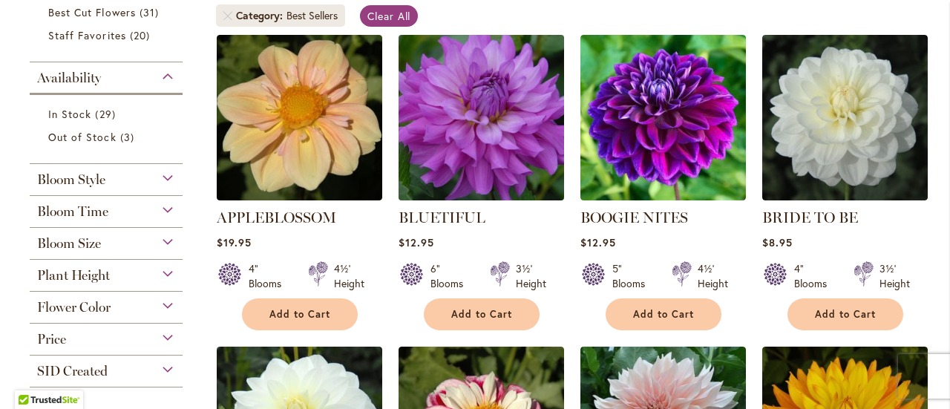
click at [446, 134] on img at bounding box center [481, 117] width 174 height 174
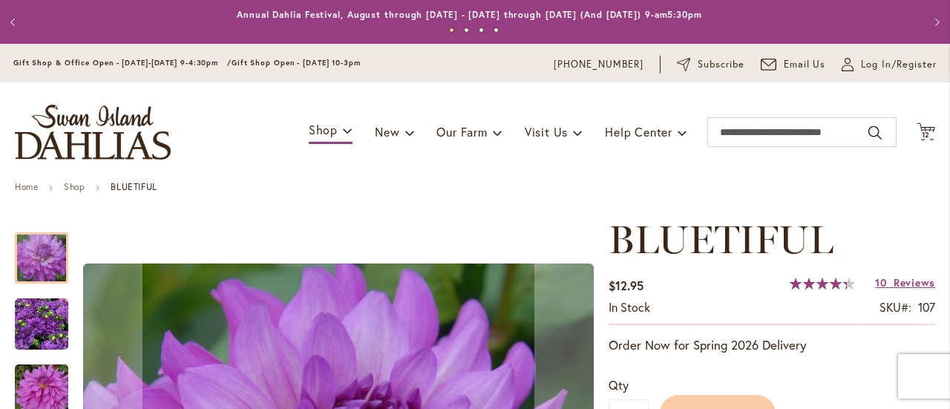
scroll to position [223, 0]
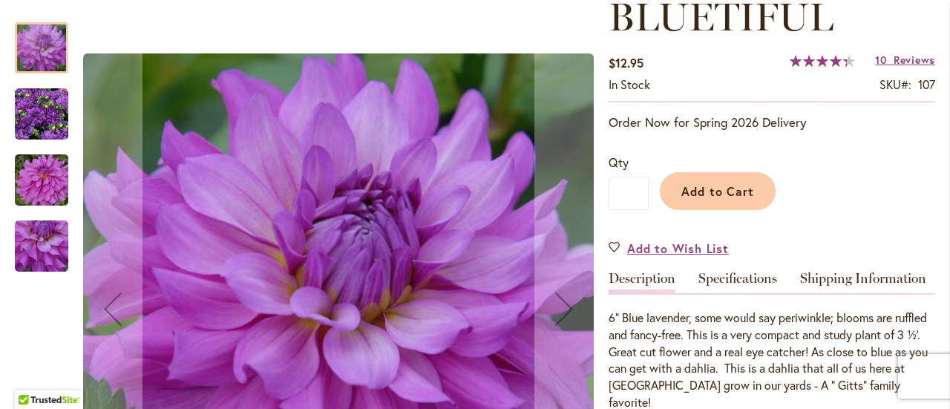
click at [27, 122] on img "Bluetiful" at bounding box center [41, 114] width 53 height 53
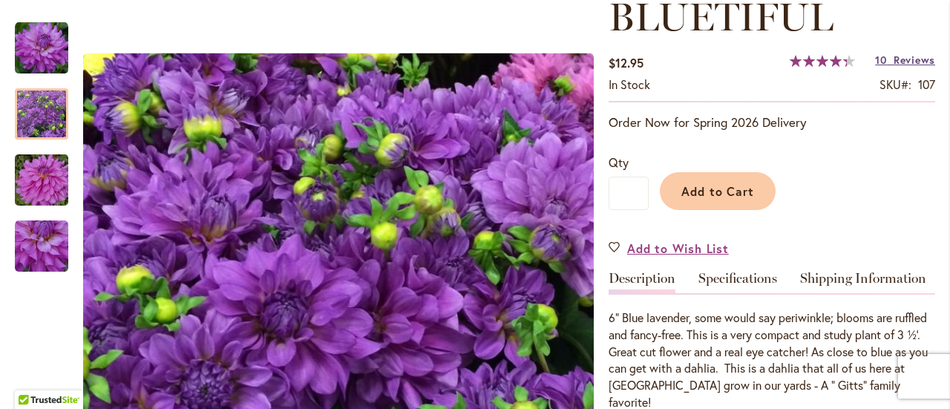
click at [898, 62] on span "Reviews" at bounding box center [914, 60] width 42 height 14
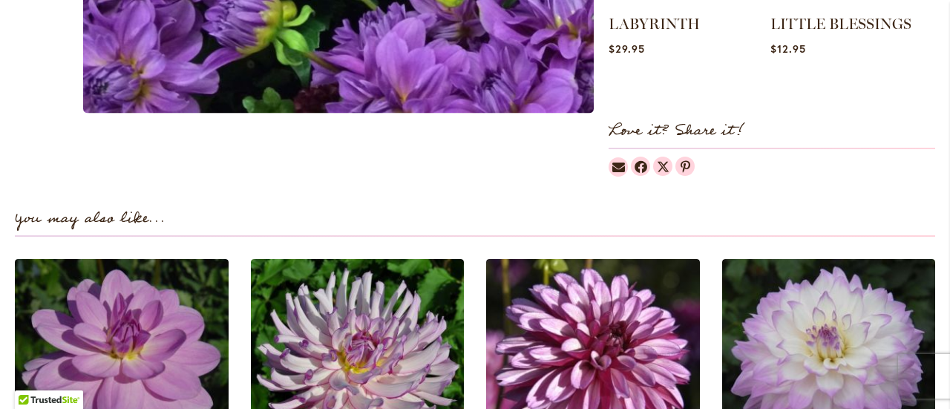
scroll to position [636, 0]
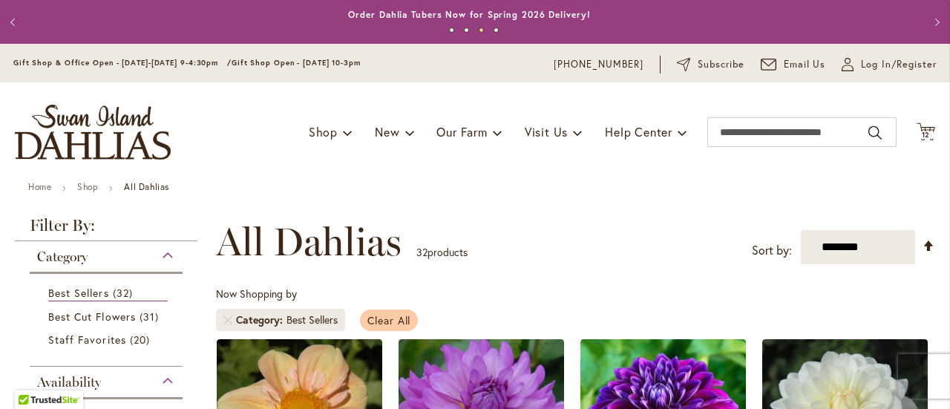
click at [383, 324] on span "Clear All" at bounding box center [389, 320] width 44 height 14
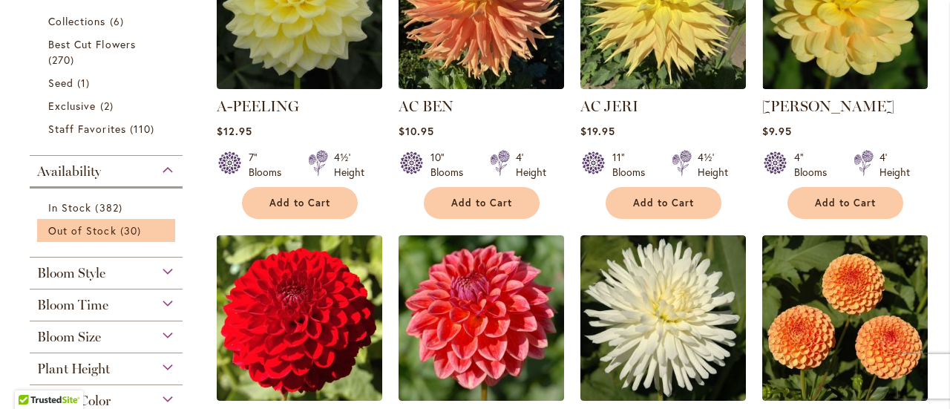
scroll to position [461, 0]
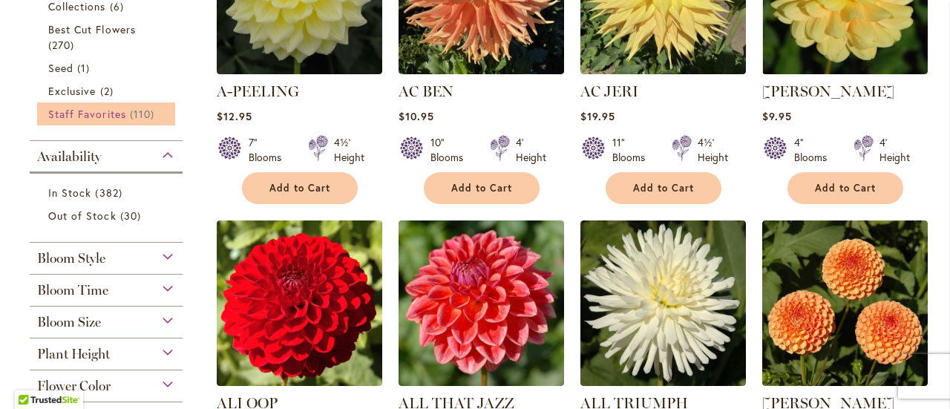
click at [130, 109] on span "110 items" at bounding box center [144, 114] width 28 height 16
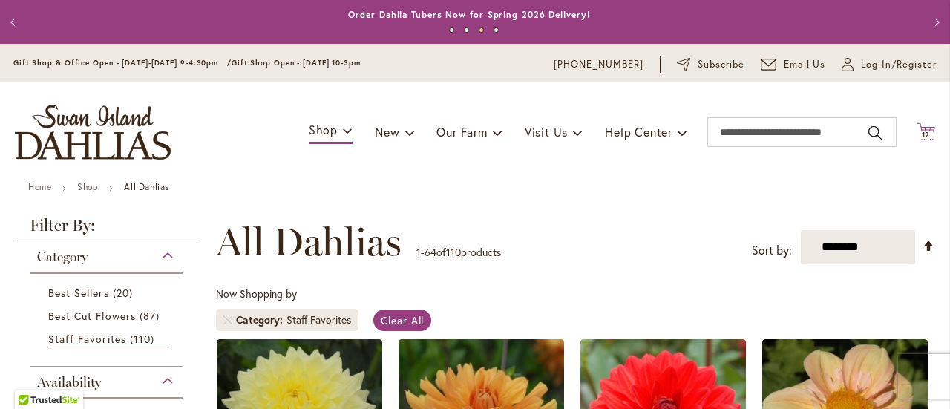
click at [916, 130] on icon "Cart .cls-1 { fill: #231f20; }" at bounding box center [925, 131] width 19 height 19
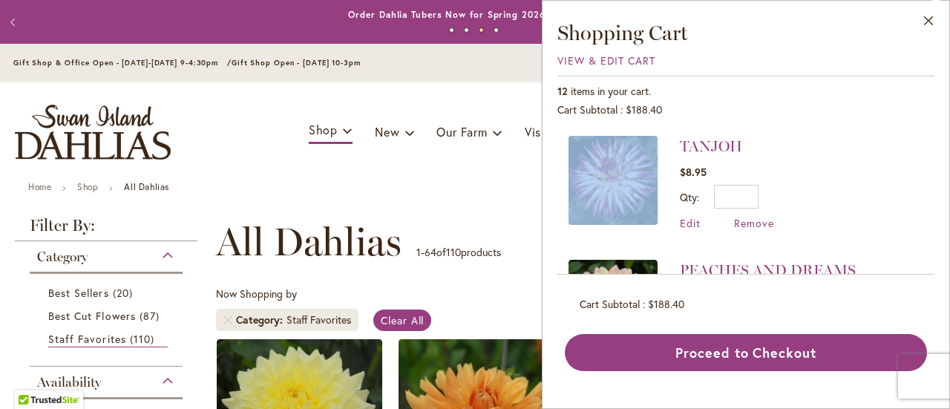
click at [909, 130] on div "TANJOH $8.95 Qty * Update Edit Remove" at bounding box center [745, 200] width 377 height 150
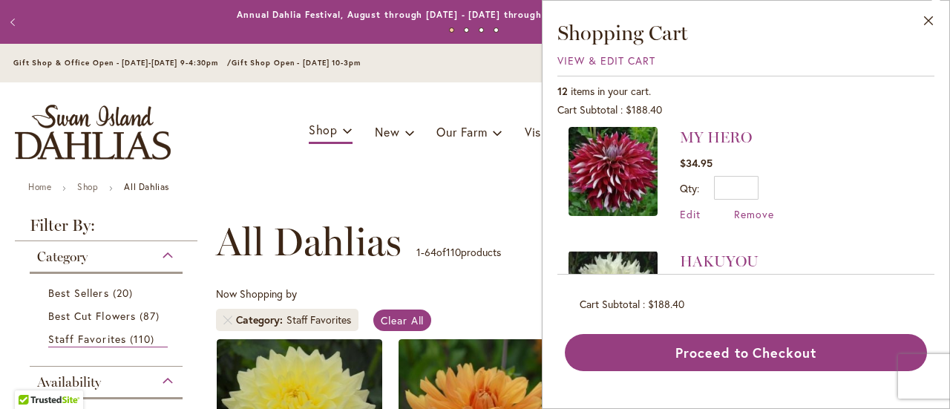
scroll to position [1329, 0]
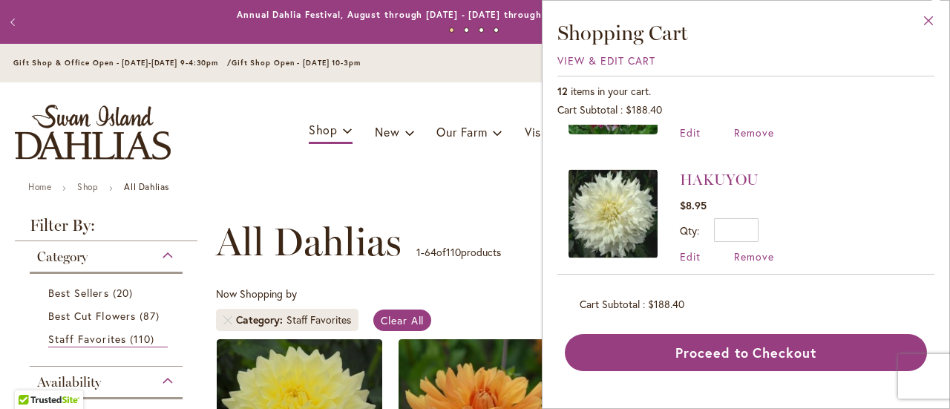
click at [925, 20] on button "Close" at bounding box center [928, 24] width 41 height 47
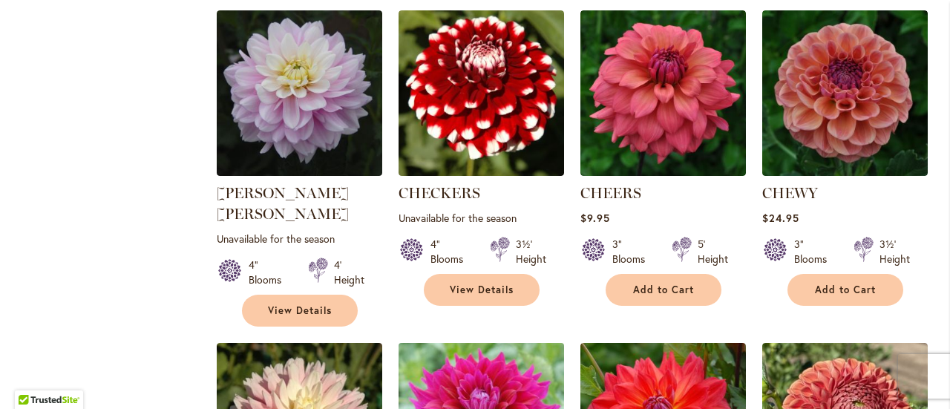
scroll to position [1706, 0]
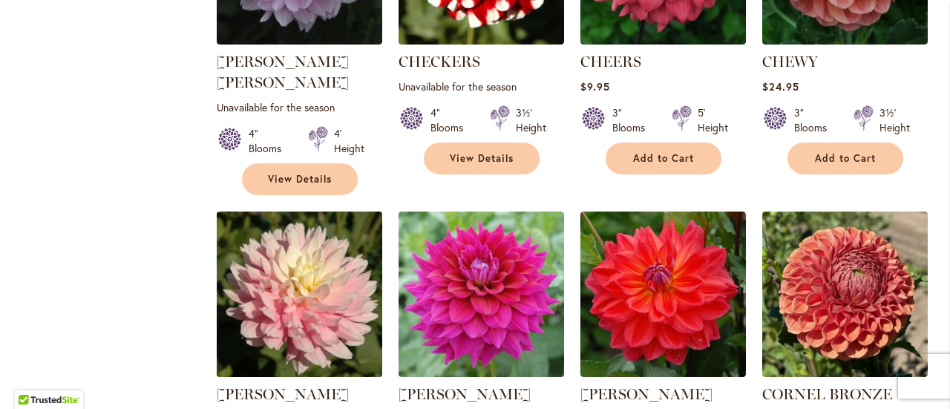
click at [338, 274] on img at bounding box center [299, 294] width 174 height 174
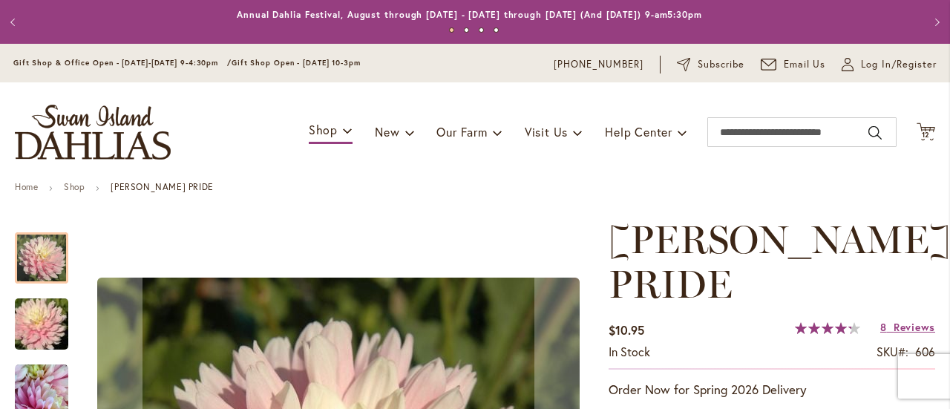
scroll to position [223, 0]
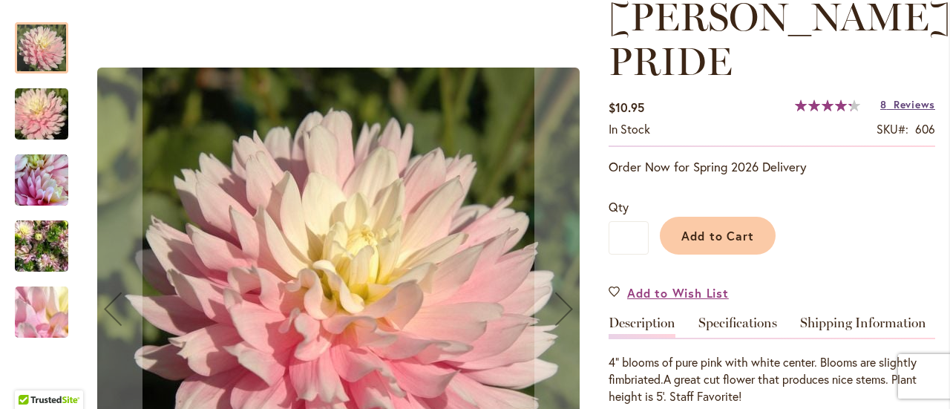
click at [918, 105] on span "Reviews" at bounding box center [914, 104] width 42 height 14
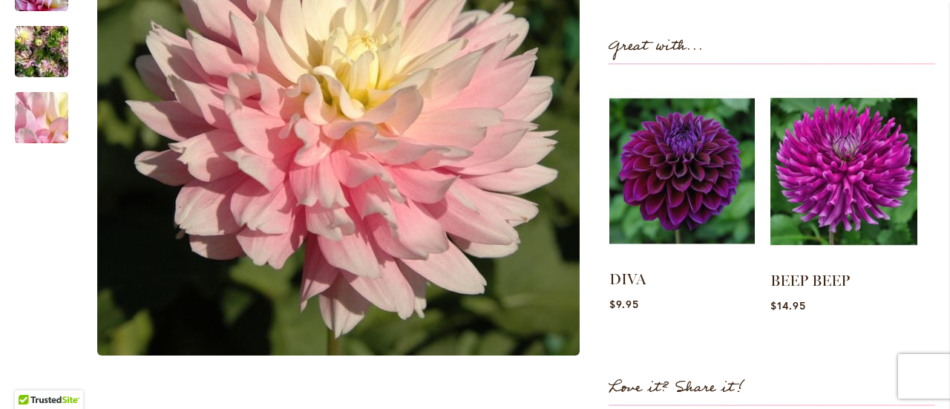
scroll to position [333, 0]
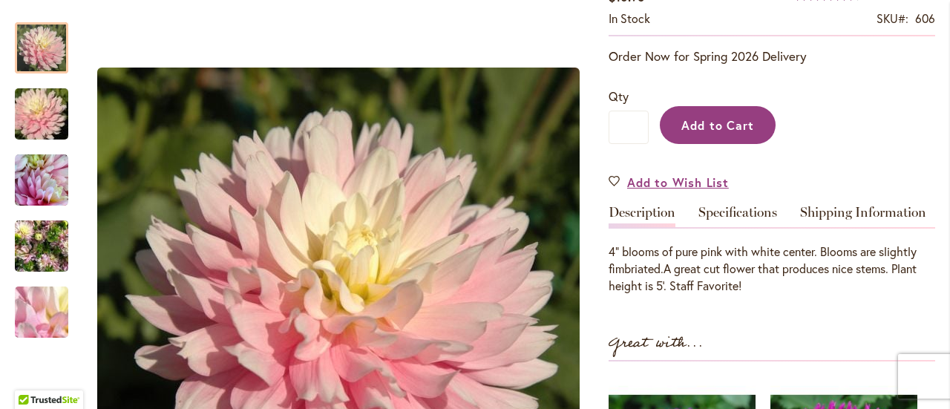
click at [711, 130] on span "Add to Cart" at bounding box center [717, 125] width 73 height 16
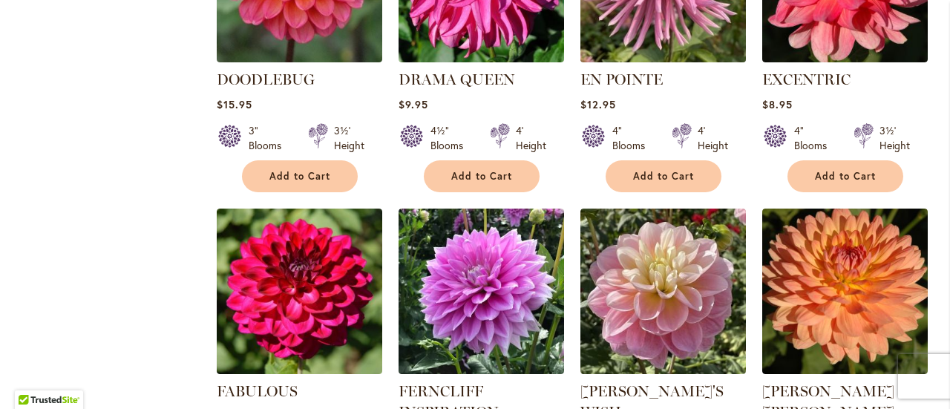
scroll to position [3041, 0]
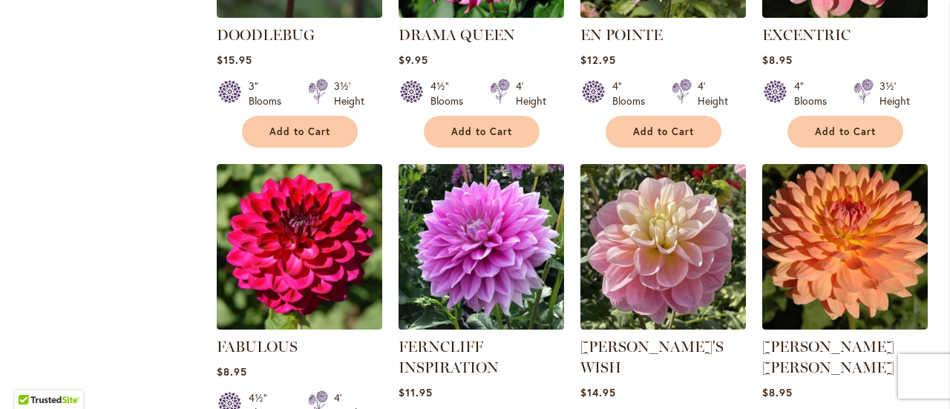
click at [459, 207] on img at bounding box center [481, 246] width 174 height 174
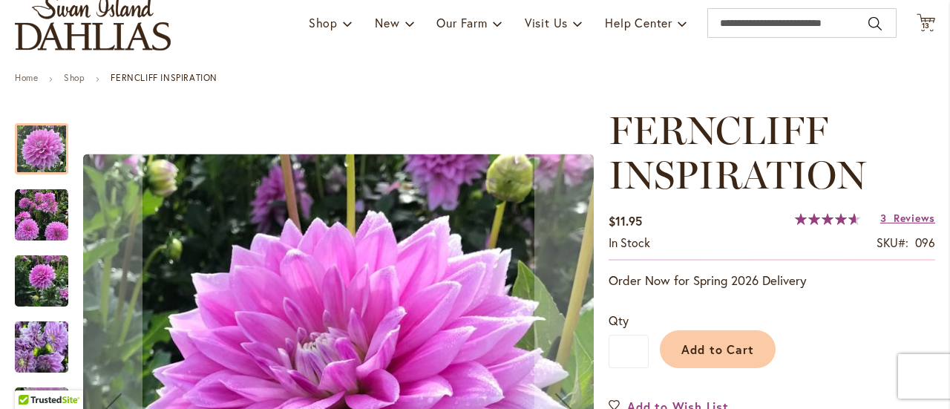
scroll to position [74, 0]
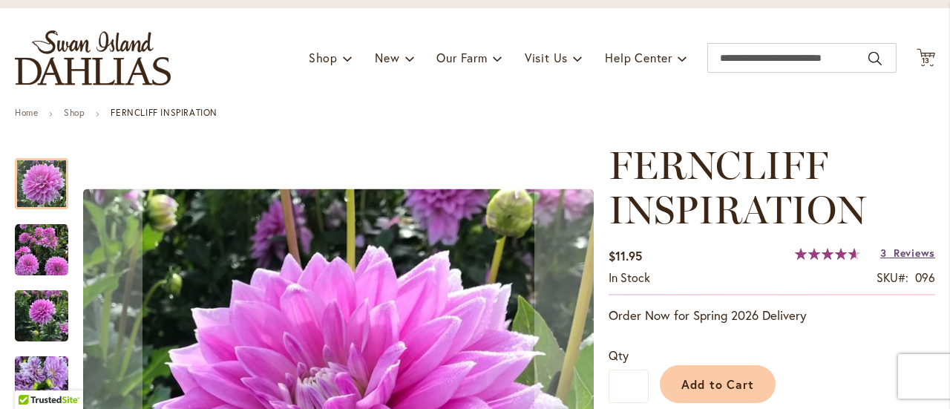
click at [901, 255] on span "Reviews" at bounding box center [914, 253] width 42 height 14
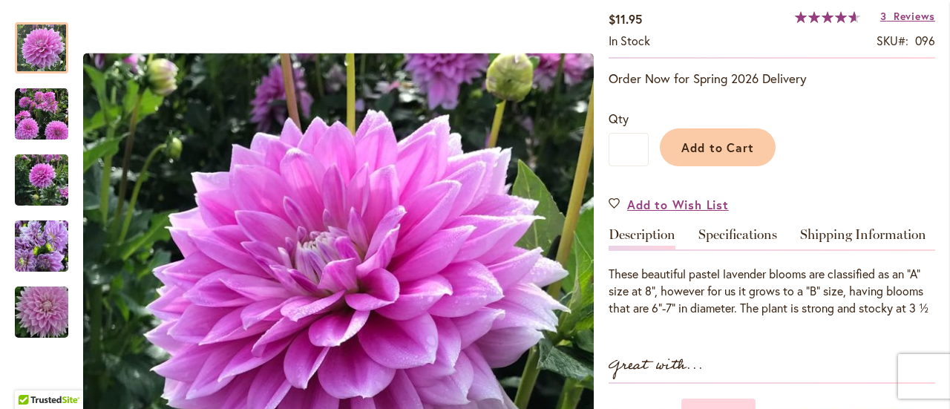
scroll to position [128, 0]
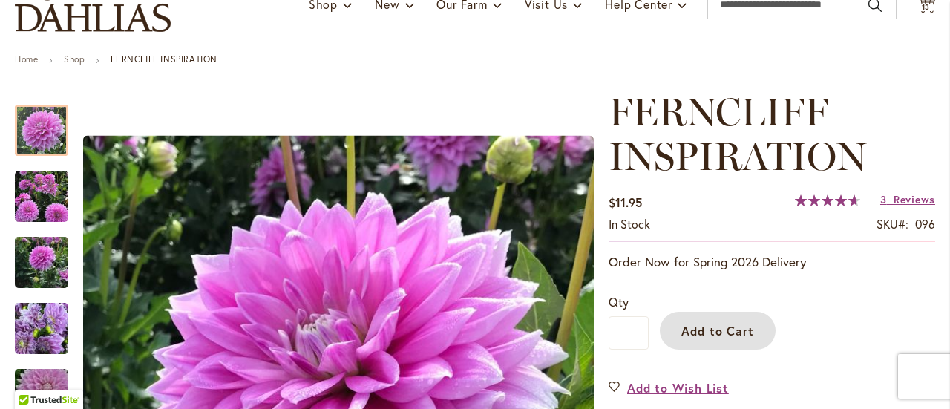
click at [749, 328] on span "Add to Cart" at bounding box center [717, 331] width 73 height 16
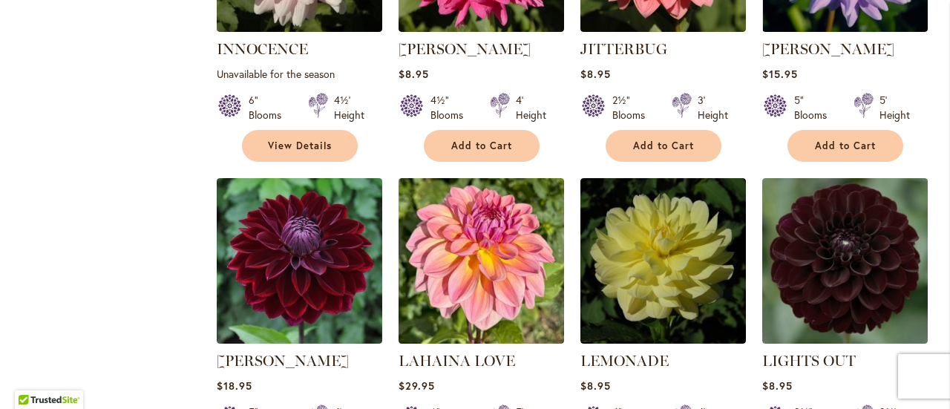
scroll to position [5044, 0]
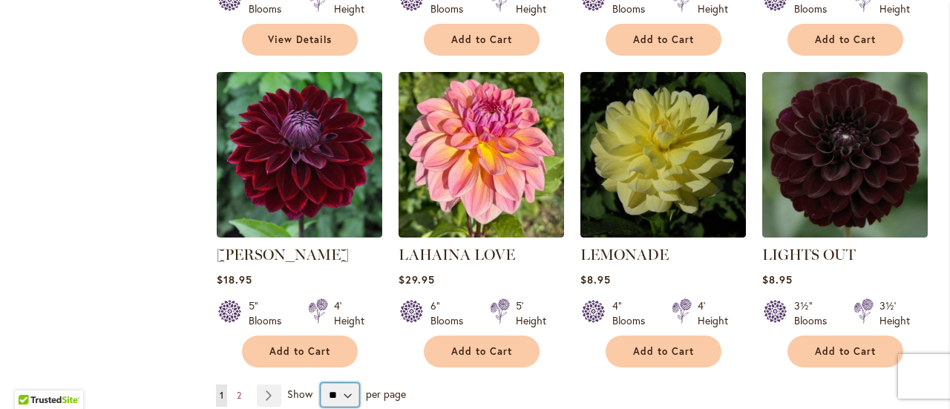
click at [349, 383] on select "** ** ** **" at bounding box center [339, 395] width 39 height 24
click at [320, 383] on select "** ** ** **" at bounding box center [339, 395] width 39 height 24
click at [267, 384] on link "Page Next" at bounding box center [269, 395] width 24 height 22
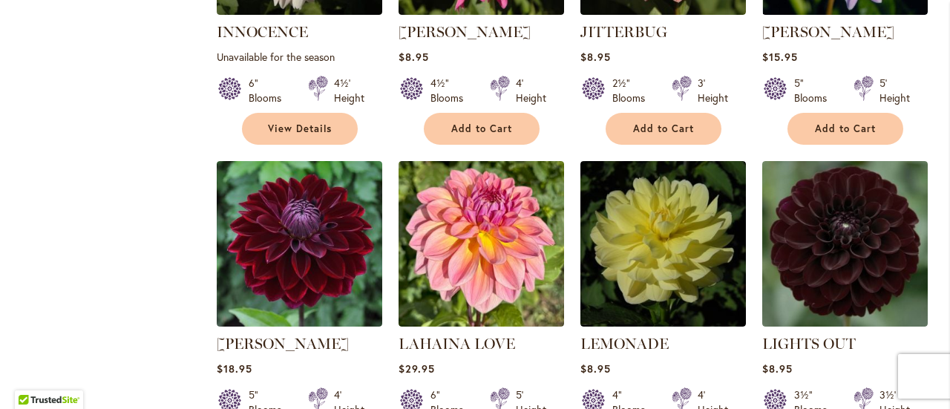
scroll to position [4822, 0]
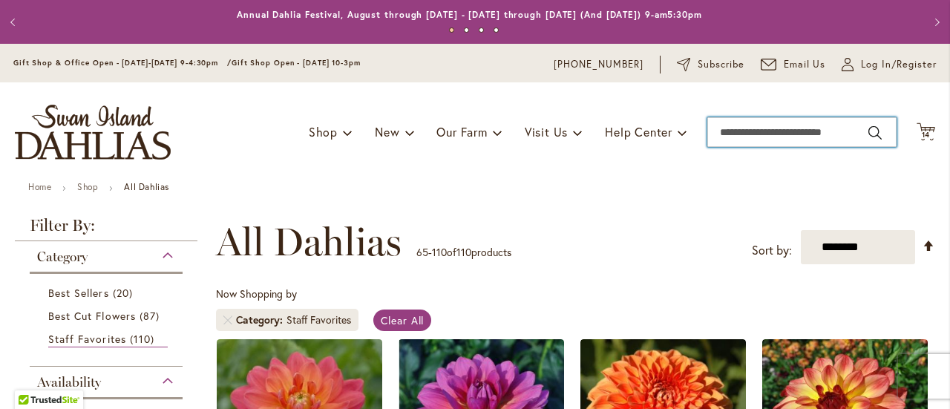
click at [766, 133] on input "Search" at bounding box center [801, 132] width 189 height 30
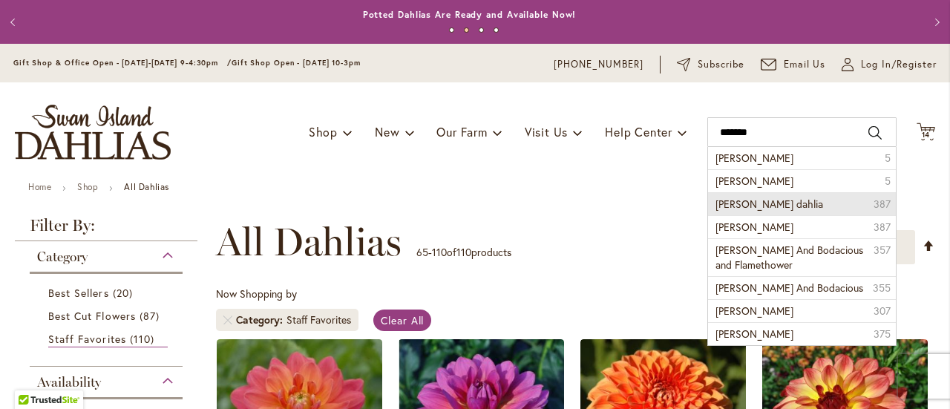
click at [766, 197] on li "nick sr. dahlia 387" at bounding box center [802, 203] width 188 height 23
type input "**********"
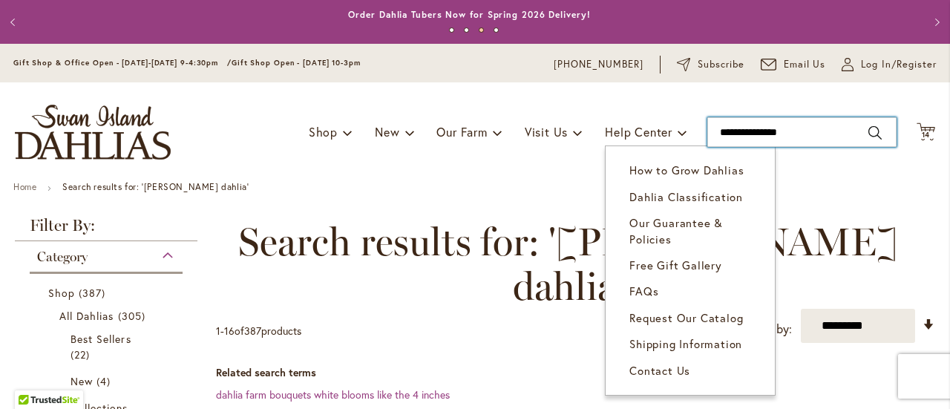
drag, startPoint x: 785, startPoint y: 132, endPoint x: 624, endPoint y: 116, distance: 161.8
click at [622, 128] on div "Toggle Nav Shop Dahlia Tubers Collections Fresh Cut Dahlias Gardening Supplies …" at bounding box center [475, 131] width 950 height 99
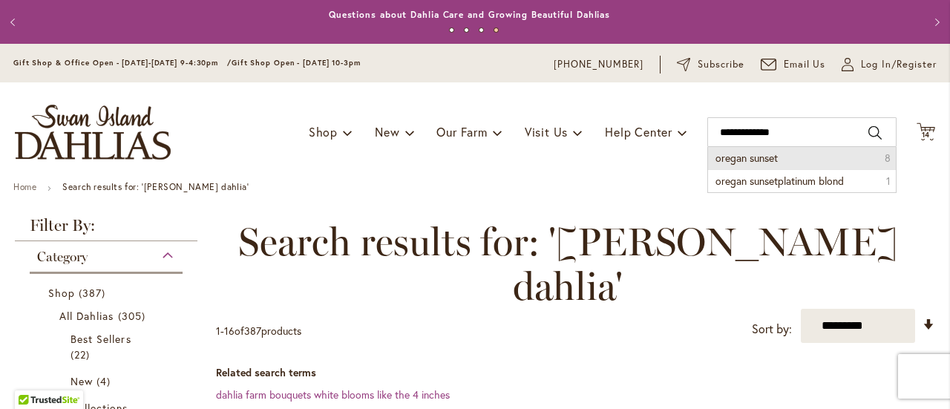
click at [744, 162] on span "oregan sunset" at bounding box center [746, 158] width 62 height 14
type input "**********"
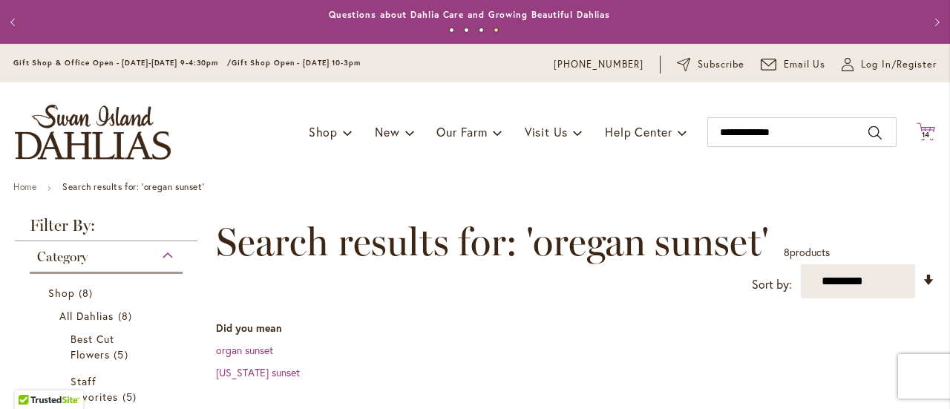
click at [923, 131] on icon "Cart .cls-1 { fill: #231f20; }" at bounding box center [925, 131] width 19 height 19
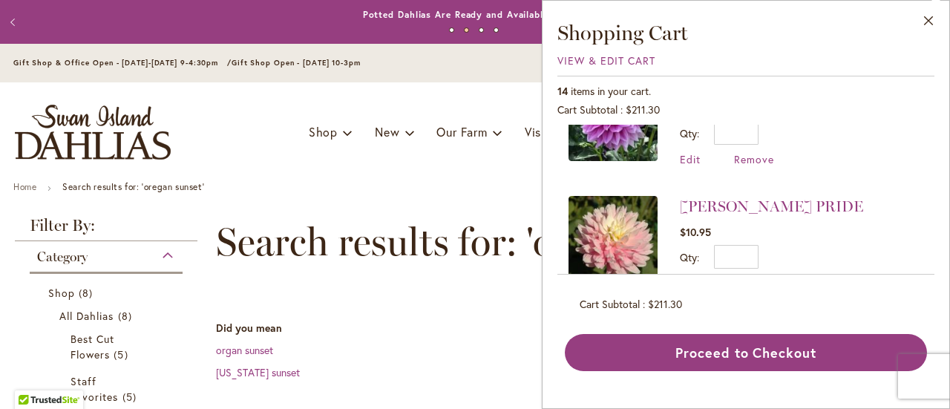
scroll to position [148, 0]
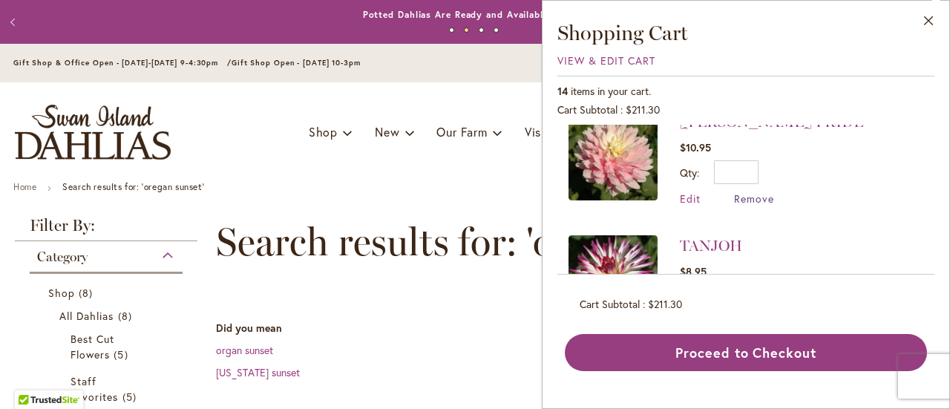
click at [751, 195] on span "Remove" at bounding box center [754, 198] width 40 height 14
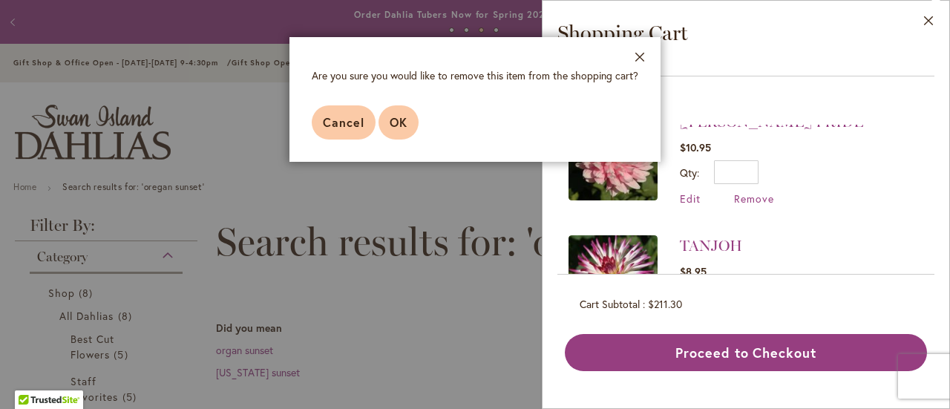
click at [392, 127] on span "OK" at bounding box center [398, 122] width 18 height 16
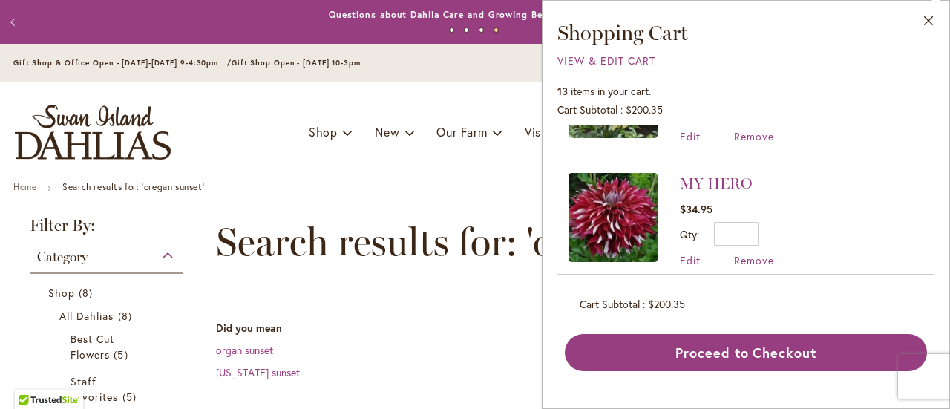
scroll to position [1335, 0]
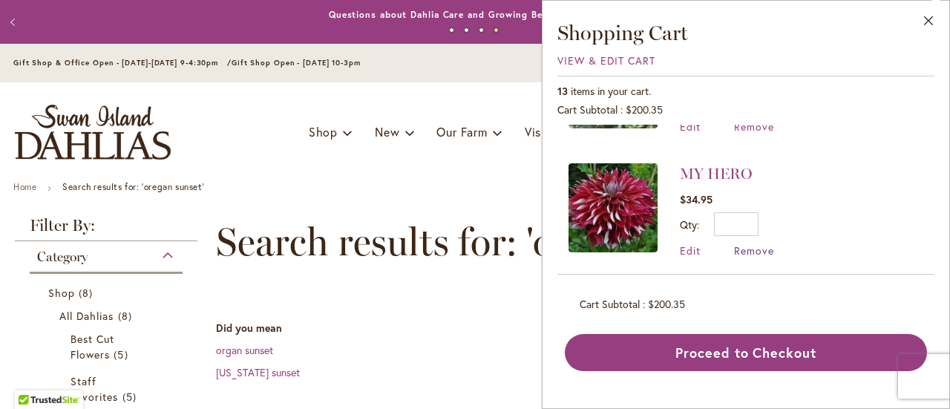
click at [755, 243] on span "Remove" at bounding box center [754, 250] width 40 height 14
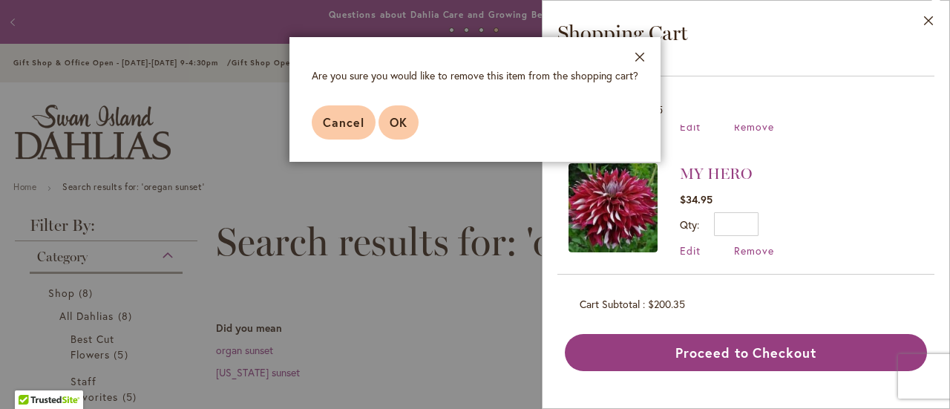
click at [392, 116] on span "OK" at bounding box center [398, 122] width 18 height 16
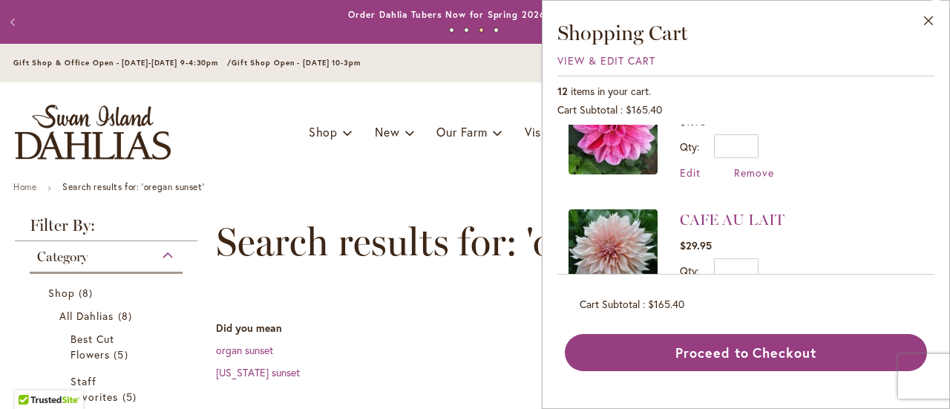
scroll to position [816, 0]
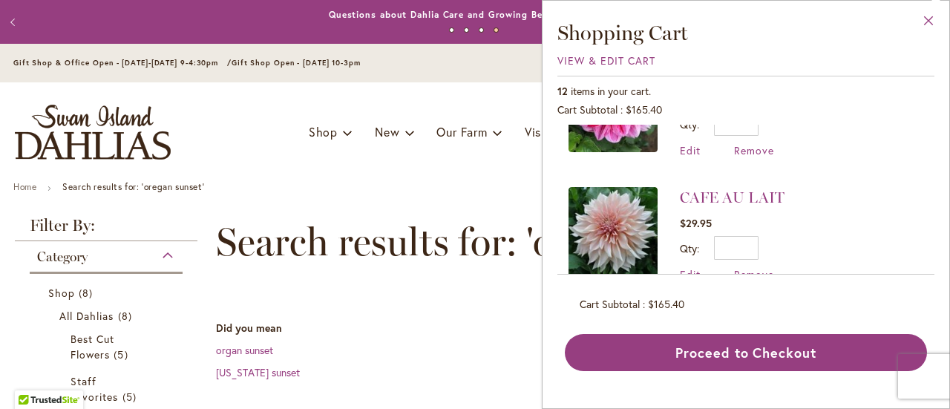
click at [927, 23] on button "Close" at bounding box center [928, 24] width 41 height 47
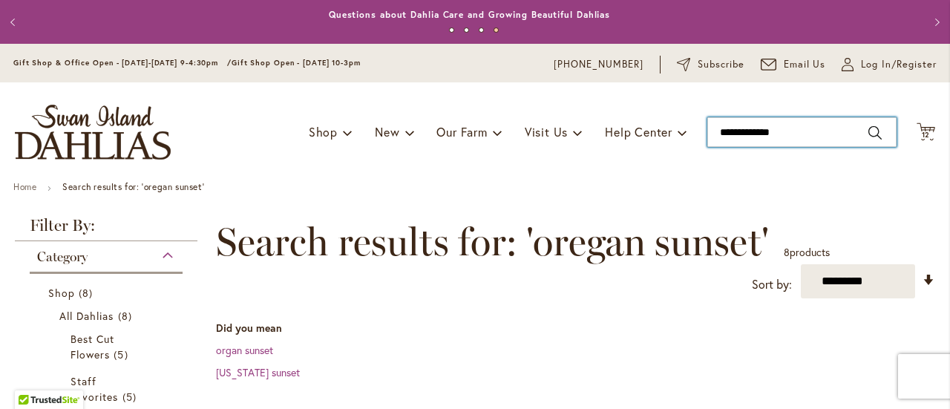
click at [797, 142] on input "**********" at bounding box center [801, 132] width 189 height 30
type input "*"
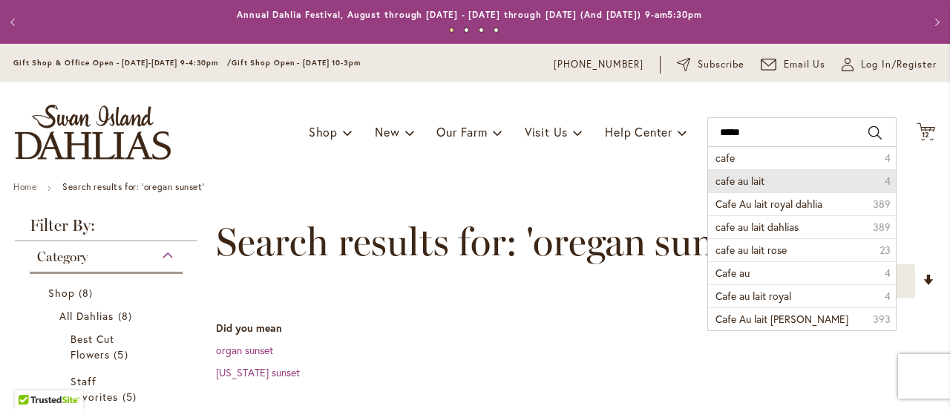
click at [755, 178] on li "cafe au lait 4" at bounding box center [802, 180] width 188 height 23
type input "**********"
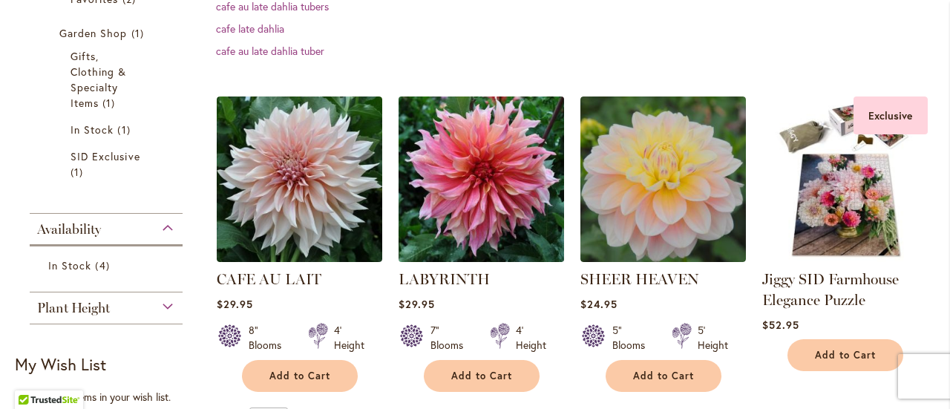
scroll to position [445, 0]
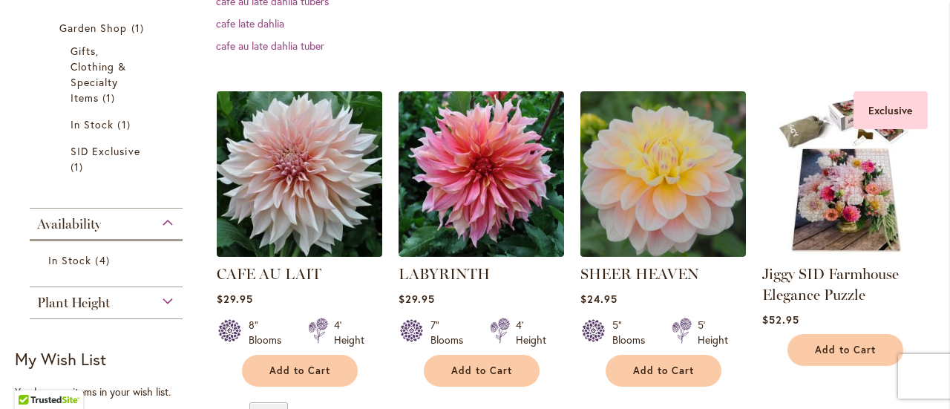
click at [325, 194] on img at bounding box center [299, 175] width 174 height 174
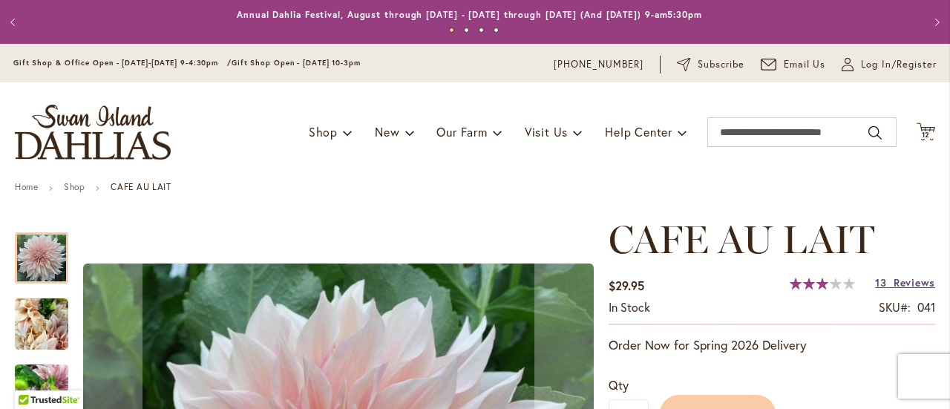
click at [899, 283] on span "Reviews" at bounding box center [914, 282] width 42 height 14
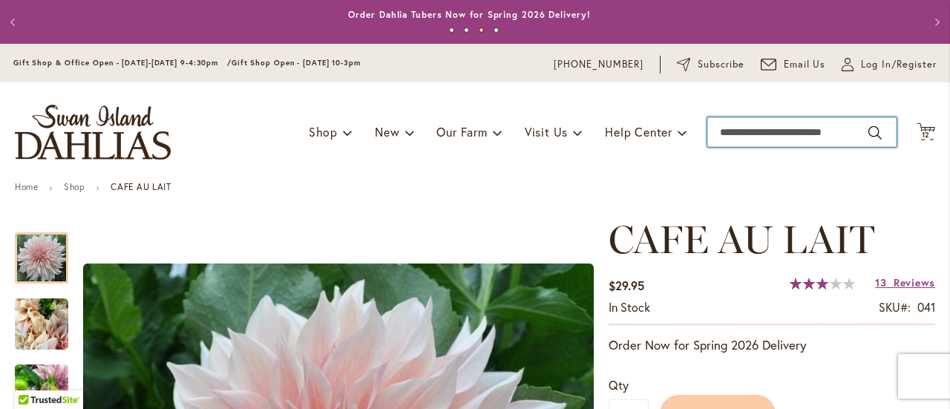
click at [787, 130] on input "Search" at bounding box center [801, 132] width 189 height 30
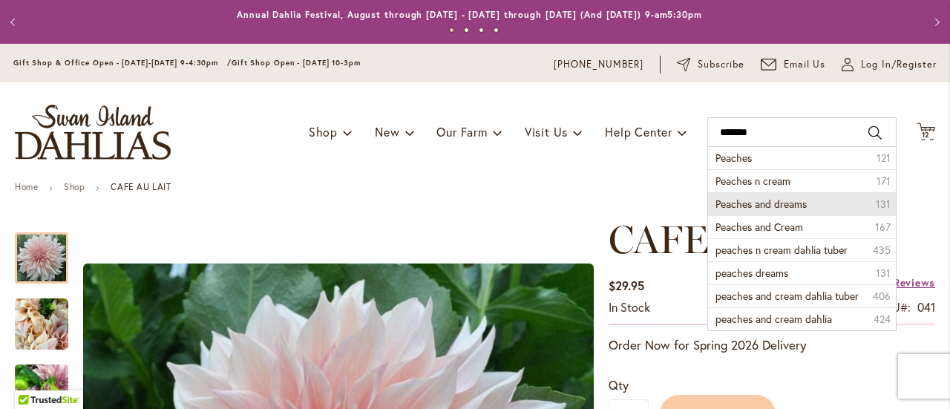
click at [765, 204] on span "Peaches and dreams" at bounding box center [760, 204] width 91 height 14
type input "**********"
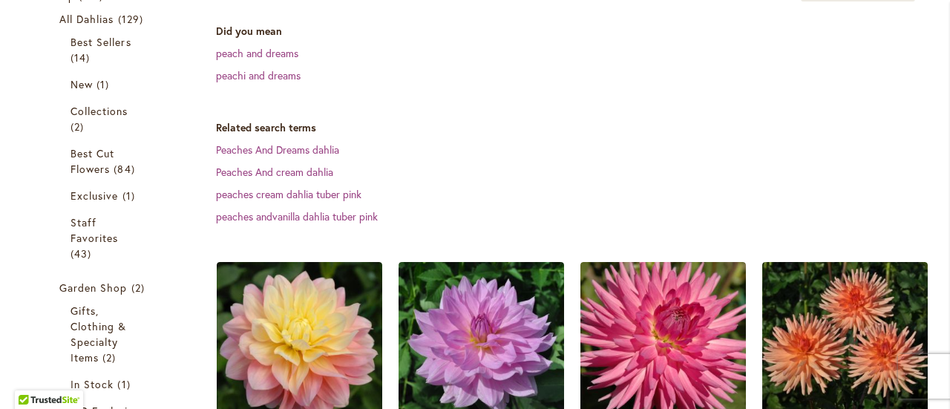
scroll to position [519, 0]
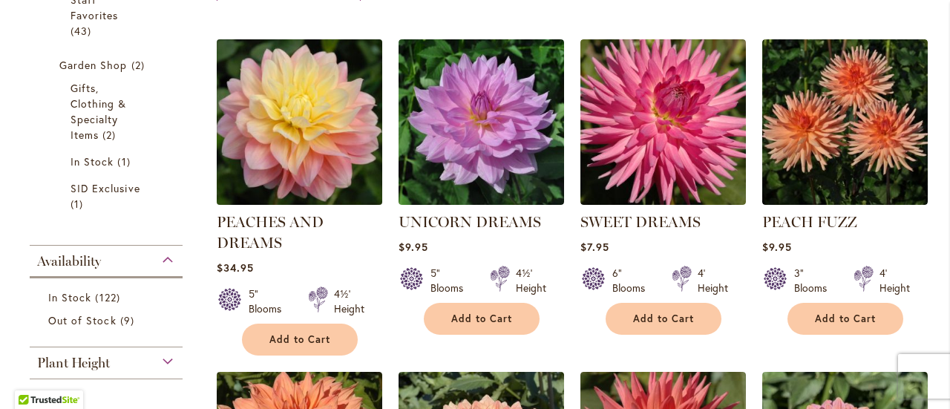
click at [294, 137] on img at bounding box center [299, 123] width 174 height 174
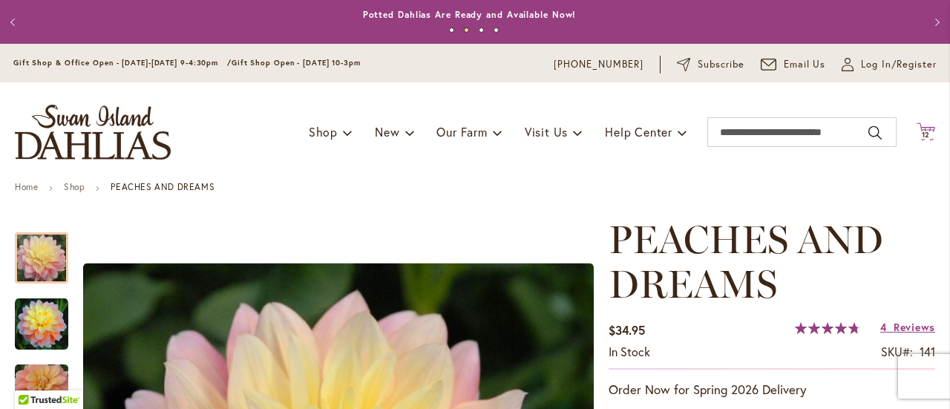
click at [918, 128] on icon at bounding box center [925, 131] width 19 height 18
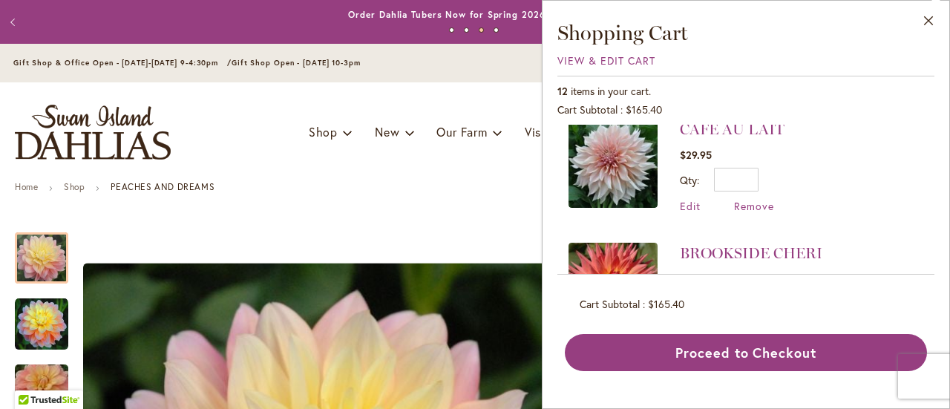
scroll to position [890, 0]
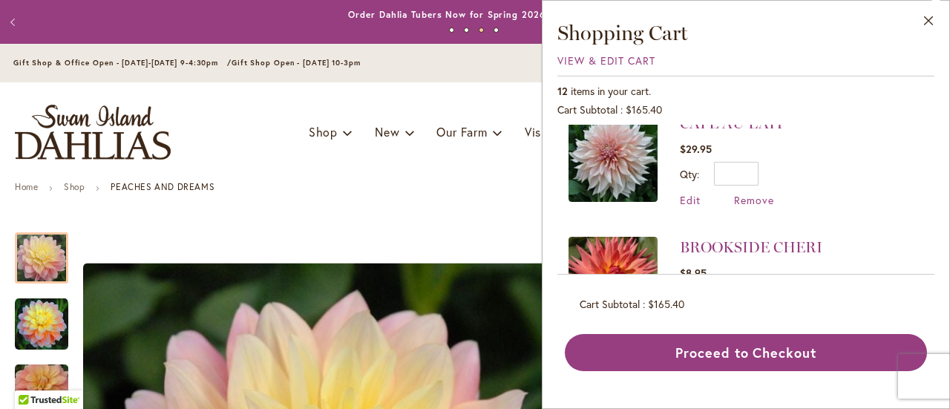
click at [774, 193] on div "Edit Remove" at bounding box center [731, 200] width 105 height 14
click at [764, 193] on span "Remove" at bounding box center [754, 200] width 40 height 14
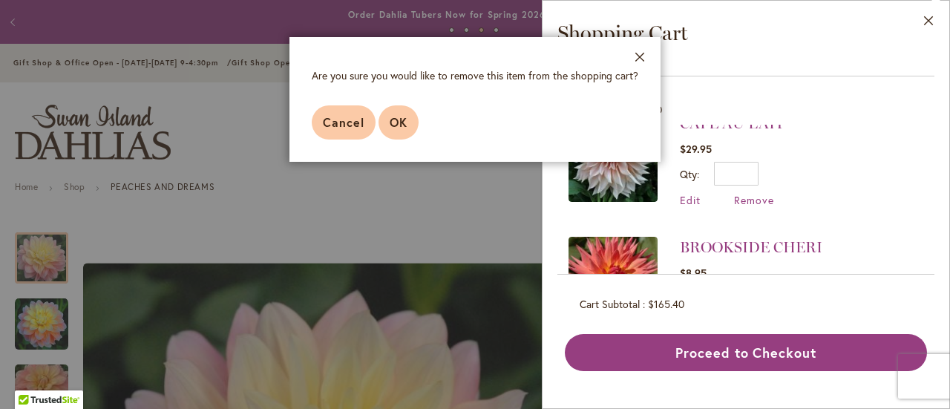
click at [395, 122] on span "OK" at bounding box center [398, 122] width 18 height 16
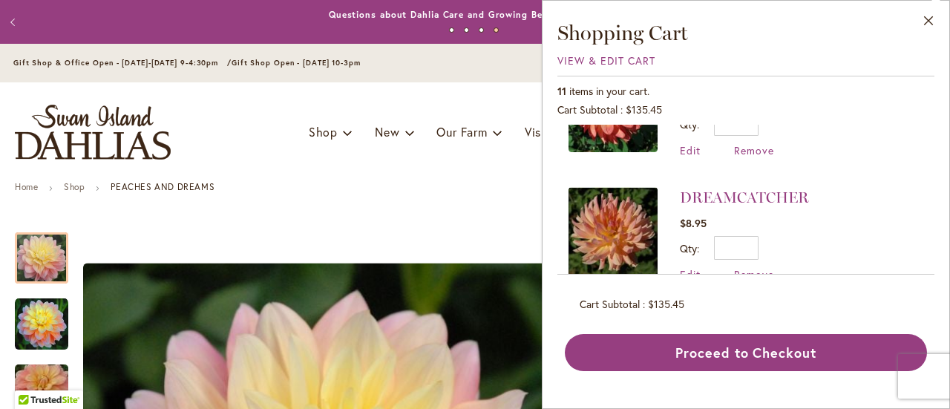
scroll to position [445, 0]
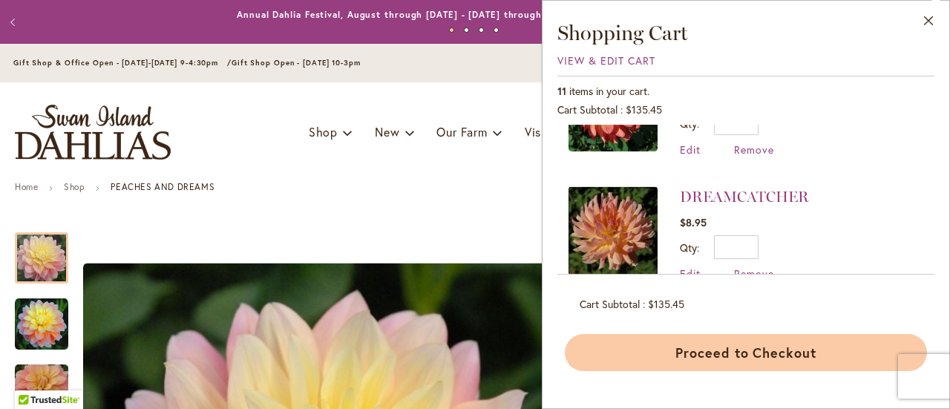
click at [797, 346] on button "Proceed to Checkout" at bounding box center [746, 352] width 362 height 37
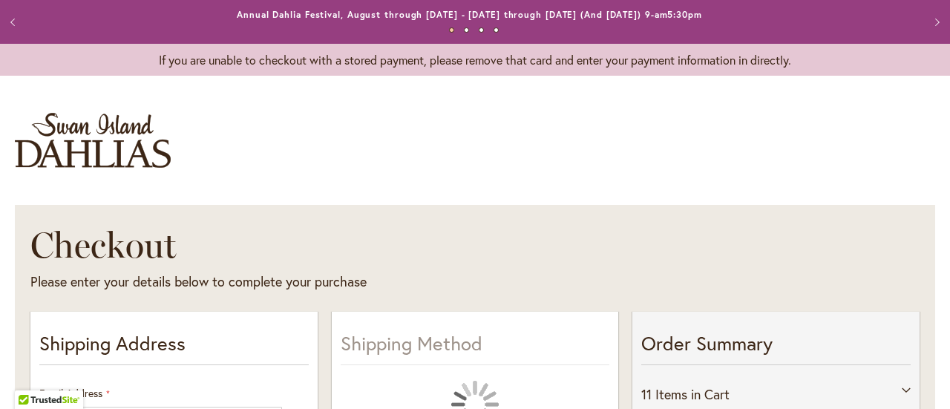
select select "**"
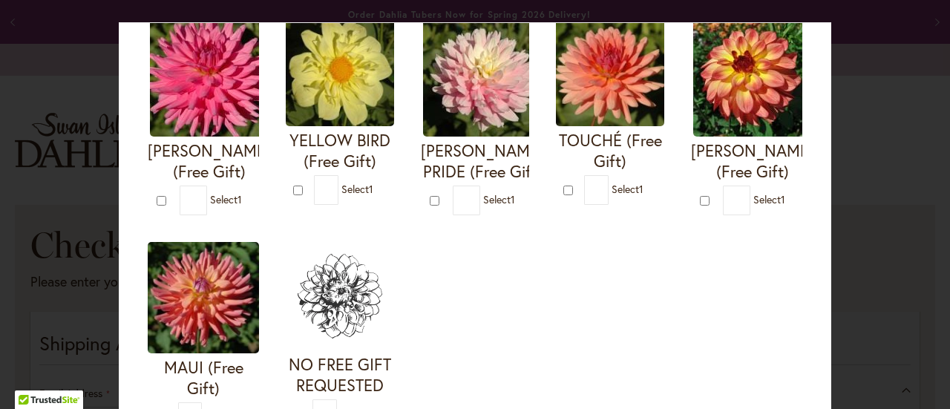
scroll to position [668, 0]
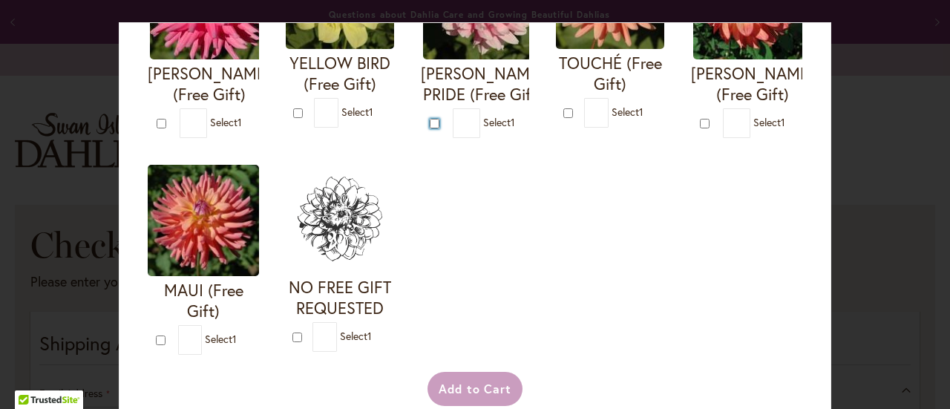
type input "*"
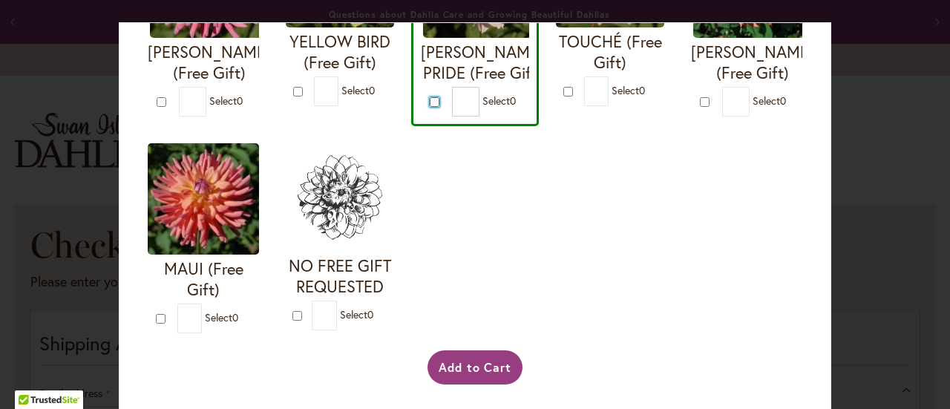
scroll to position [890, 0]
click at [464, 384] on button "Add to Cart" at bounding box center [475, 367] width 96 height 34
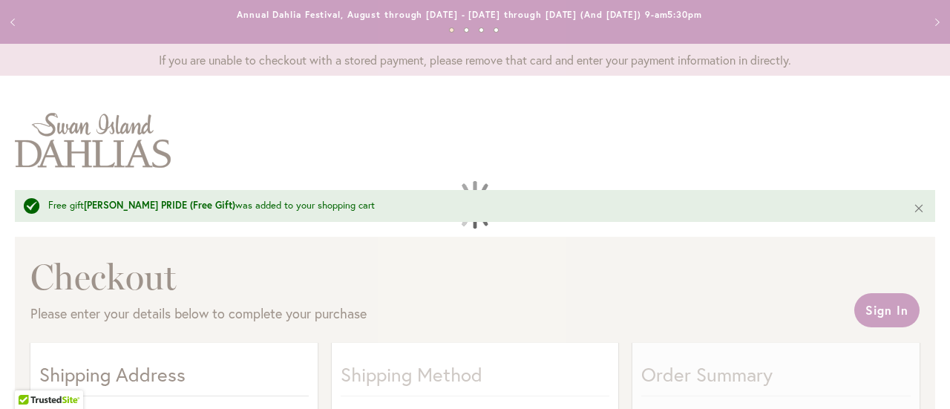
select select "**"
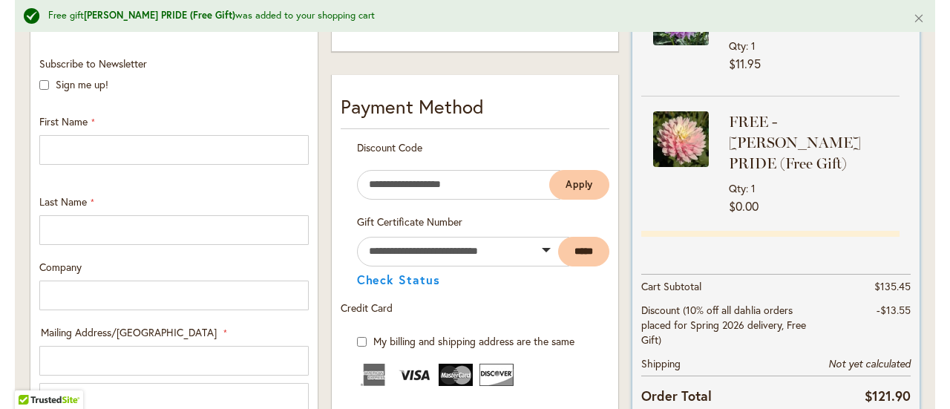
scroll to position [593, 0]
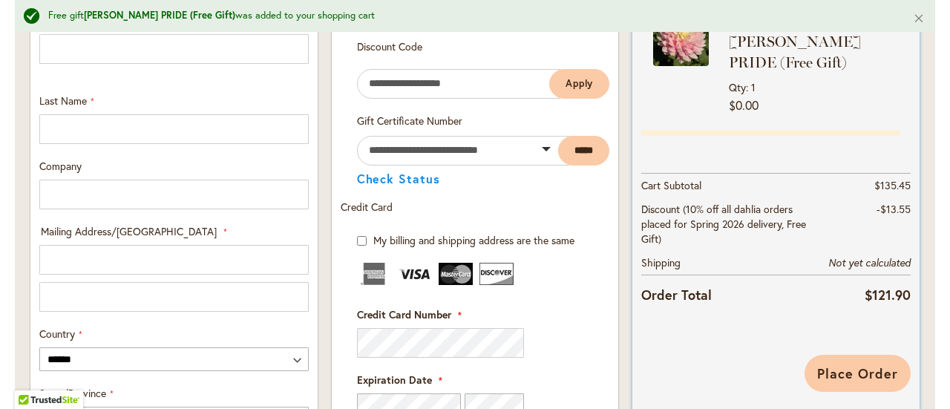
click at [851, 366] on span "Place Order" at bounding box center [857, 373] width 81 height 18
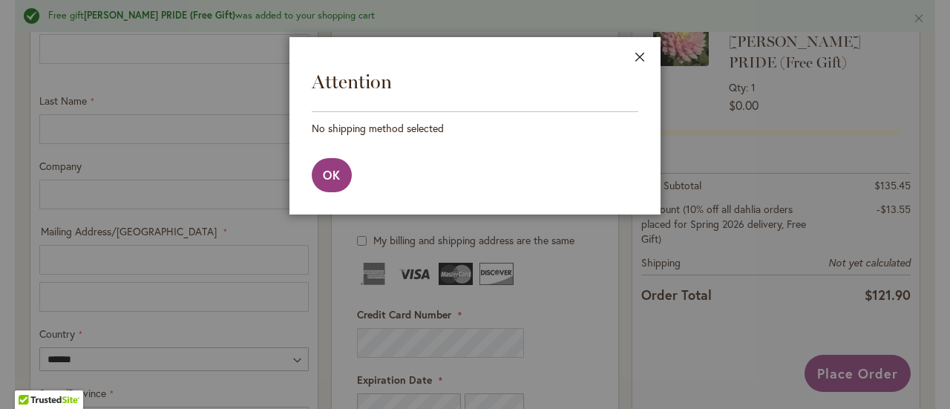
click at [648, 54] on button "Close" at bounding box center [639, 60] width 41 height 47
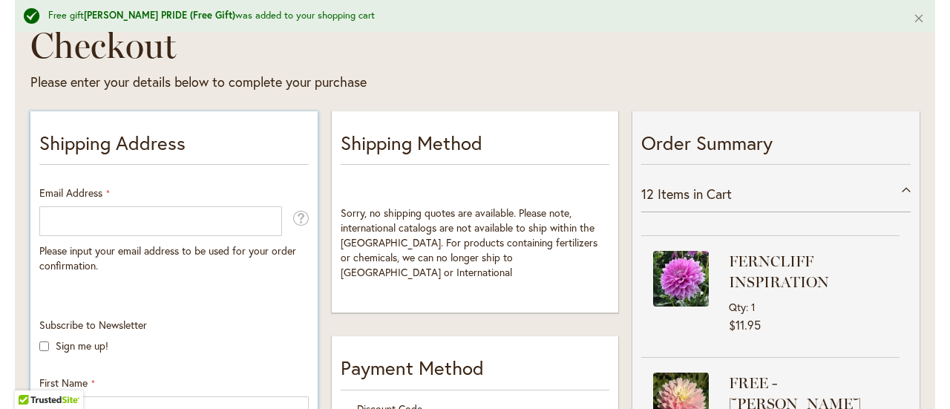
scroll to position [223, 0]
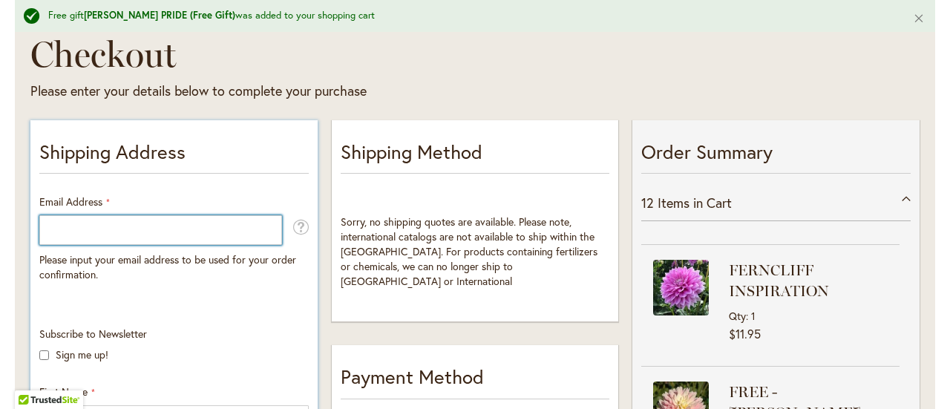
click at [113, 235] on input "Email Address" at bounding box center [160, 230] width 243 height 30
type input "**********"
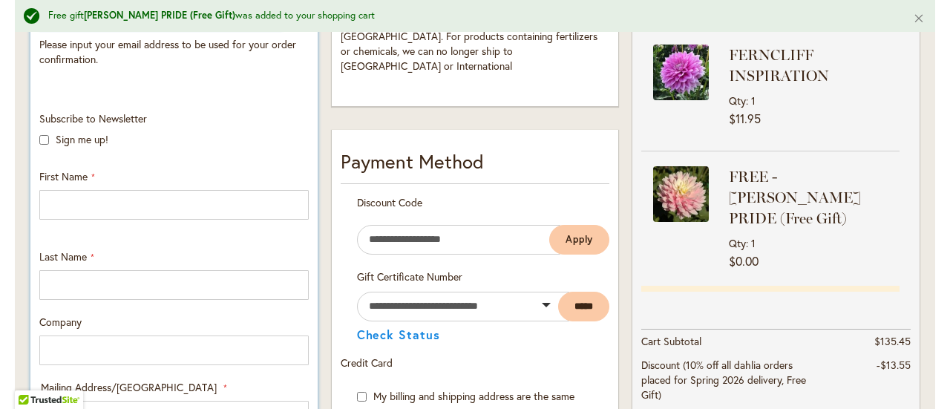
scroll to position [445, 0]
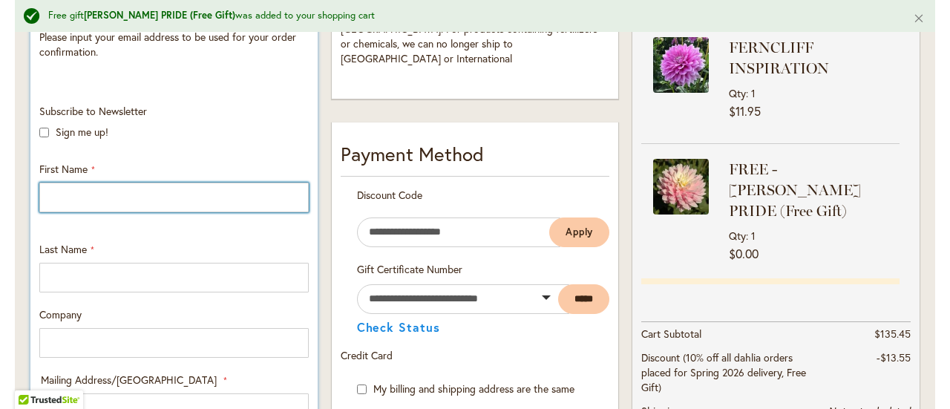
click at [107, 186] on input "First Name" at bounding box center [173, 197] width 269 height 30
type input "*****"
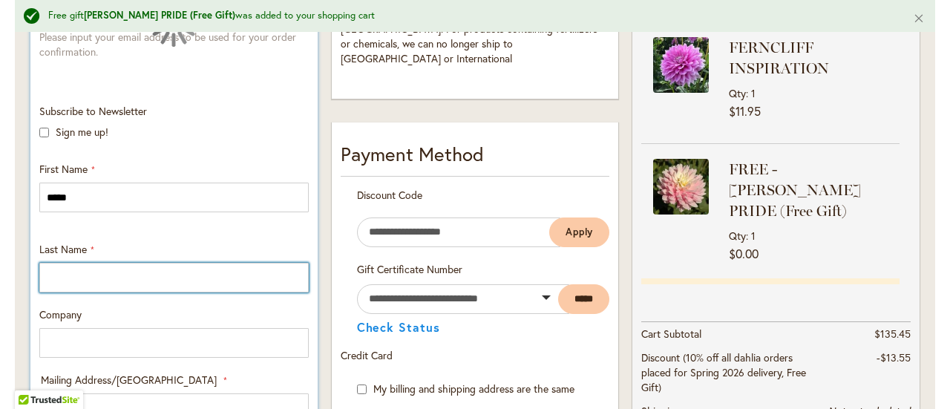
type input "*****"
type input "**********"
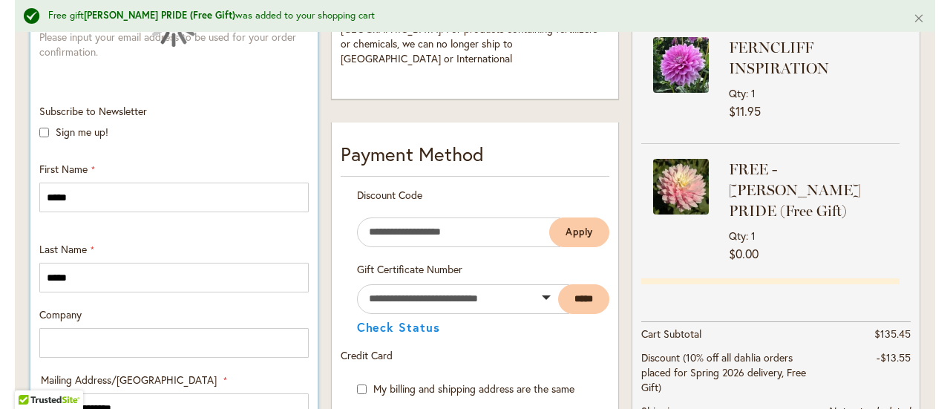
select select "**"
type input "**********"
type input "*****"
type input "**********"
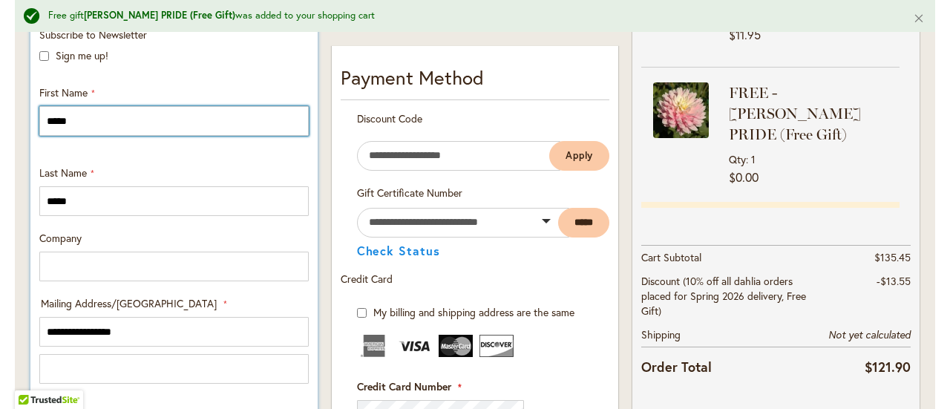
scroll to position [668, 0]
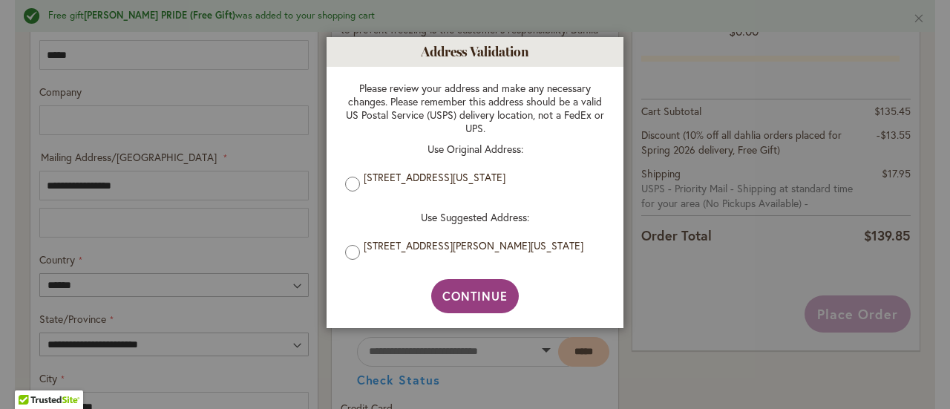
click at [361, 256] on li "[STREET_ADDRESS][PERSON_NAME][US_STATE]" at bounding box center [475, 251] width 260 height 25
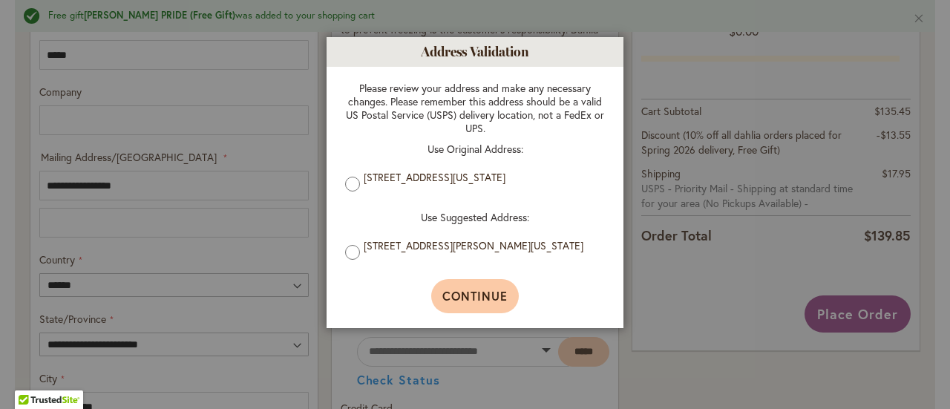
click at [465, 297] on span "Continue" at bounding box center [475, 296] width 66 height 16
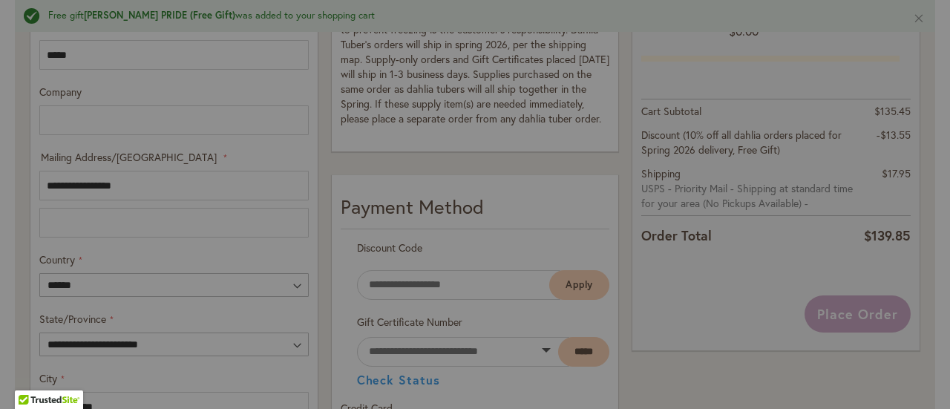
type input "**********"
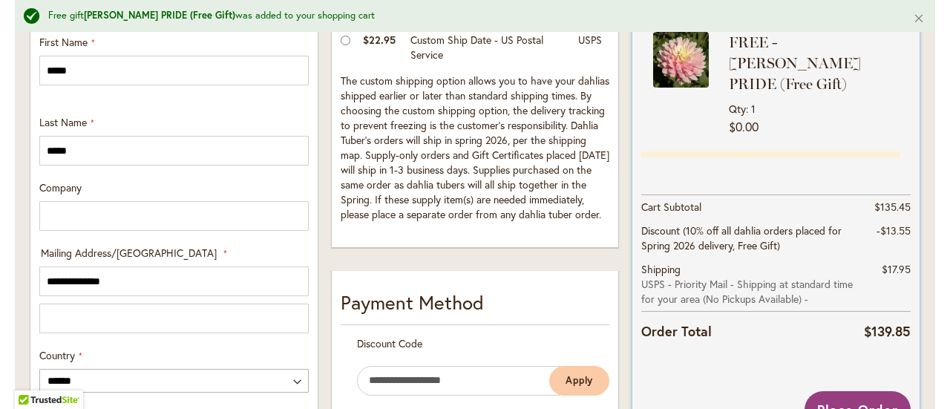
scroll to position [646, 0]
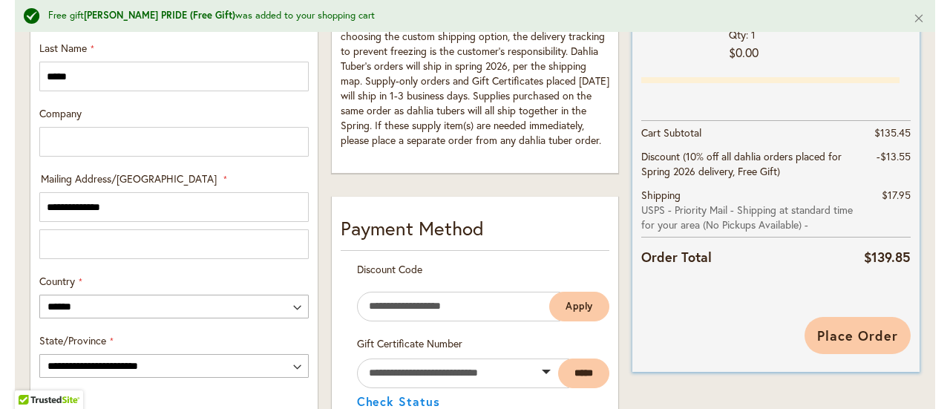
click at [880, 331] on span "Place Order" at bounding box center [857, 335] width 81 height 18
